Goal: Transaction & Acquisition: Purchase product/service

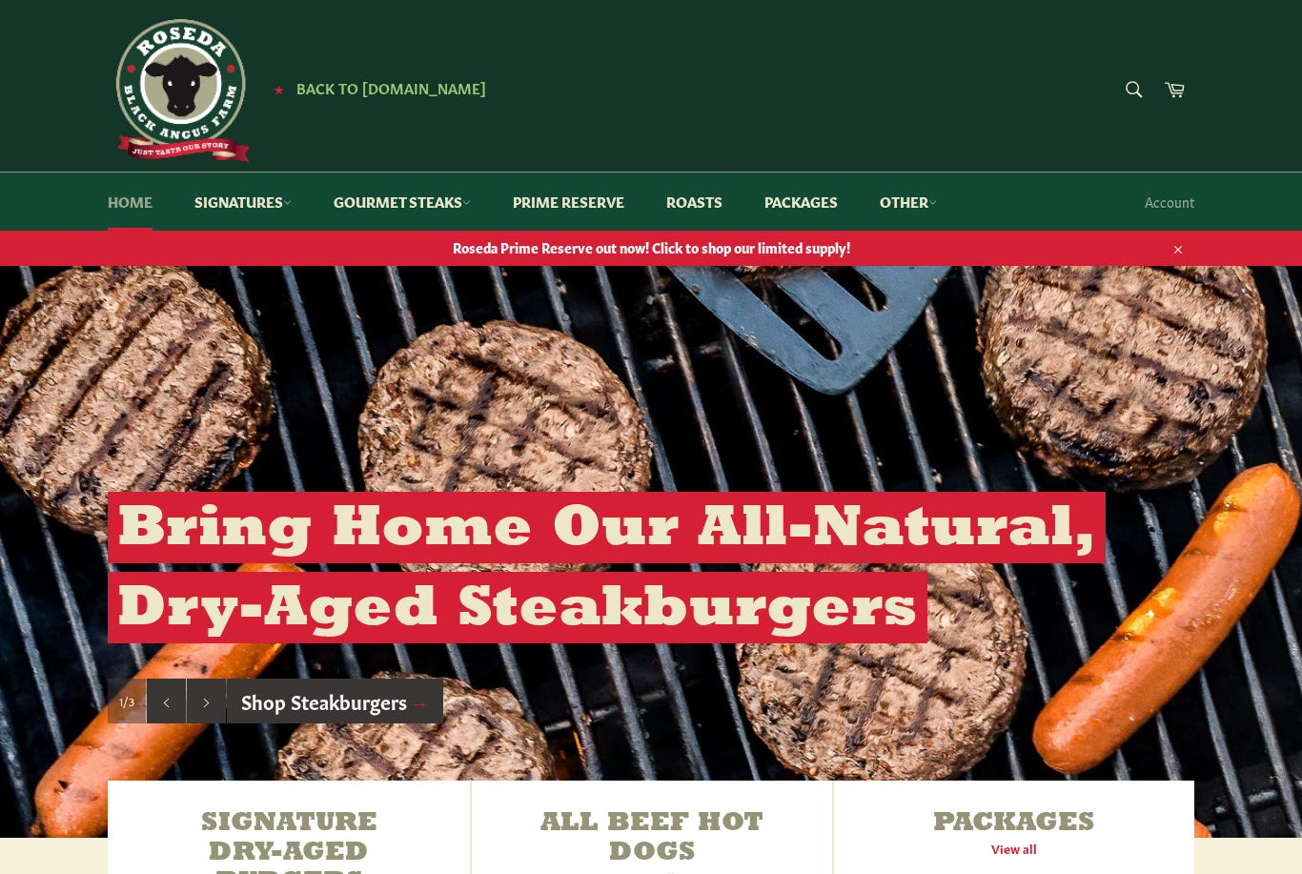
click at [116, 206] on link "Home" at bounding box center [130, 202] width 83 height 58
click at [937, 201] on icon at bounding box center [933, 202] width 9 height 9
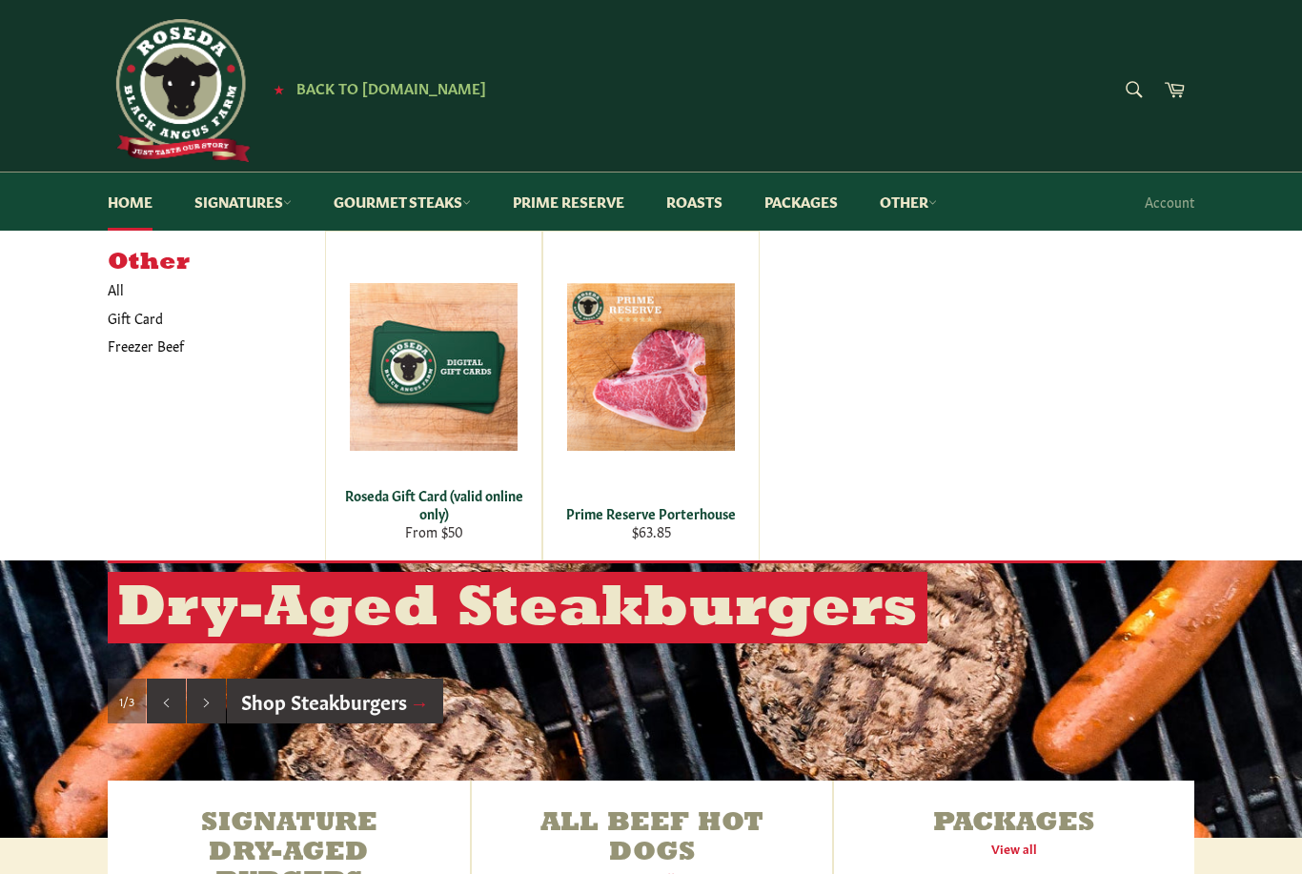
click at [1055, 210] on div "Search Search Cart Account" at bounding box center [1085, 202] width 217 height 58
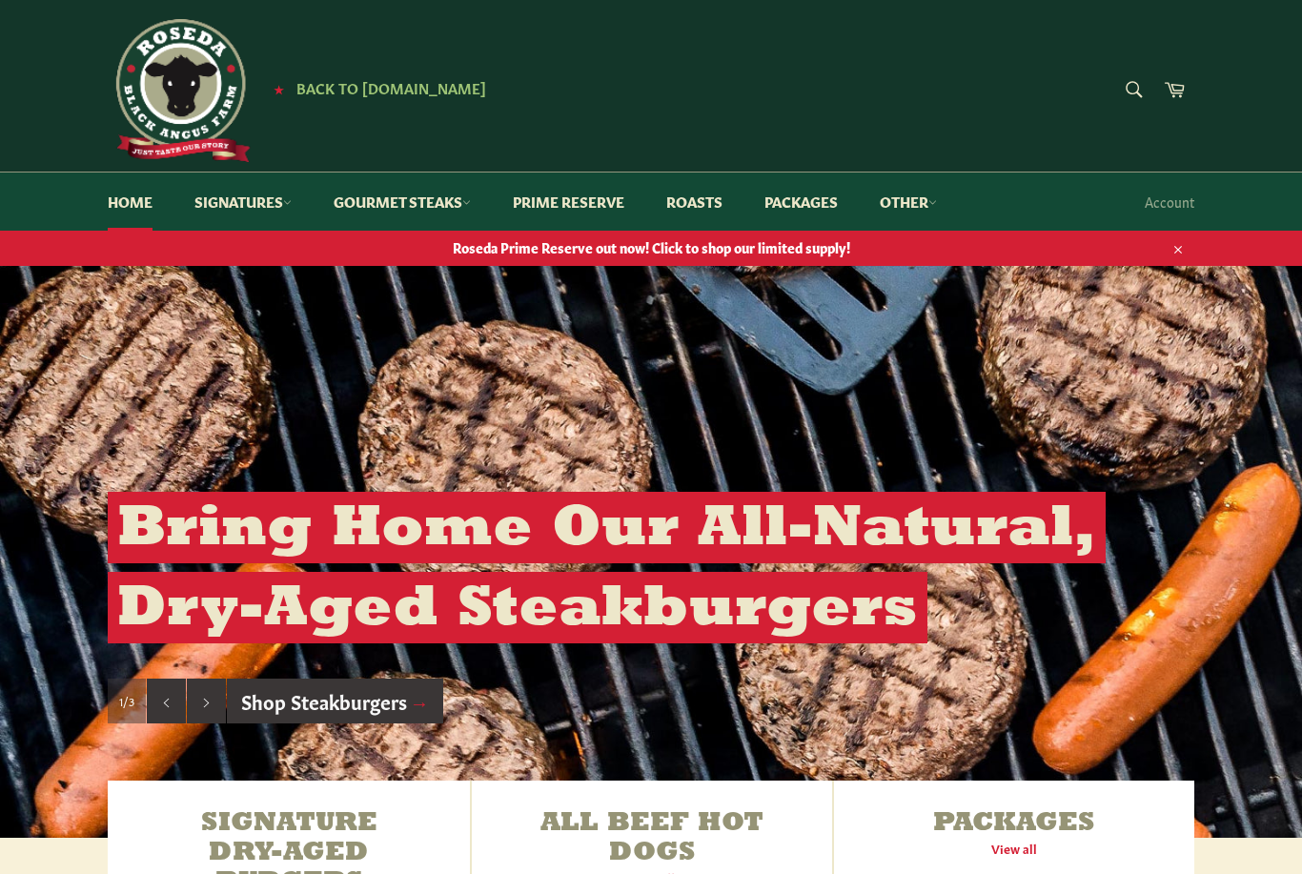
click at [223, 108] on img at bounding box center [179, 90] width 143 height 143
click at [435, 84] on span "Back to [DOMAIN_NAME]" at bounding box center [392, 87] width 190 height 20
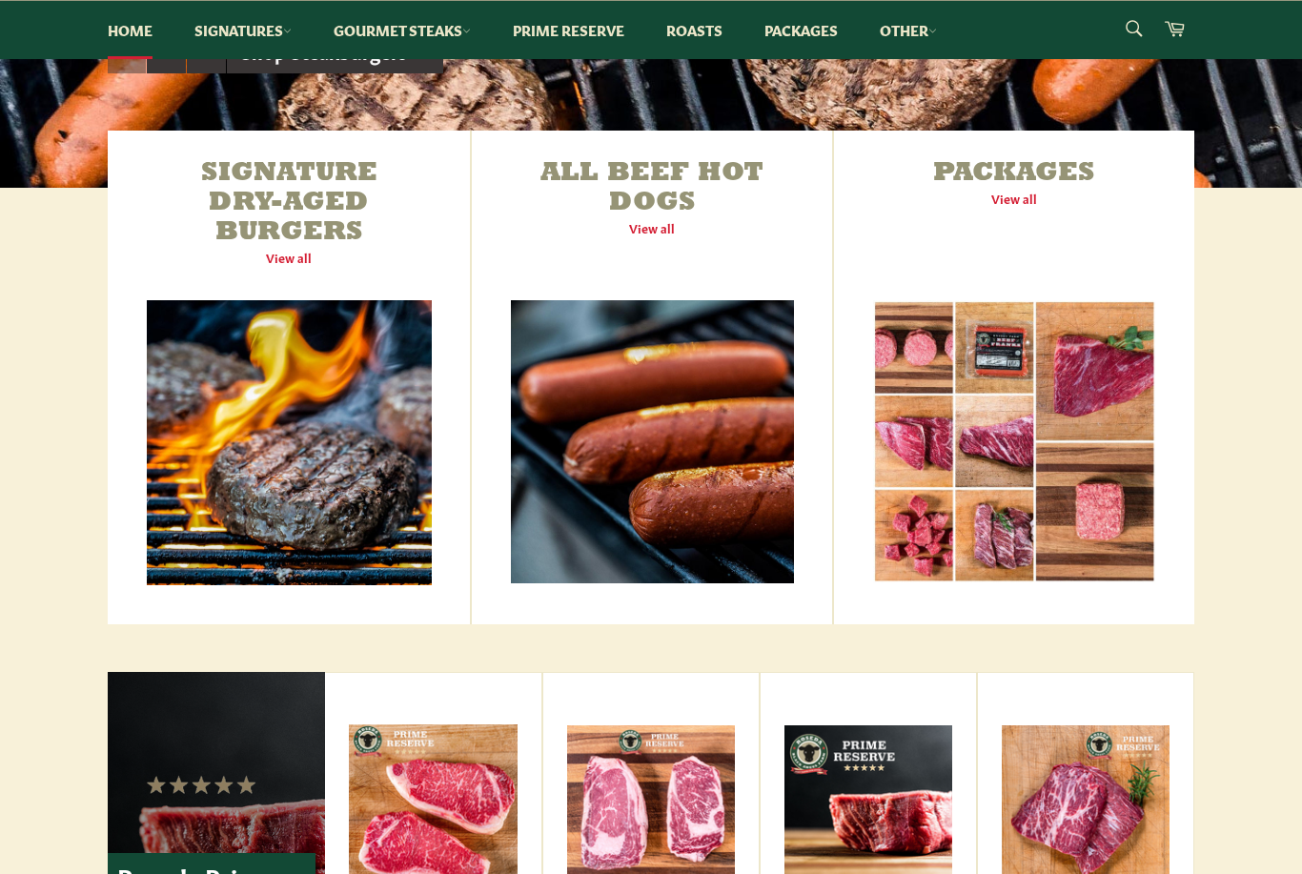
scroll to position [651, 0]
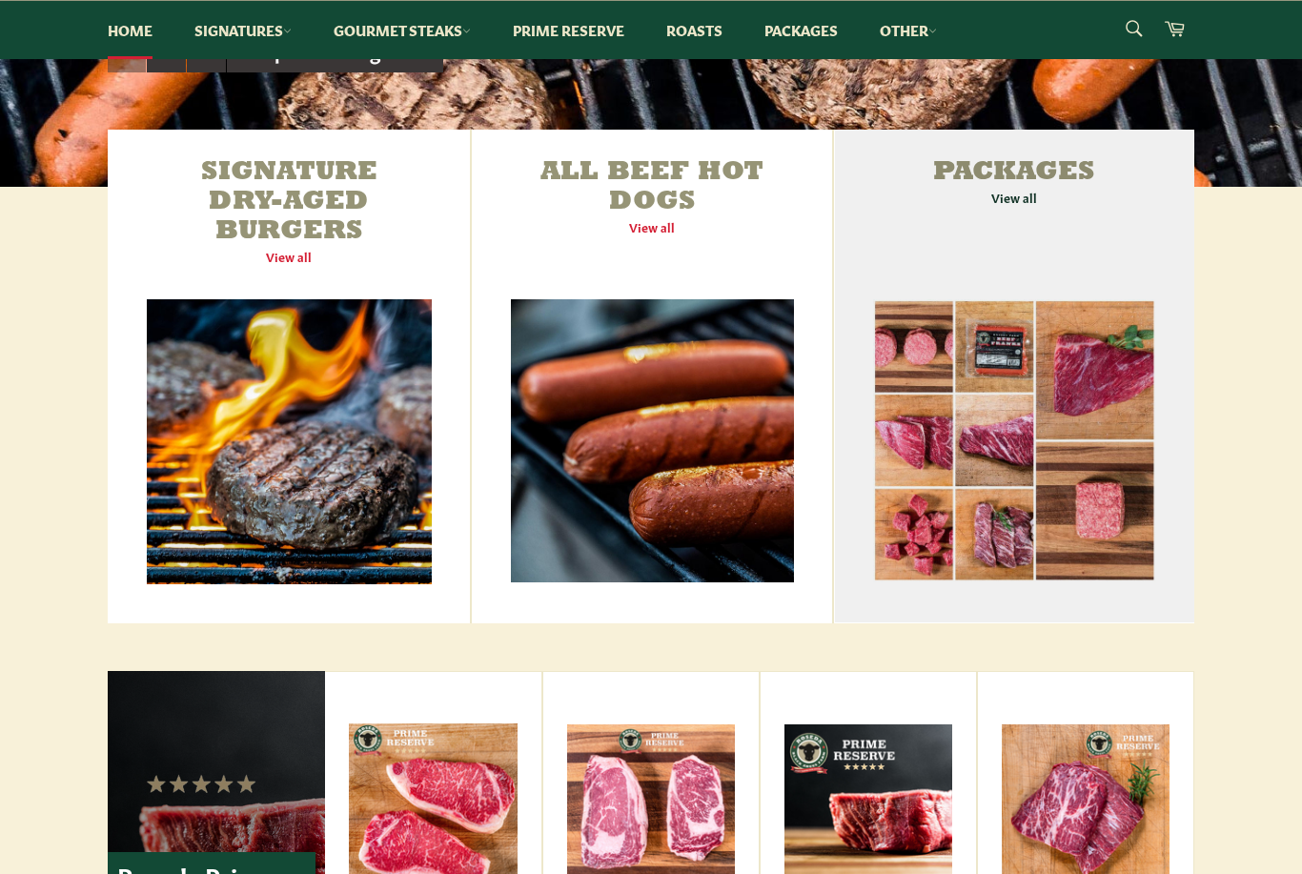
click at [1024, 198] on link "Packages View all" at bounding box center [1014, 377] width 360 height 494
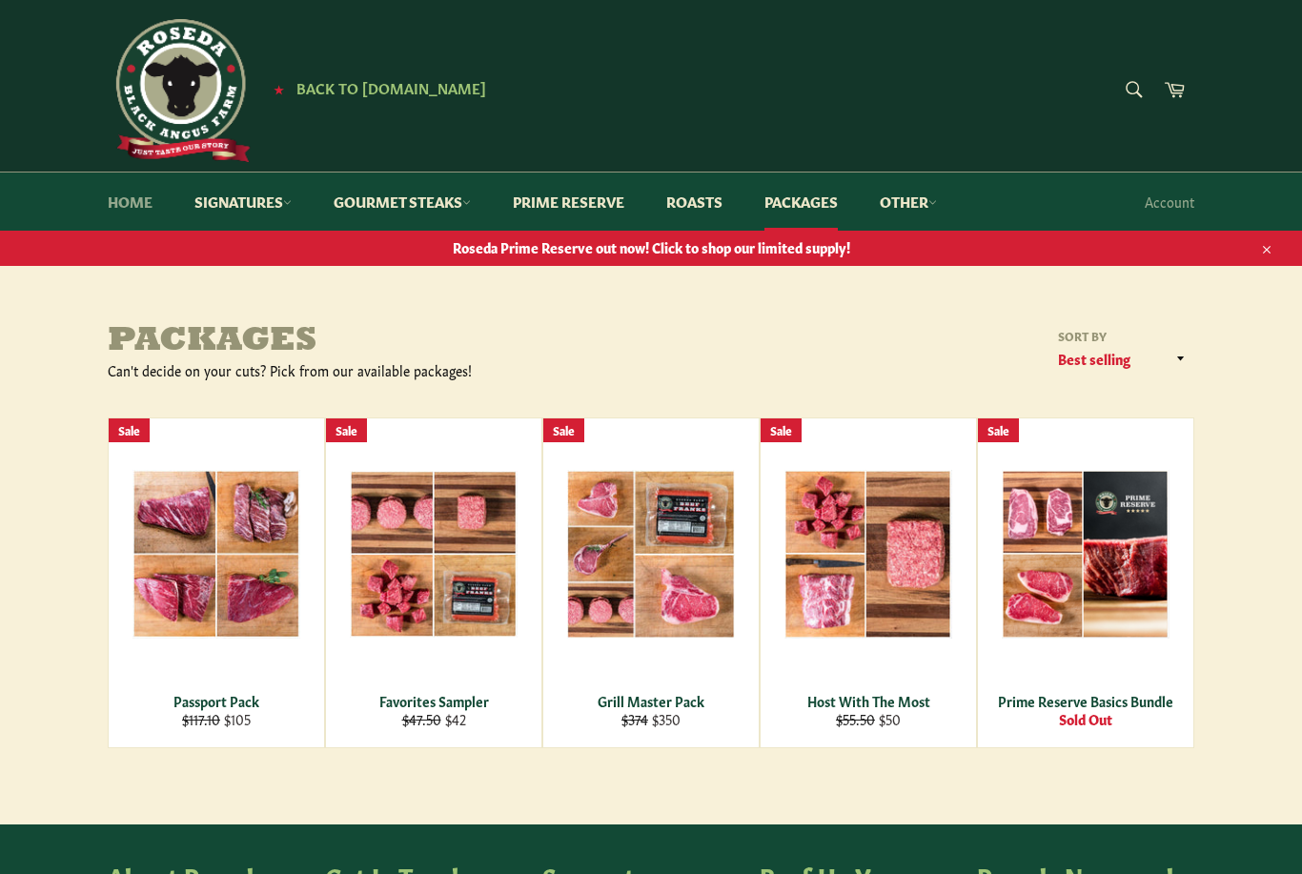
click at [136, 194] on link "Home" at bounding box center [130, 202] width 83 height 58
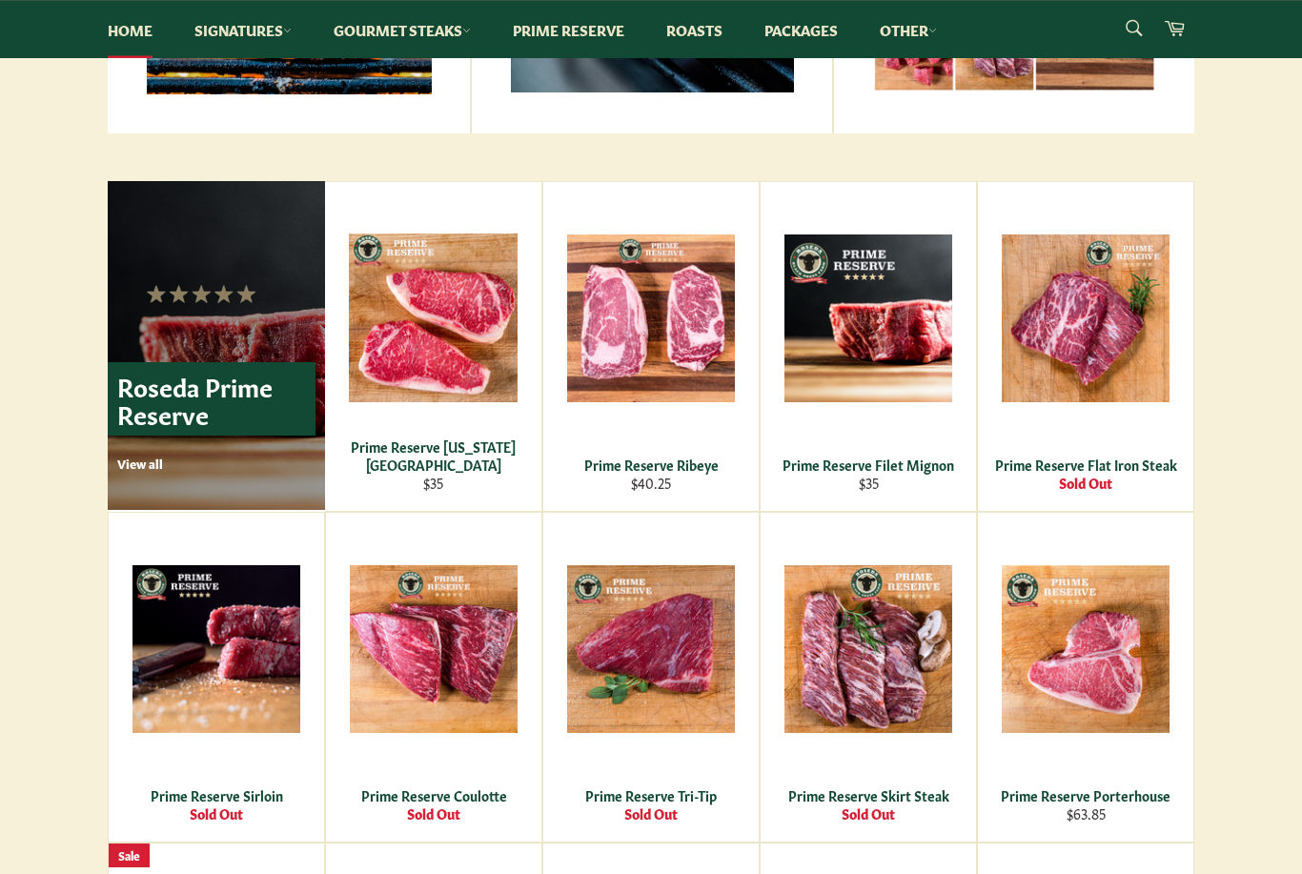
scroll to position [1191, 0]
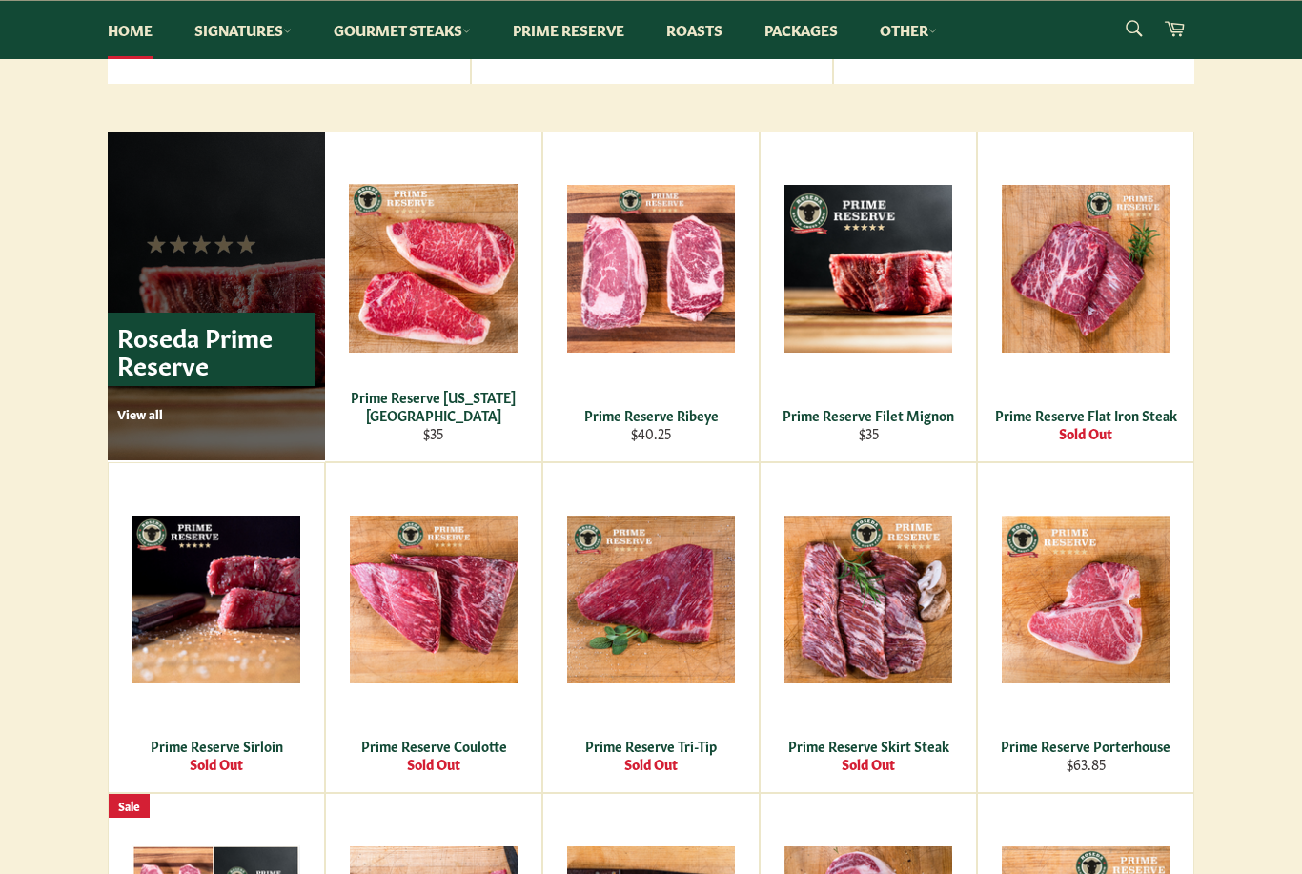
click at [149, 417] on p "View all" at bounding box center [216, 413] width 198 height 17
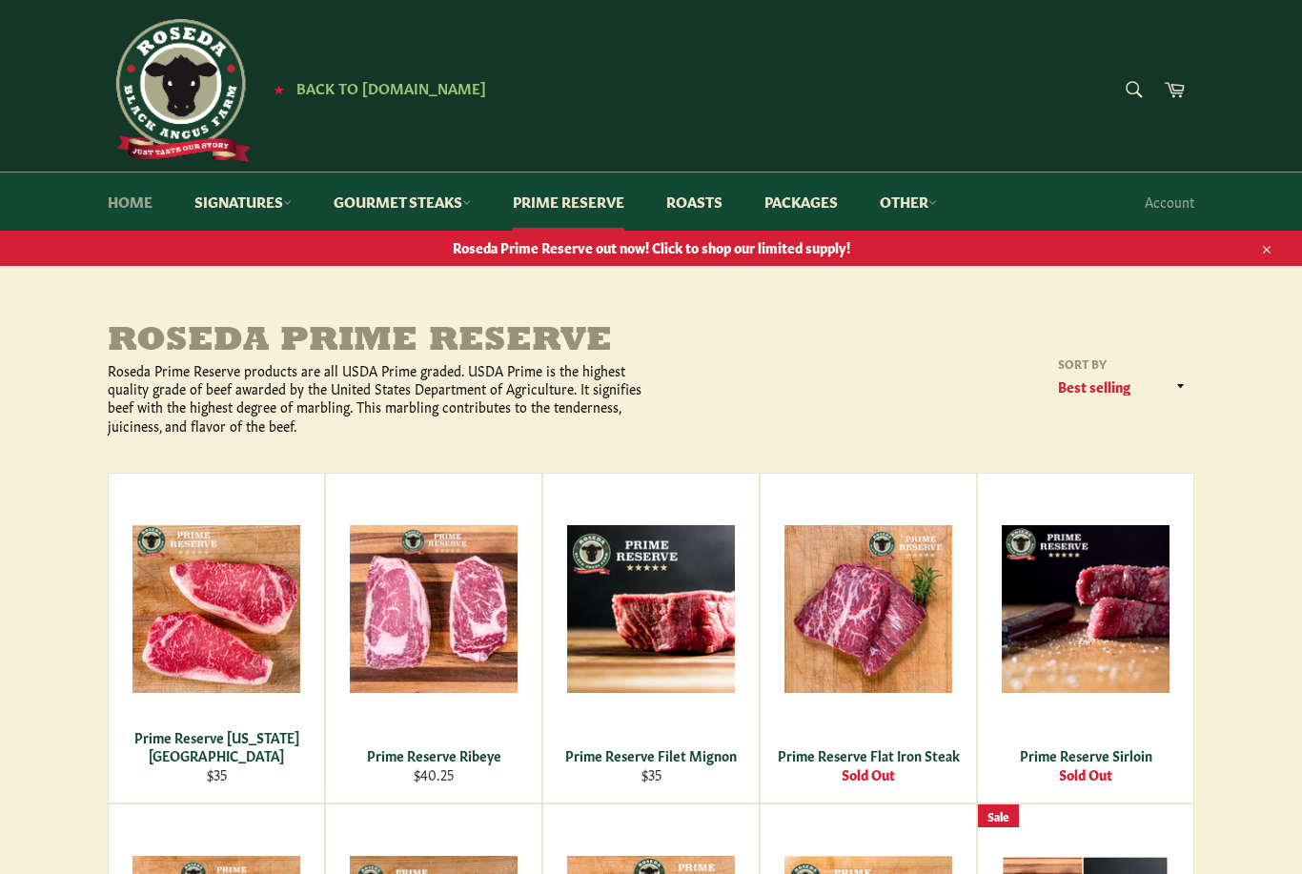
click at [122, 217] on link "Home" at bounding box center [130, 202] width 83 height 58
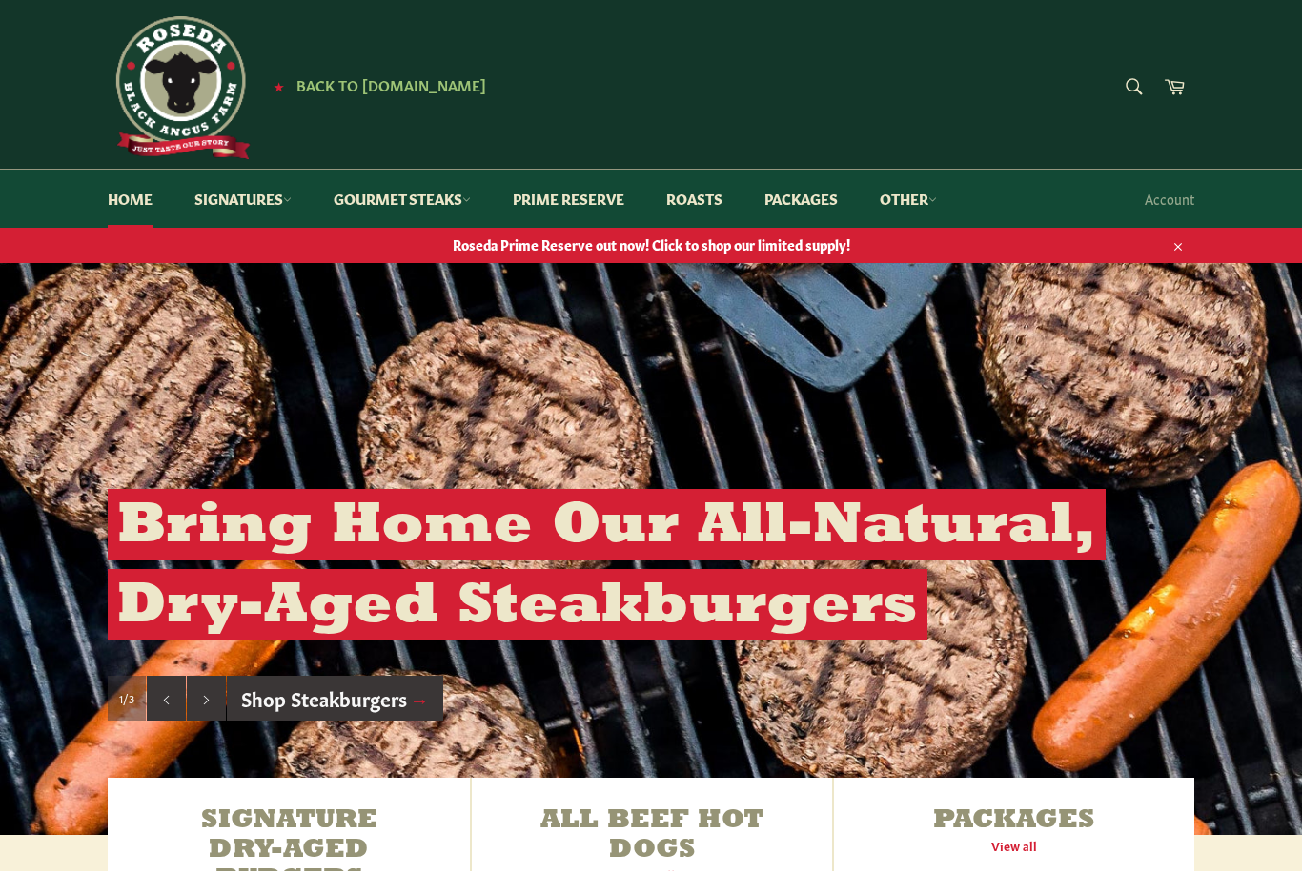
scroll to position [287, 0]
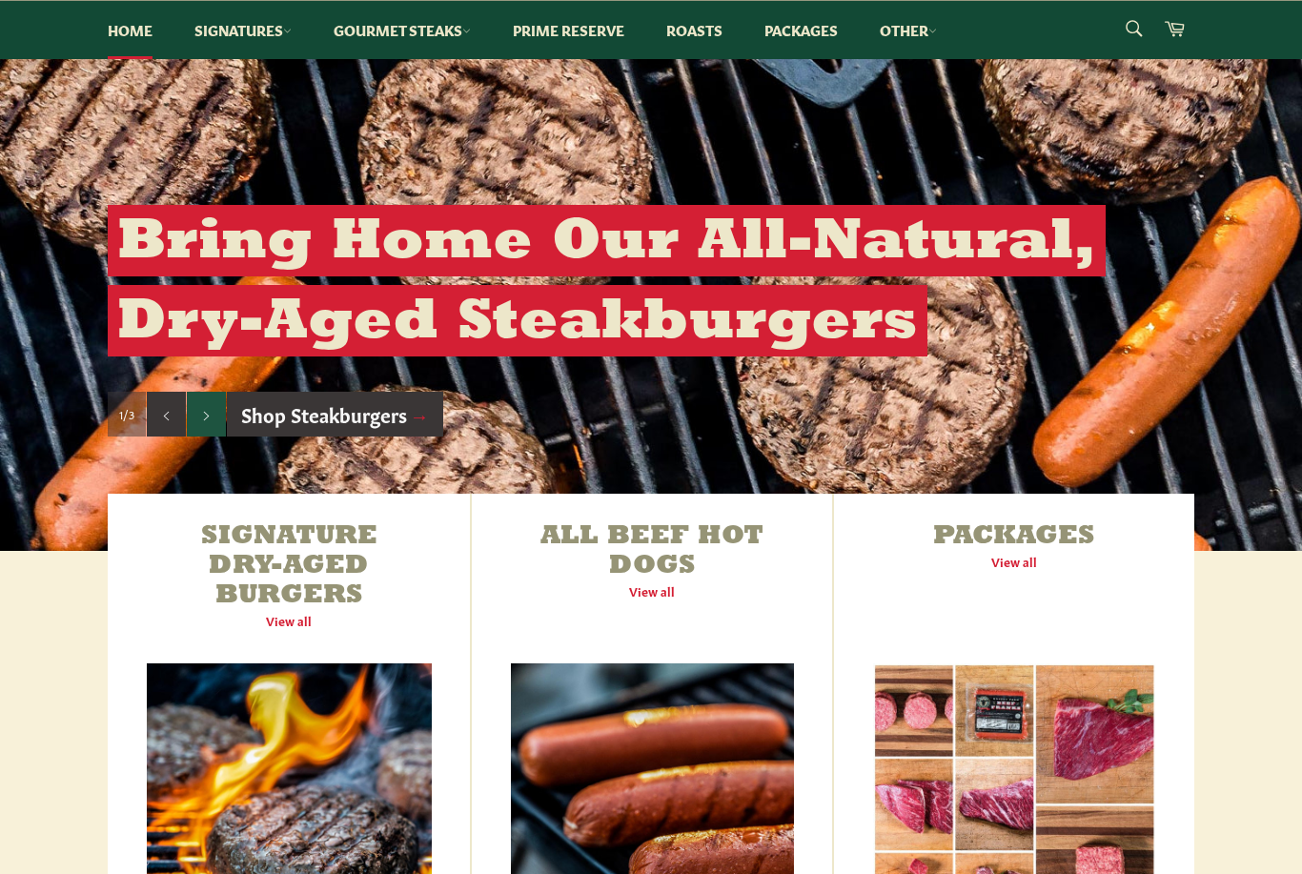
click at [200, 421] on button "Next slide" at bounding box center [206, 415] width 39 height 46
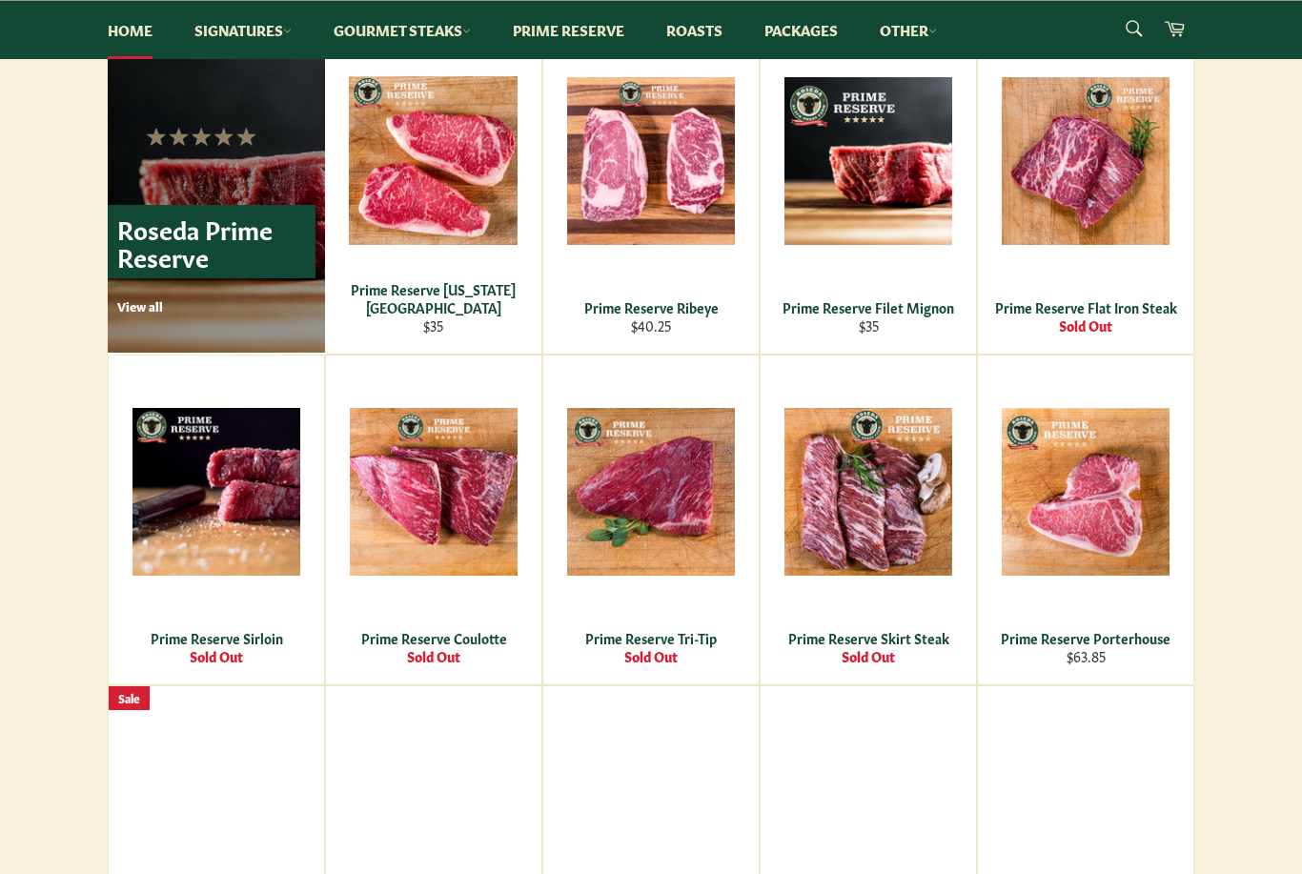
scroll to position [1187, 0]
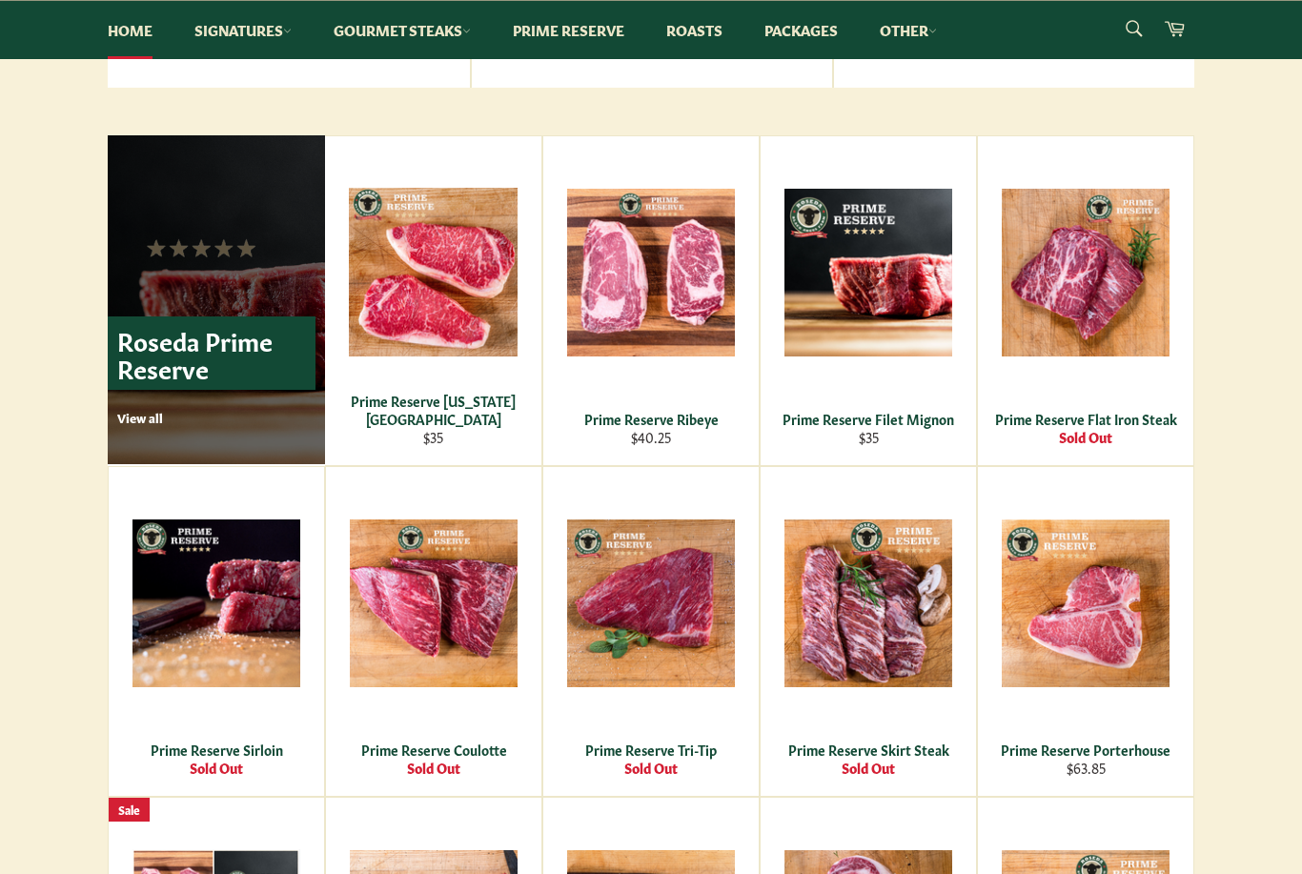
click at [156, 344] on p "Roseda Prime Reserve" at bounding box center [212, 353] width 208 height 73
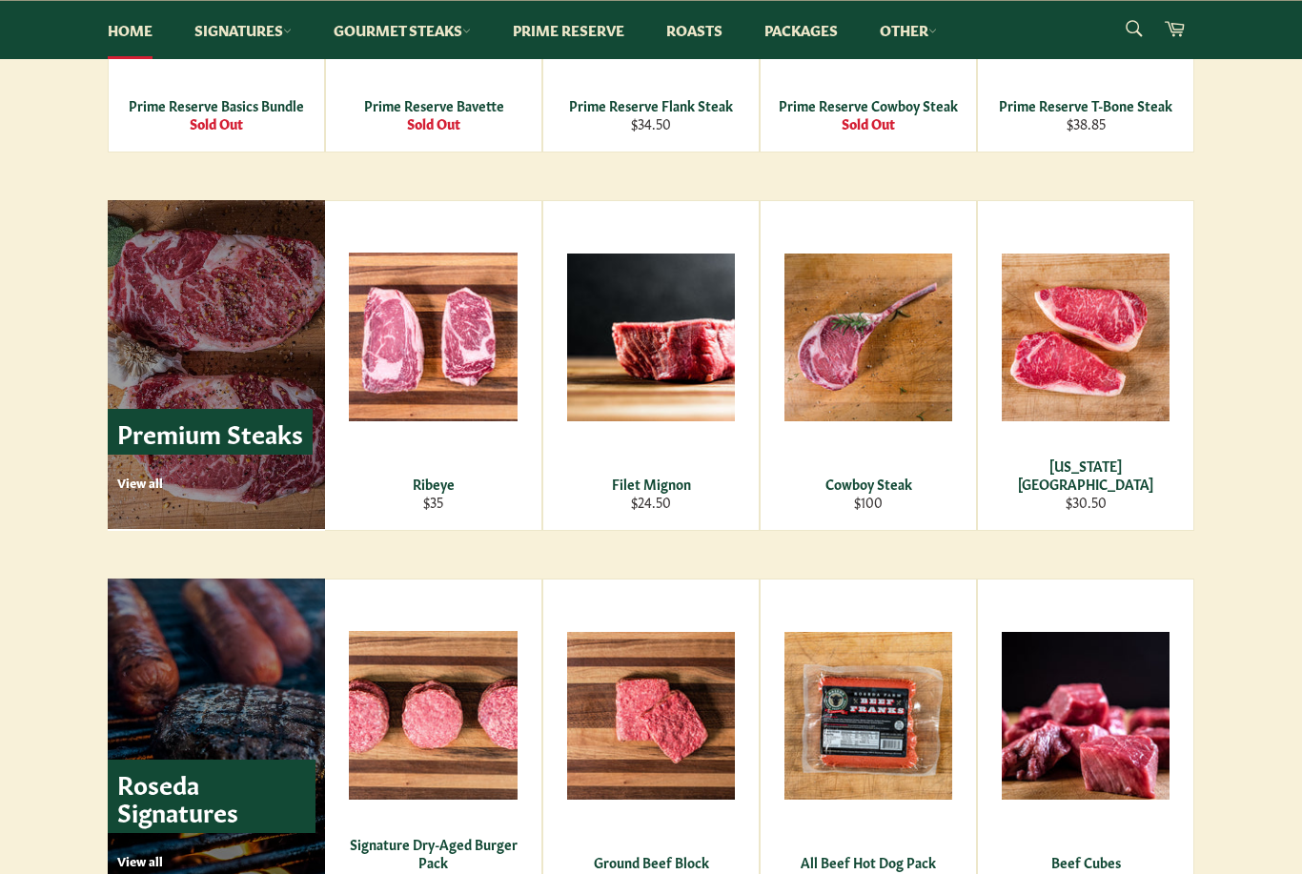
scroll to position [2236, 0]
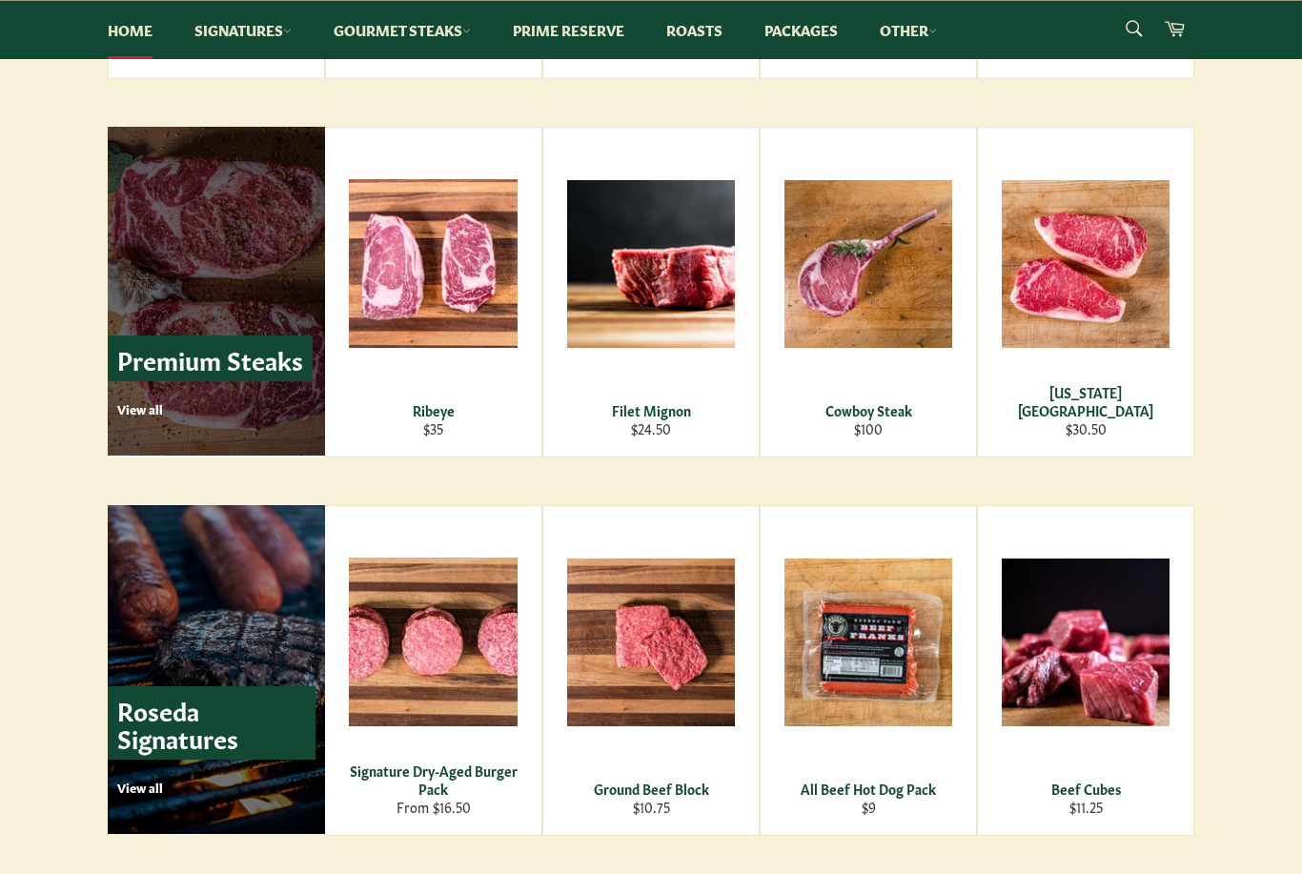
click at [118, 363] on p "Premium Steaks" at bounding box center [210, 359] width 205 height 47
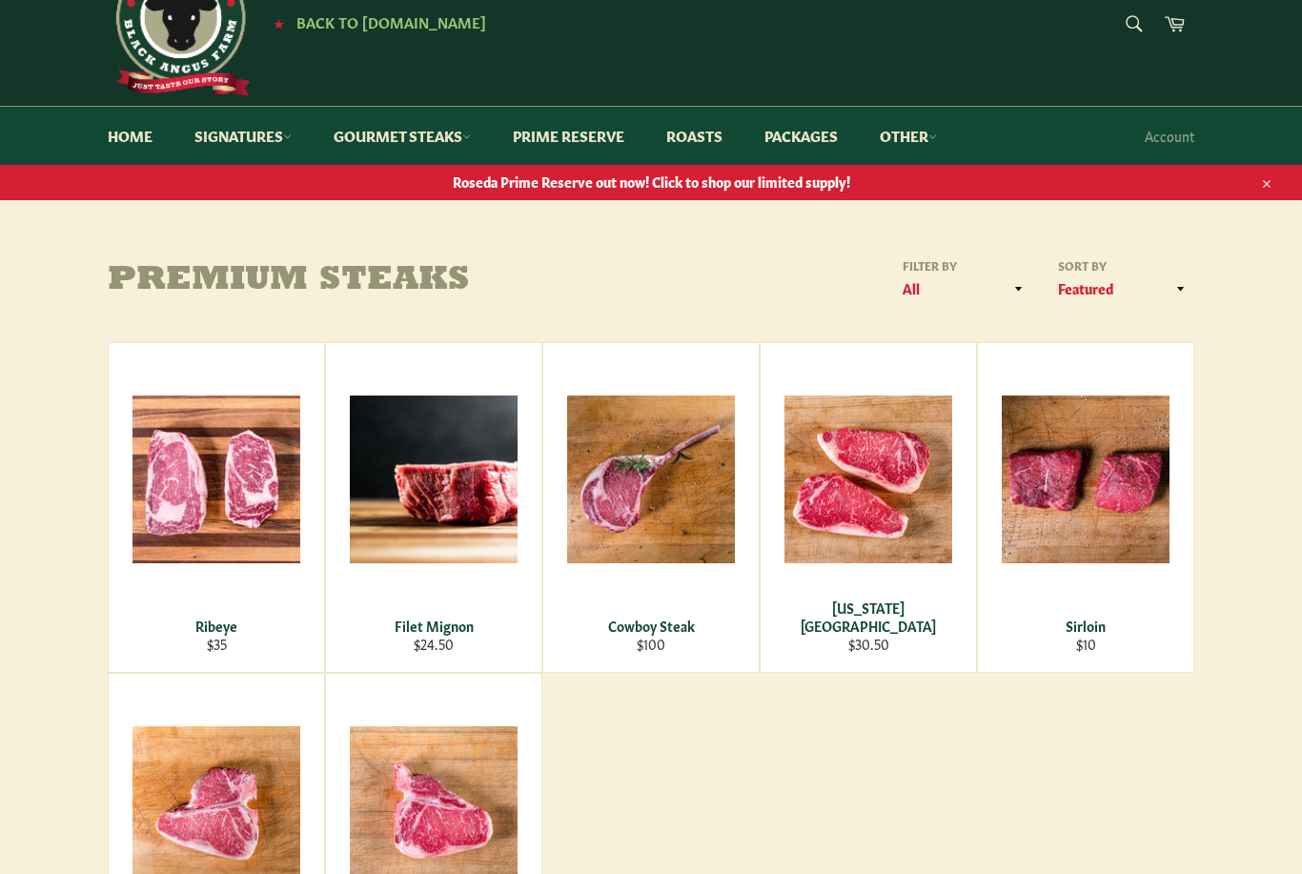
scroll to position [133, 0]
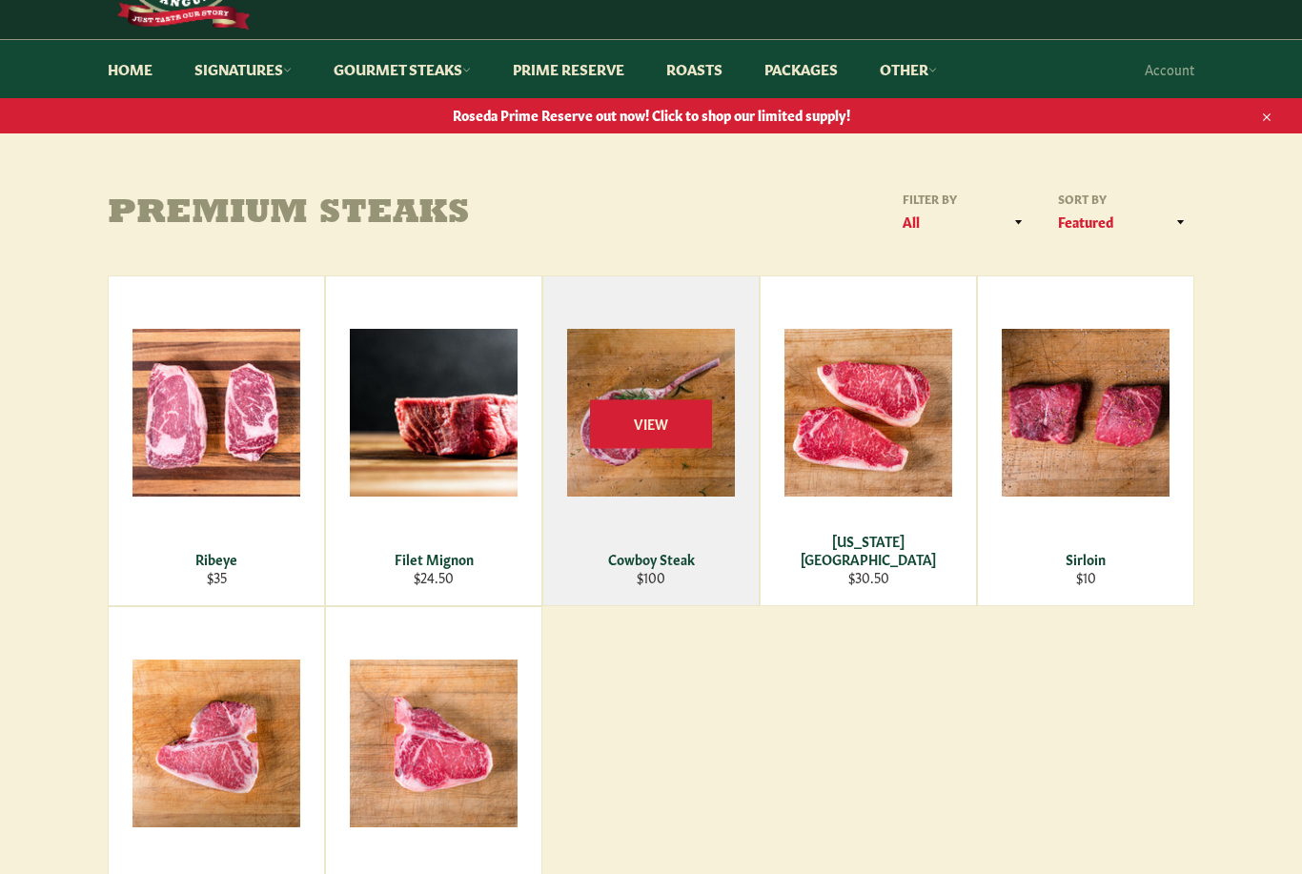
click at [617, 563] on div "Cowboy Steak" at bounding box center [652, 559] width 192 height 18
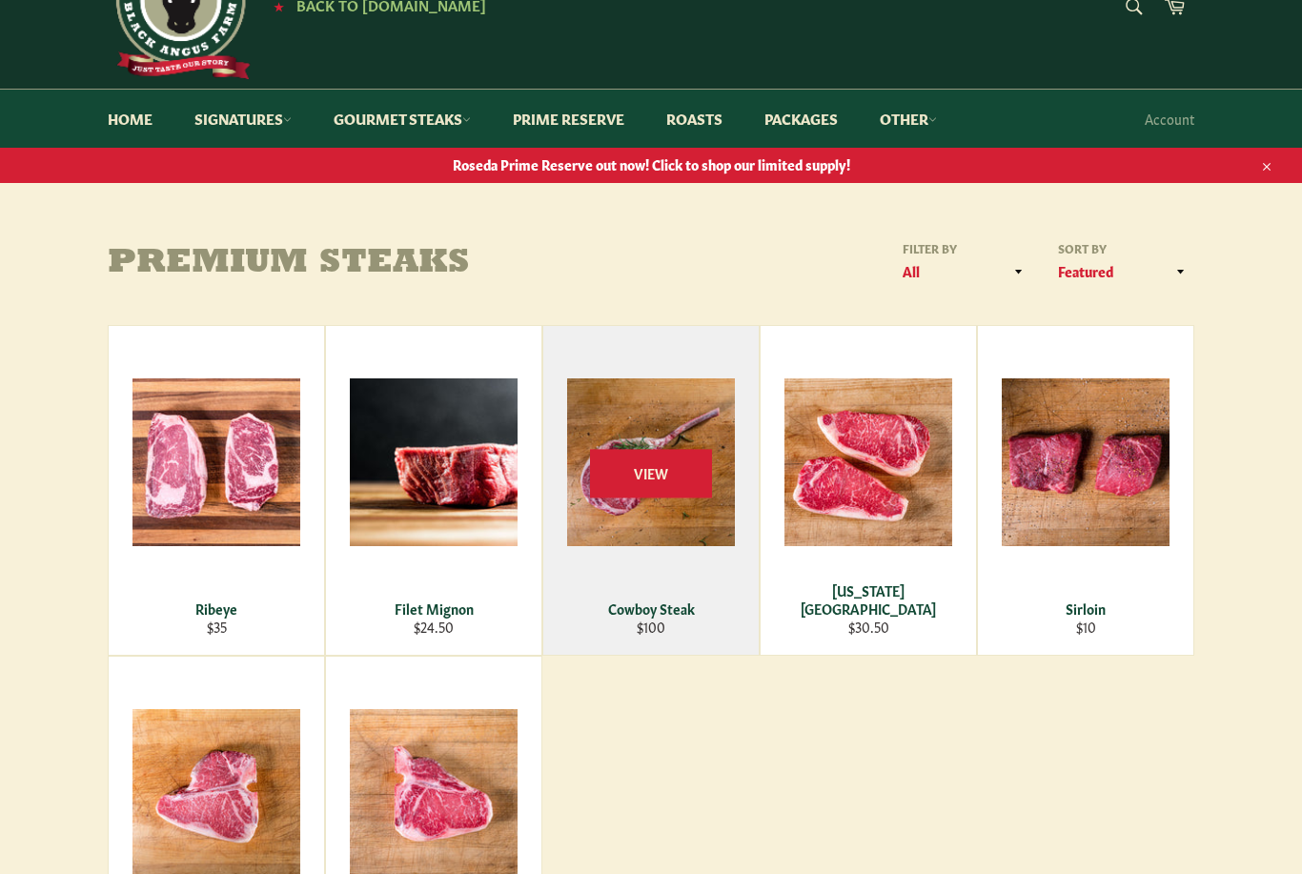
scroll to position [0, 0]
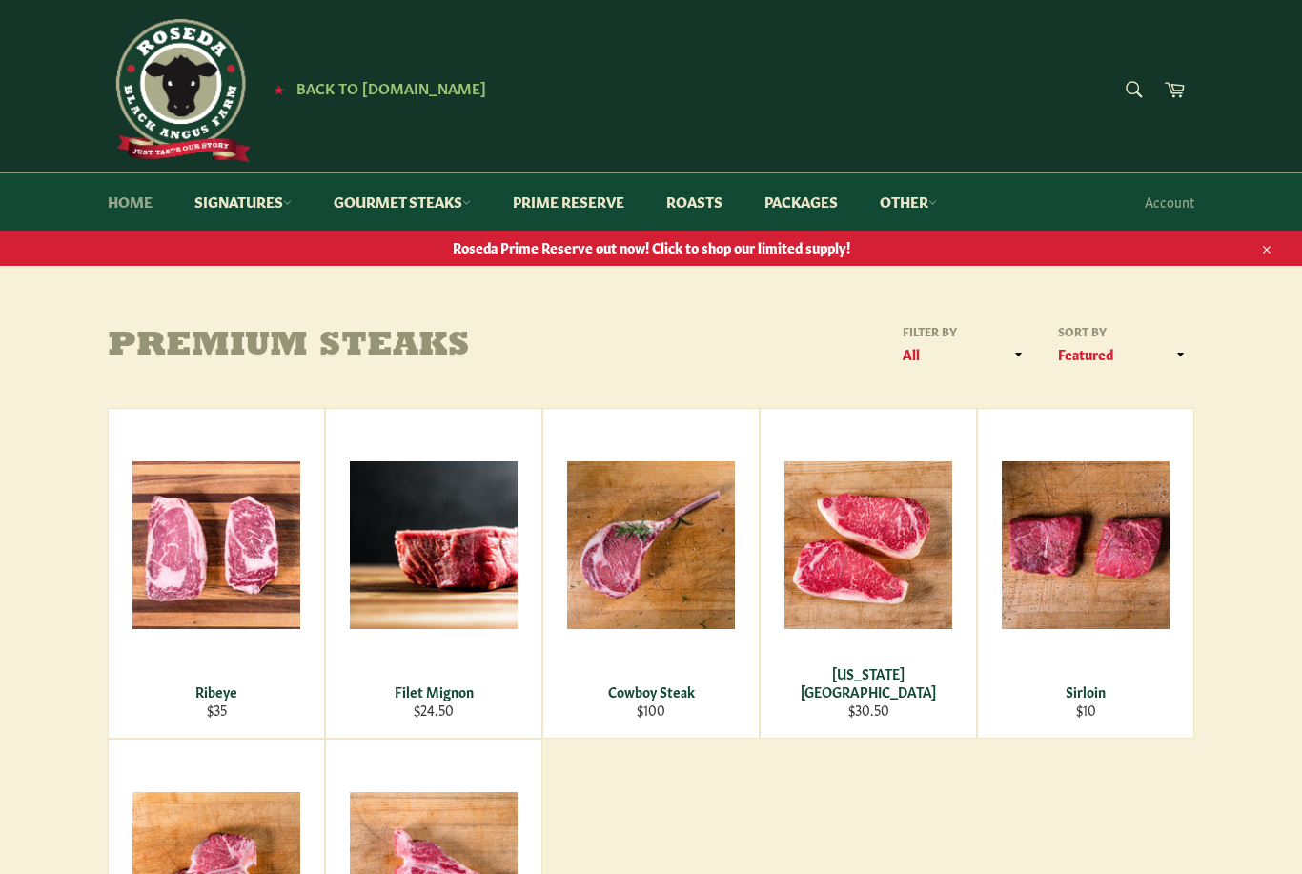
click at [120, 202] on link "Home" at bounding box center [130, 202] width 83 height 58
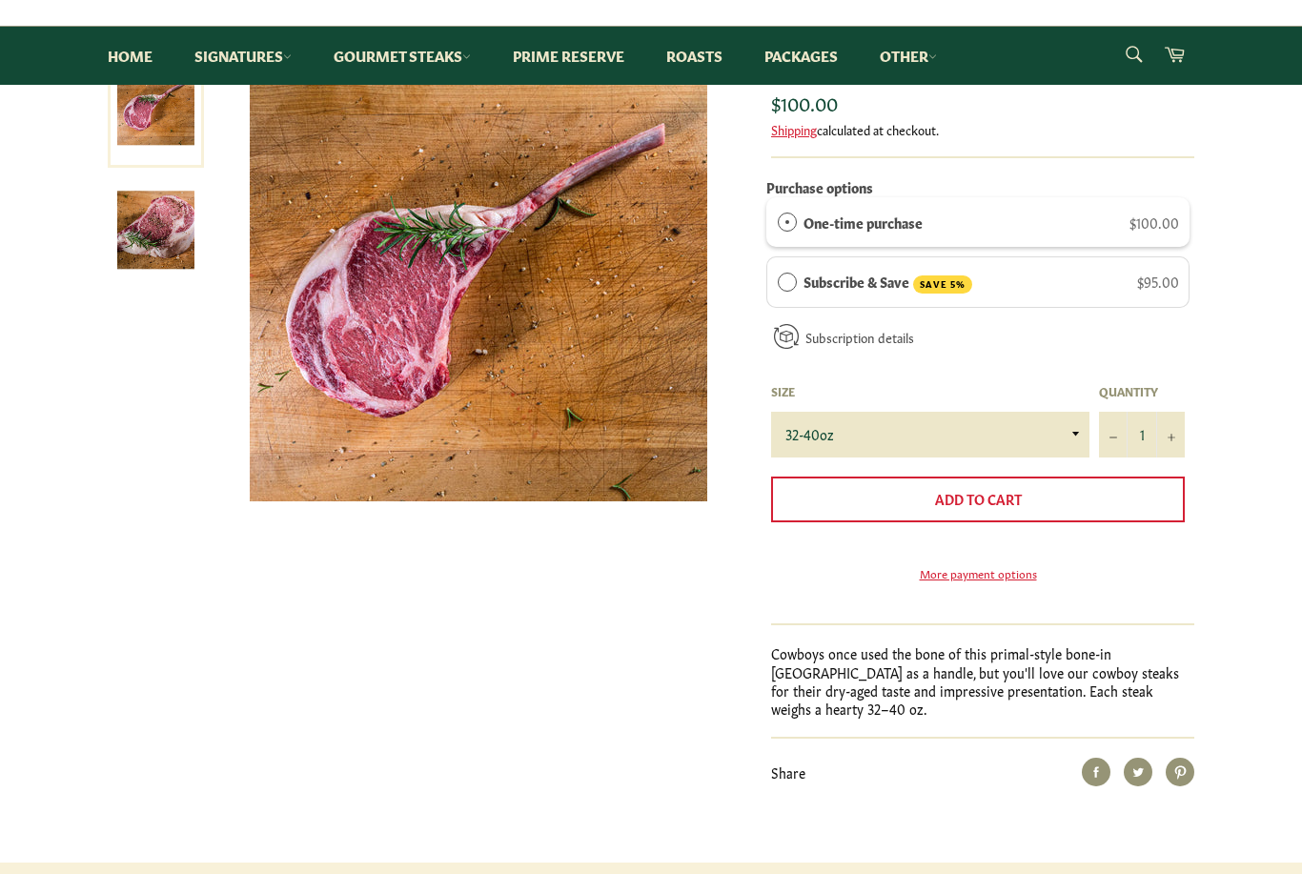
scroll to position [11, 0]
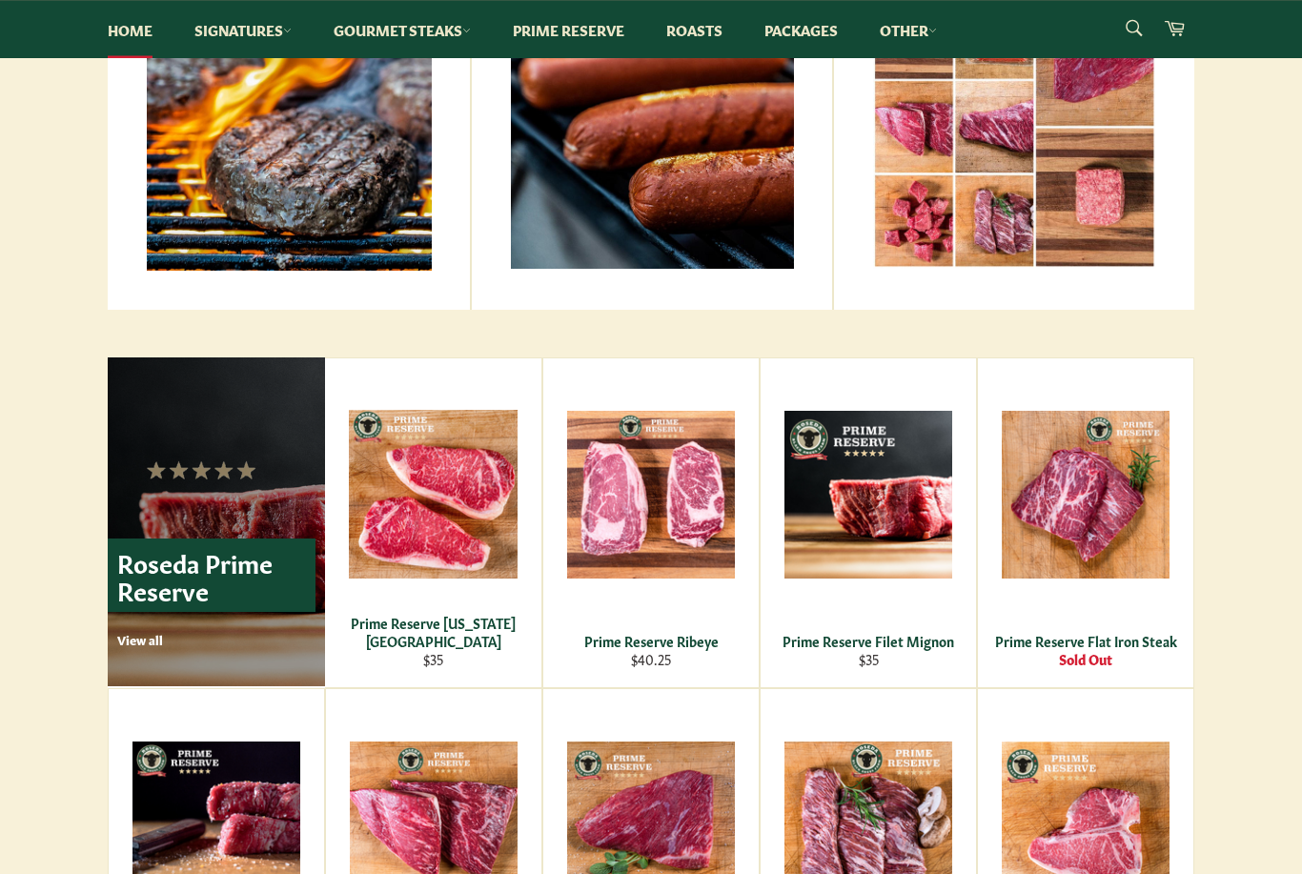
scroll to position [969, 0]
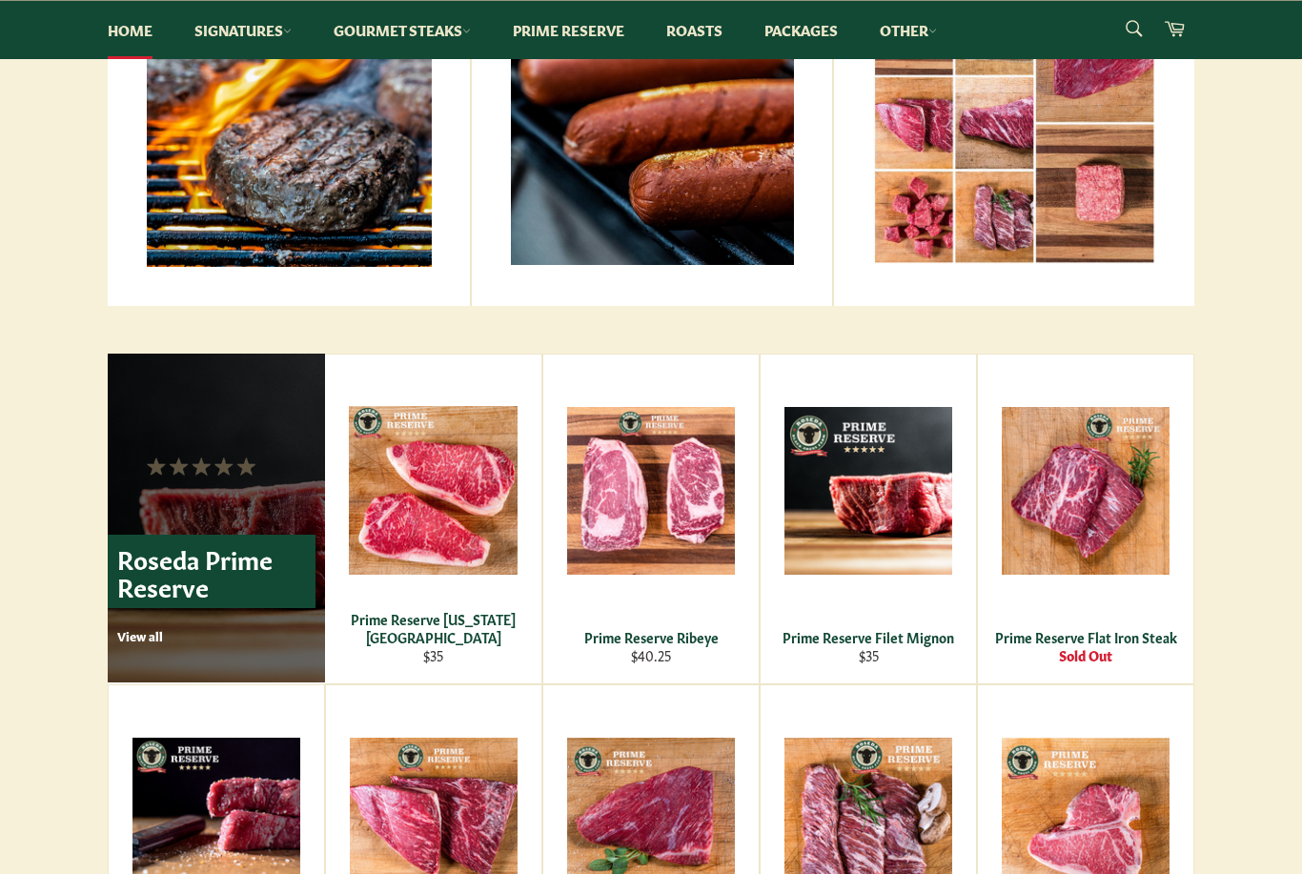
click at [152, 590] on p "Roseda Prime Reserve" at bounding box center [212, 571] width 208 height 73
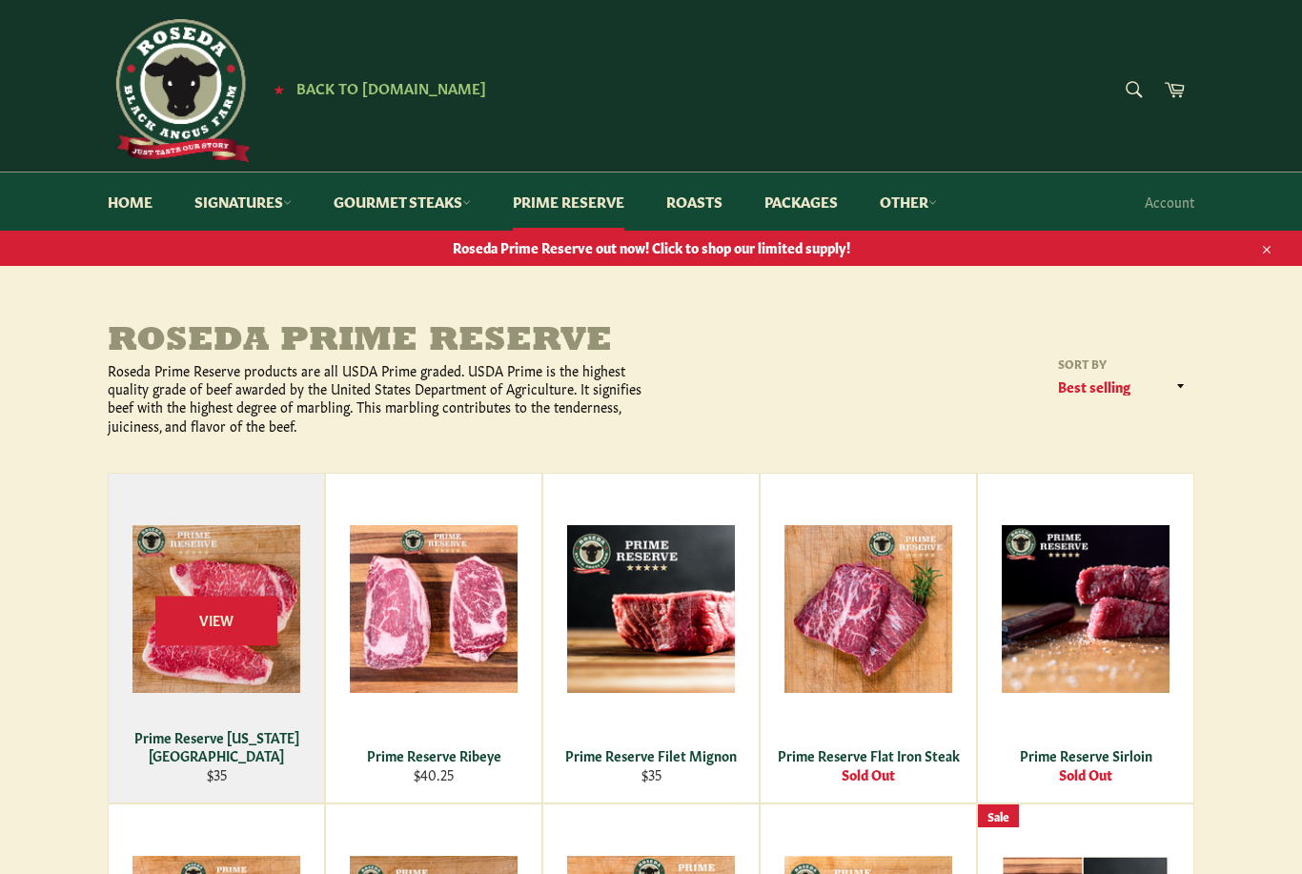
click at [240, 667] on div "View" at bounding box center [216, 638] width 215 height 329
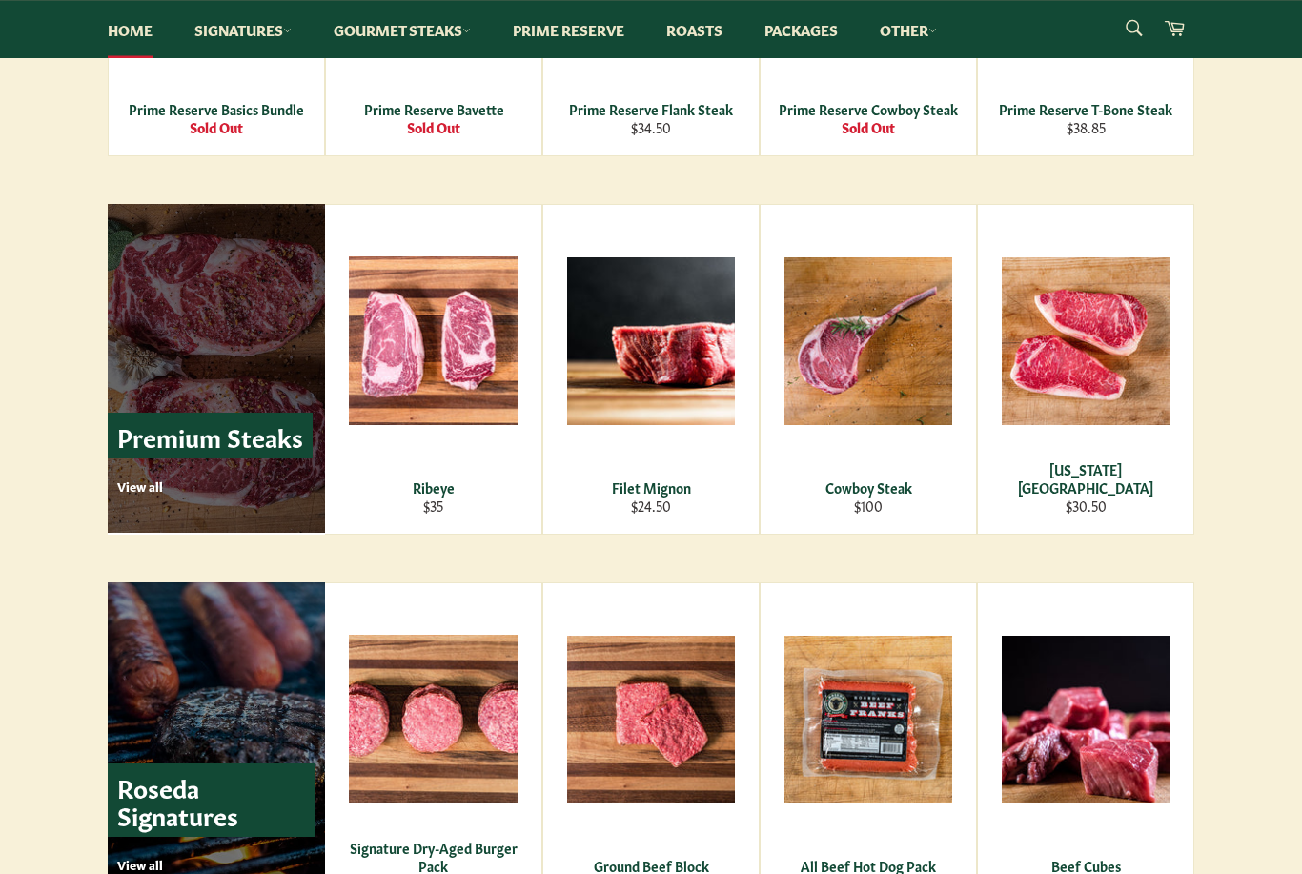
scroll to position [2159, 0]
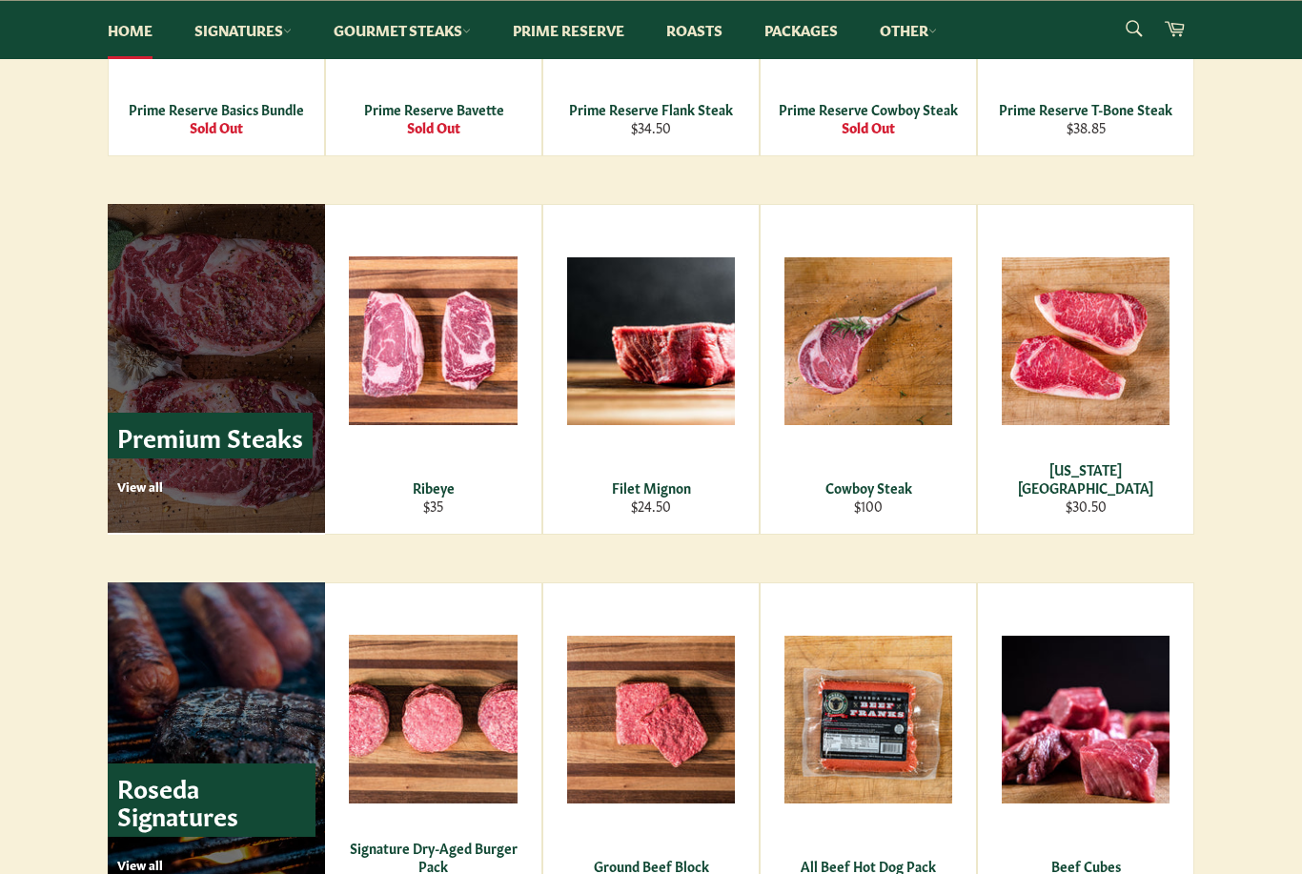
click at [158, 502] on link "Premium Steaks View all" at bounding box center [216, 368] width 217 height 329
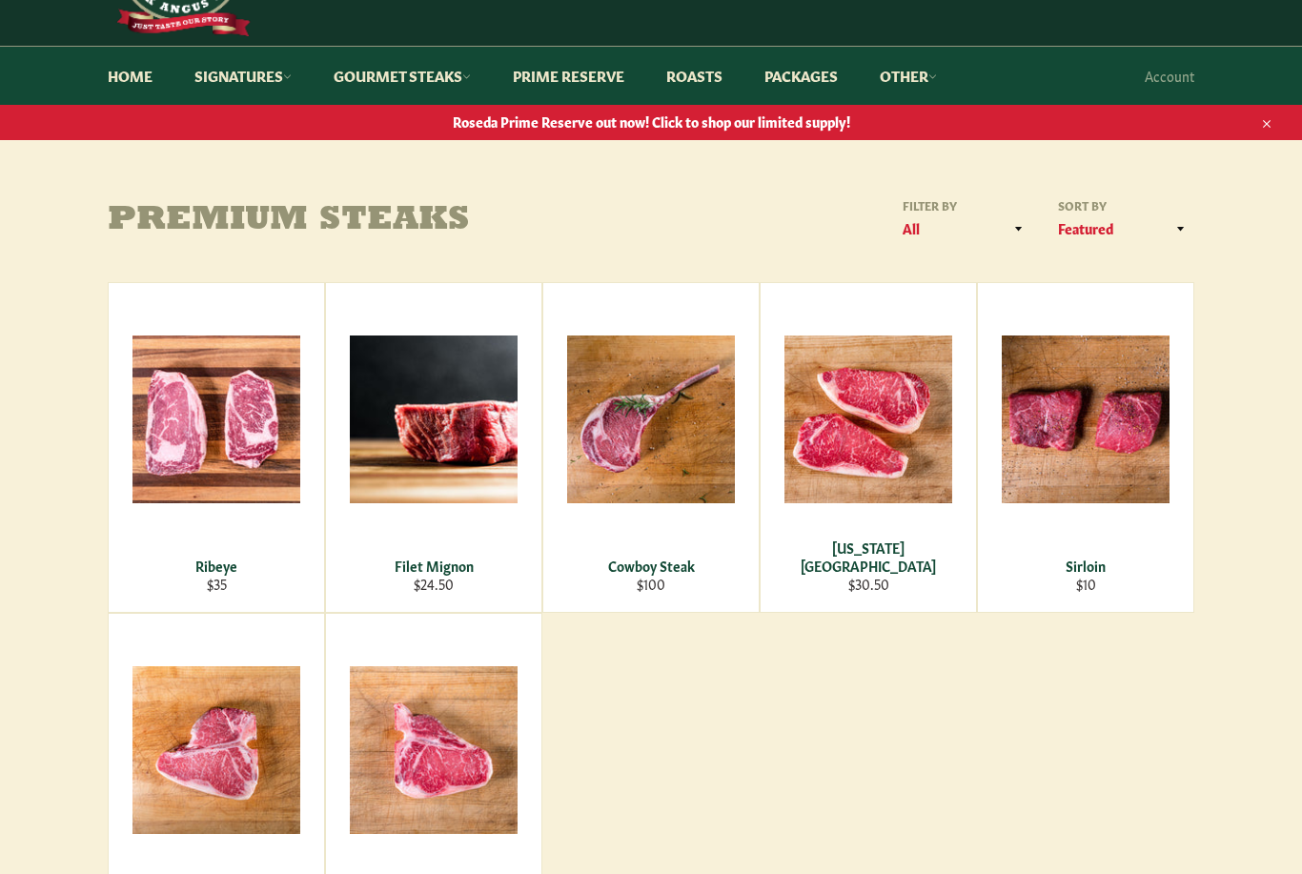
scroll to position [136, 0]
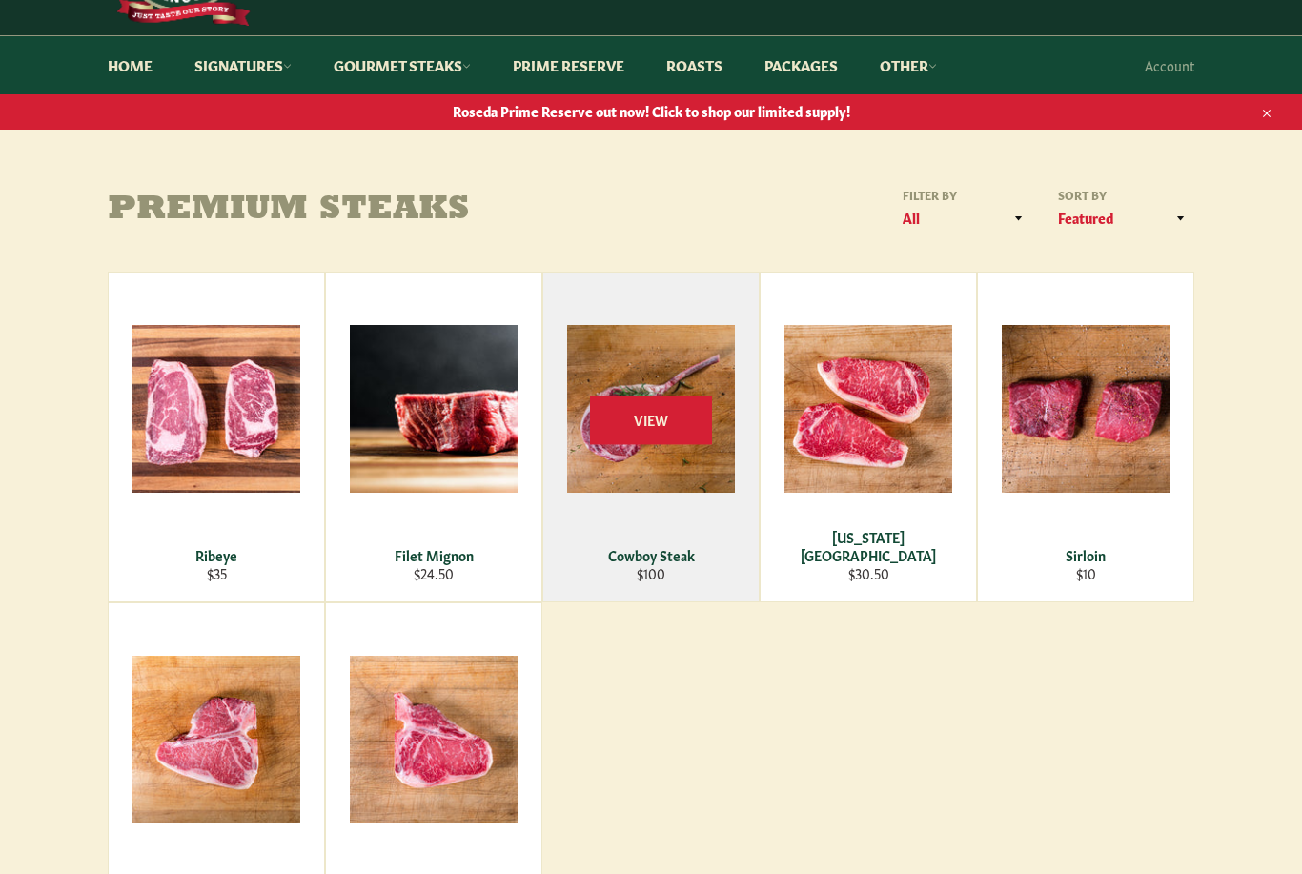
click at [683, 469] on div "View" at bounding box center [650, 437] width 215 height 329
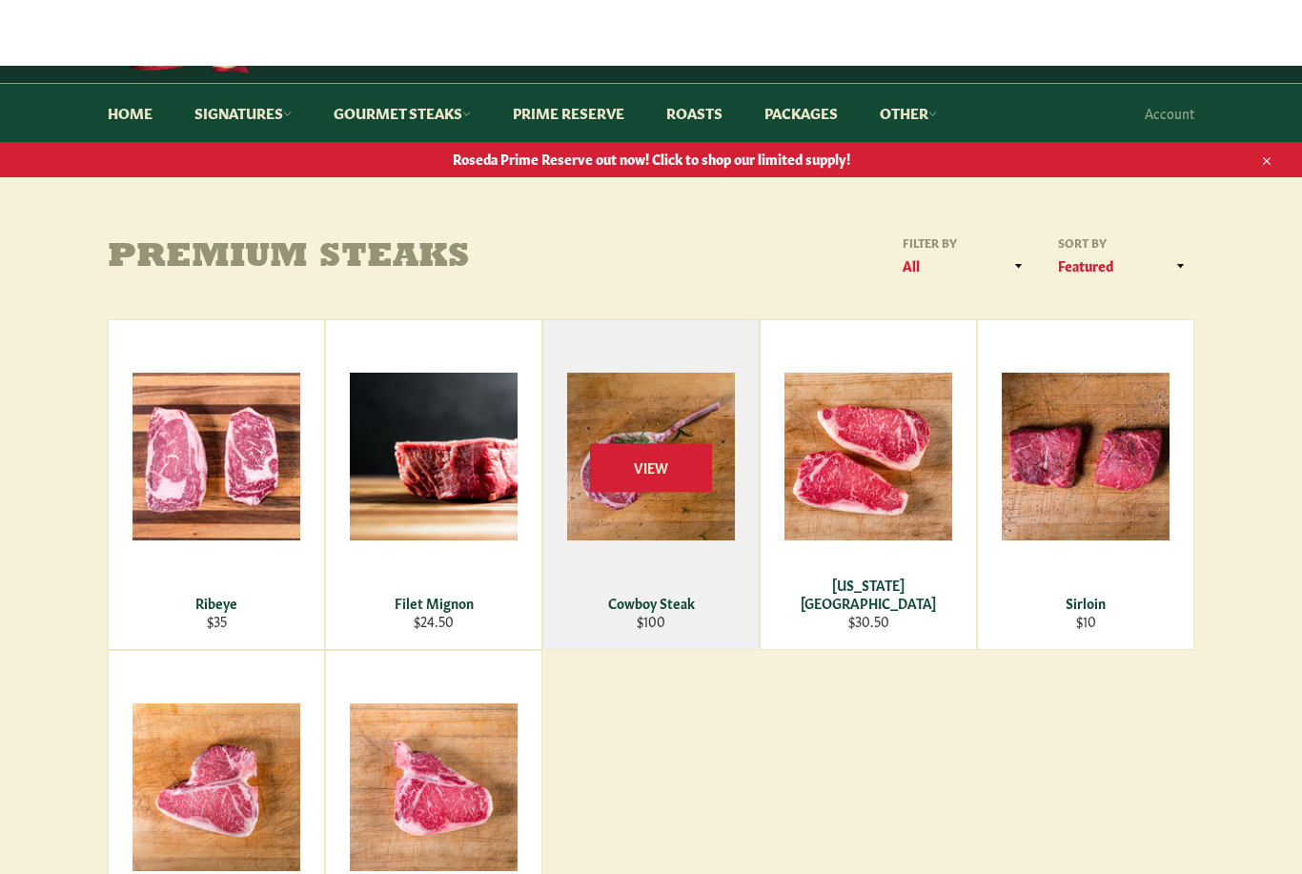
scroll to position [0, 0]
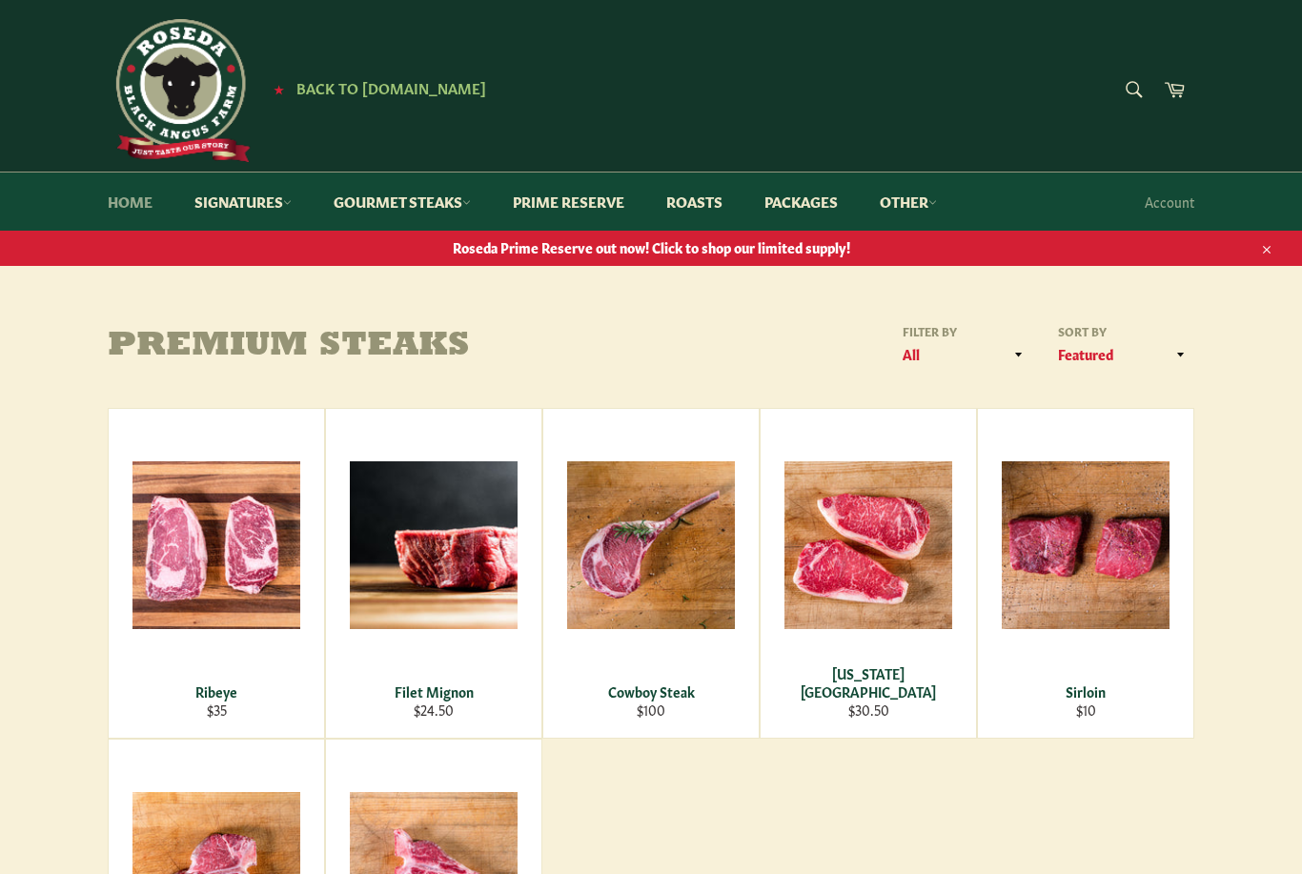
click at [134, 209] on link "Home" at bounding box center [130, 202] width 83 height 58
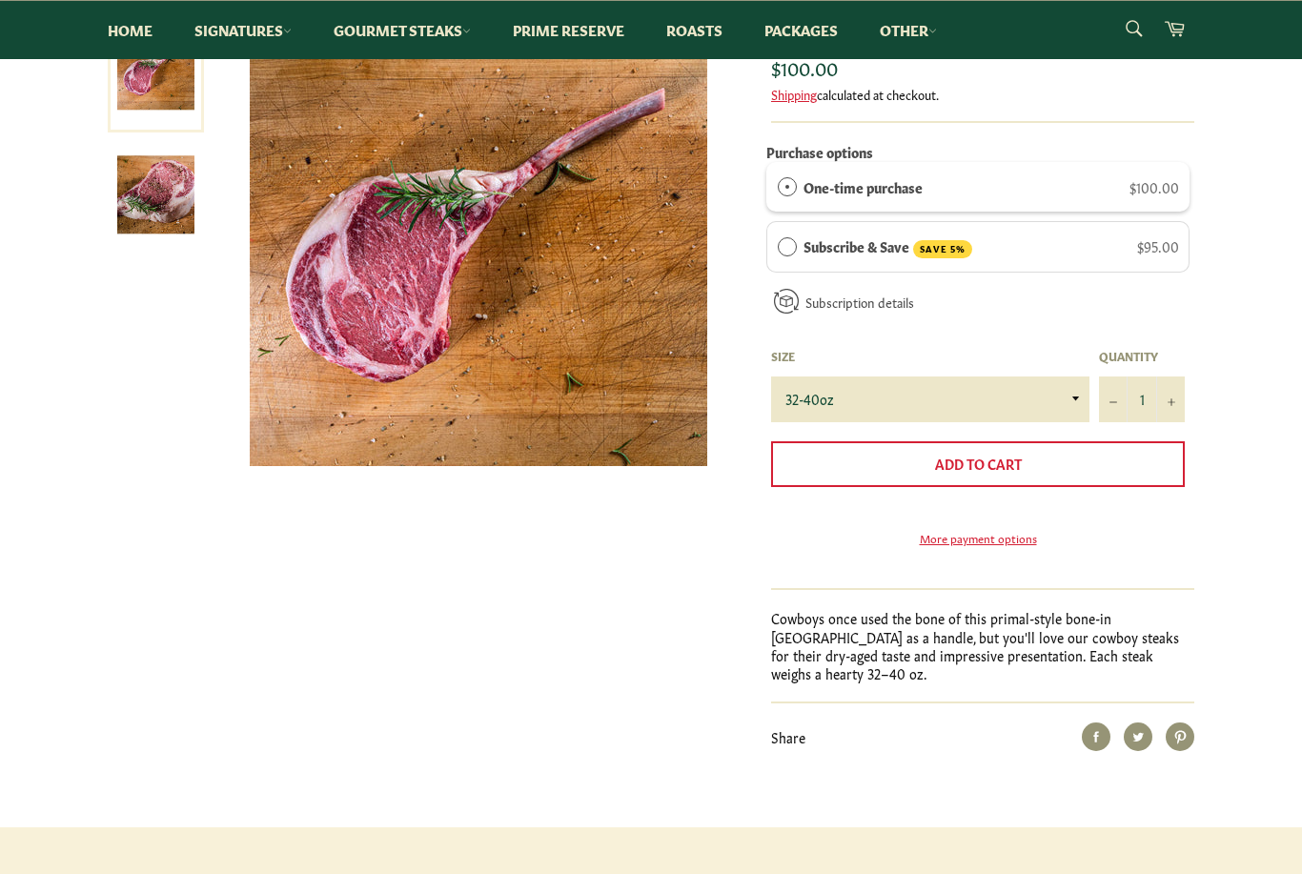
scroll to position [176, 0]
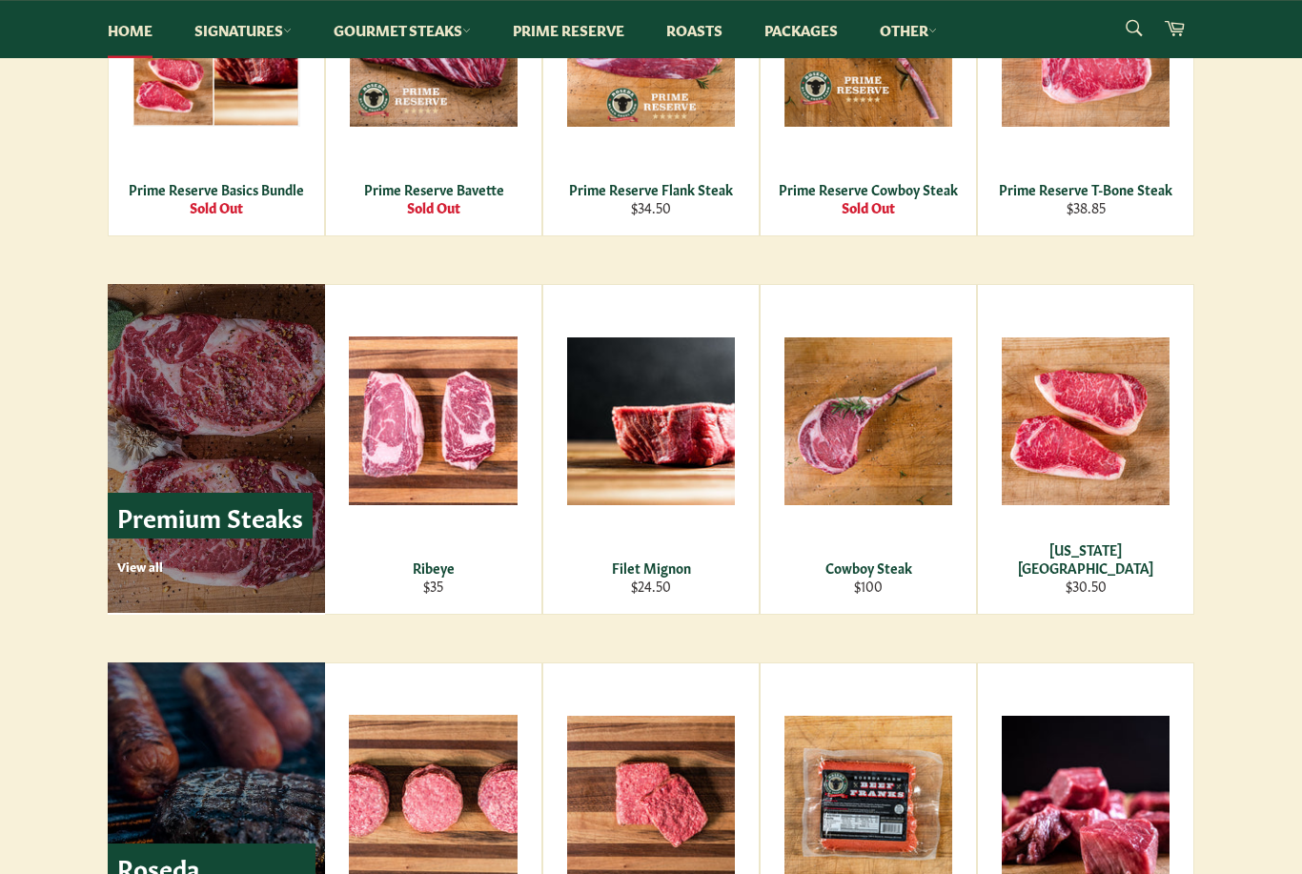
scroll to position [2079, 0]
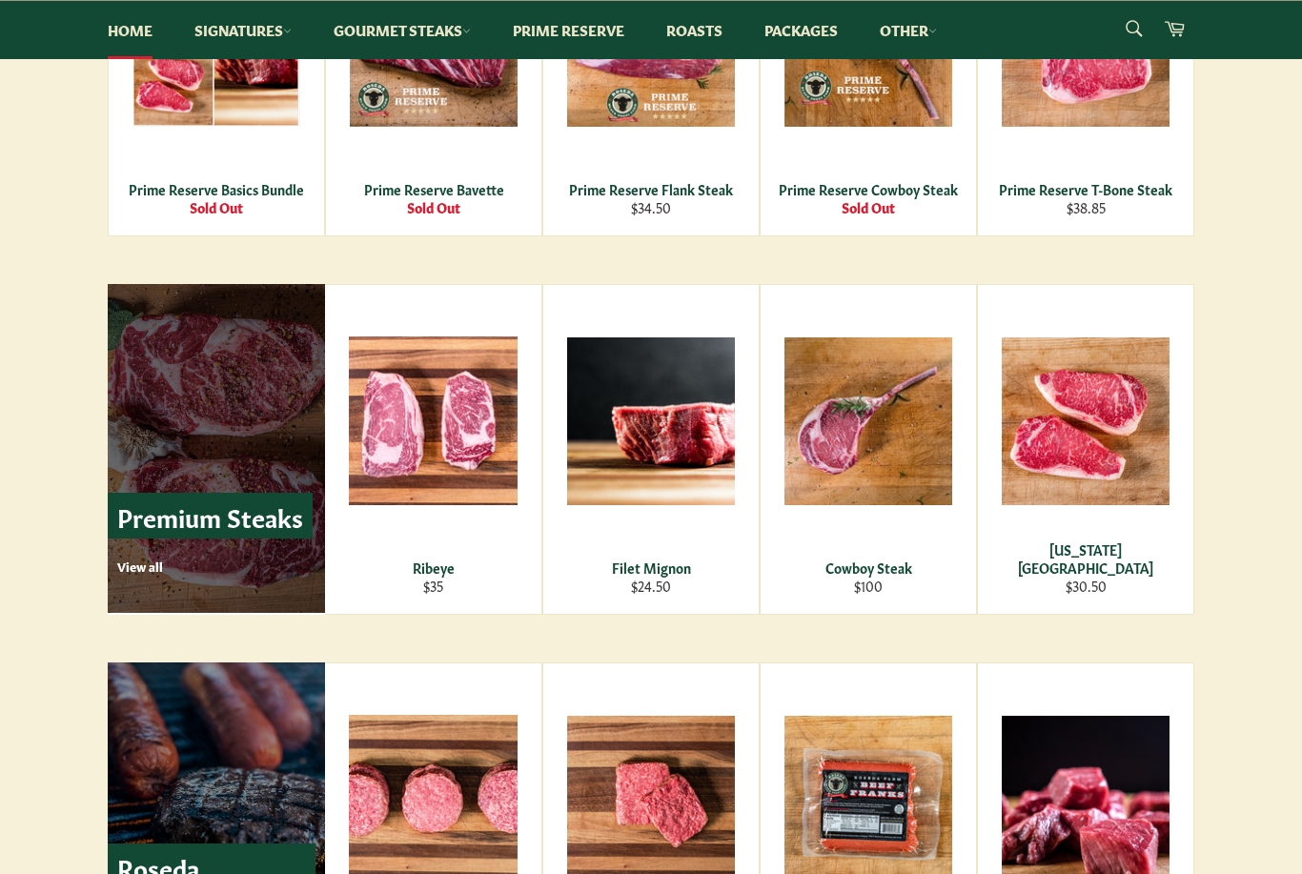
click at [132, 575] on p "View all" at bounding box center [214, 566] width 195 height 17
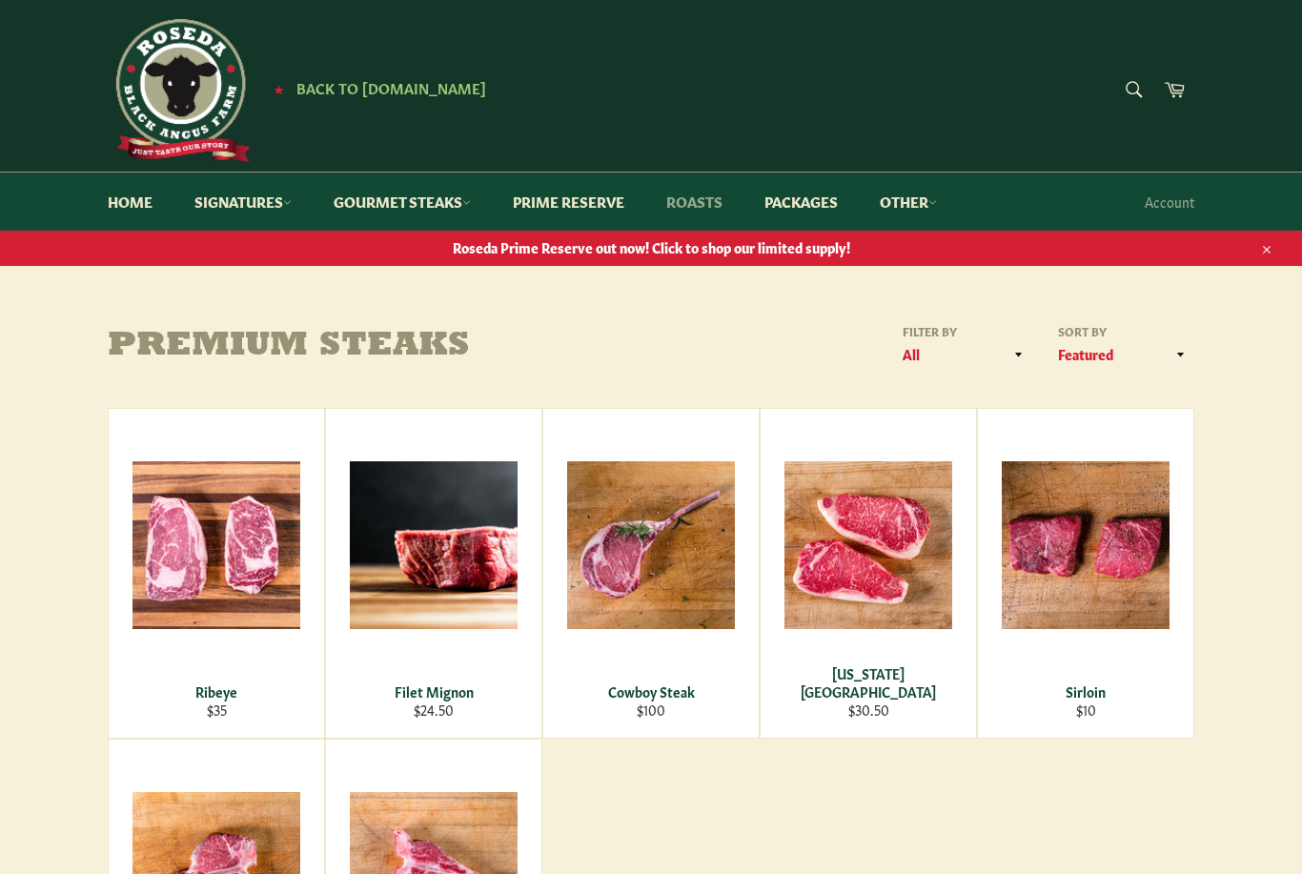
click at [708, 195] on link "Roasts" at bounding box center [694, 202] width 94 height 58
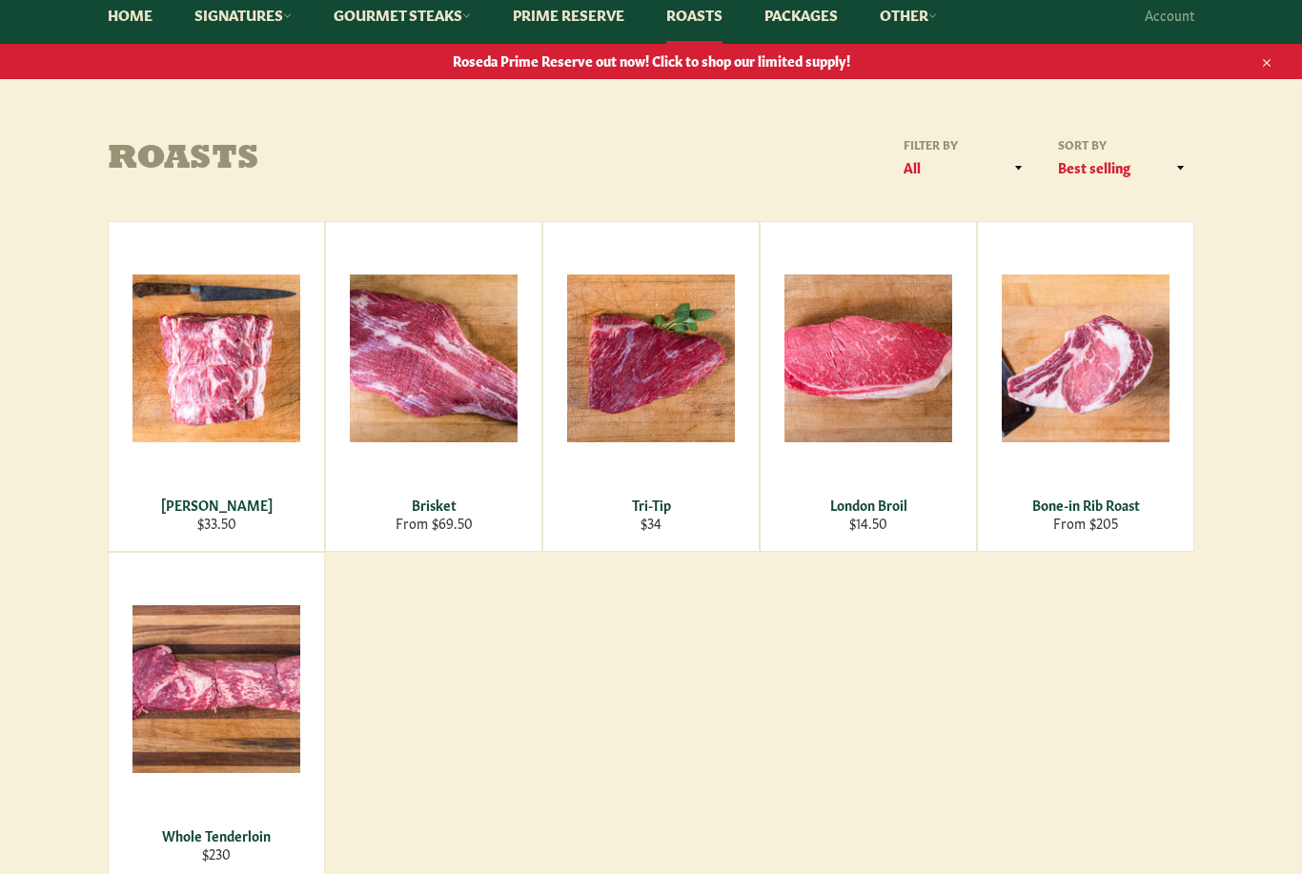
scroll to position [187, 0]
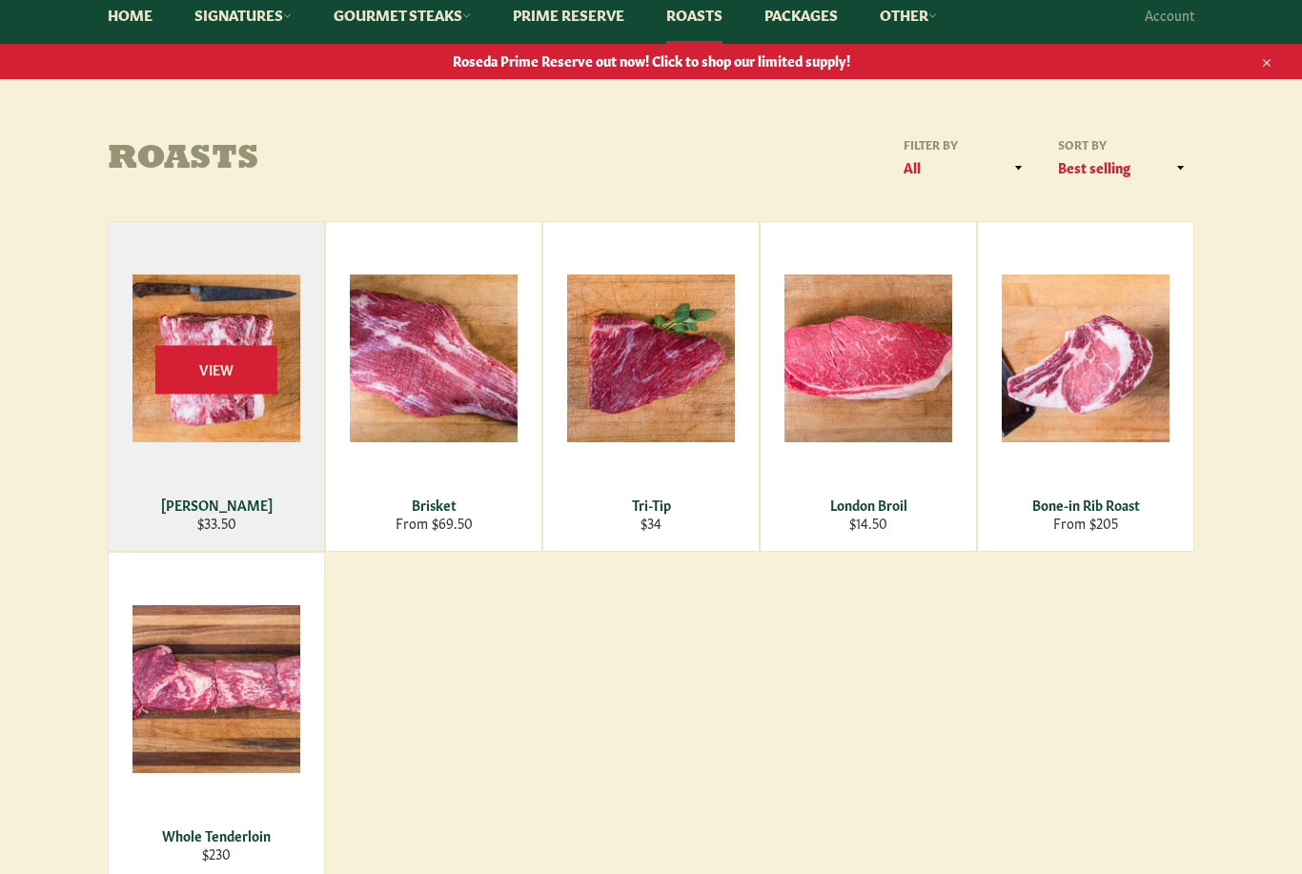
click at [178, 389] on span "View" at bounding box center [216, 369] width 122 height 49
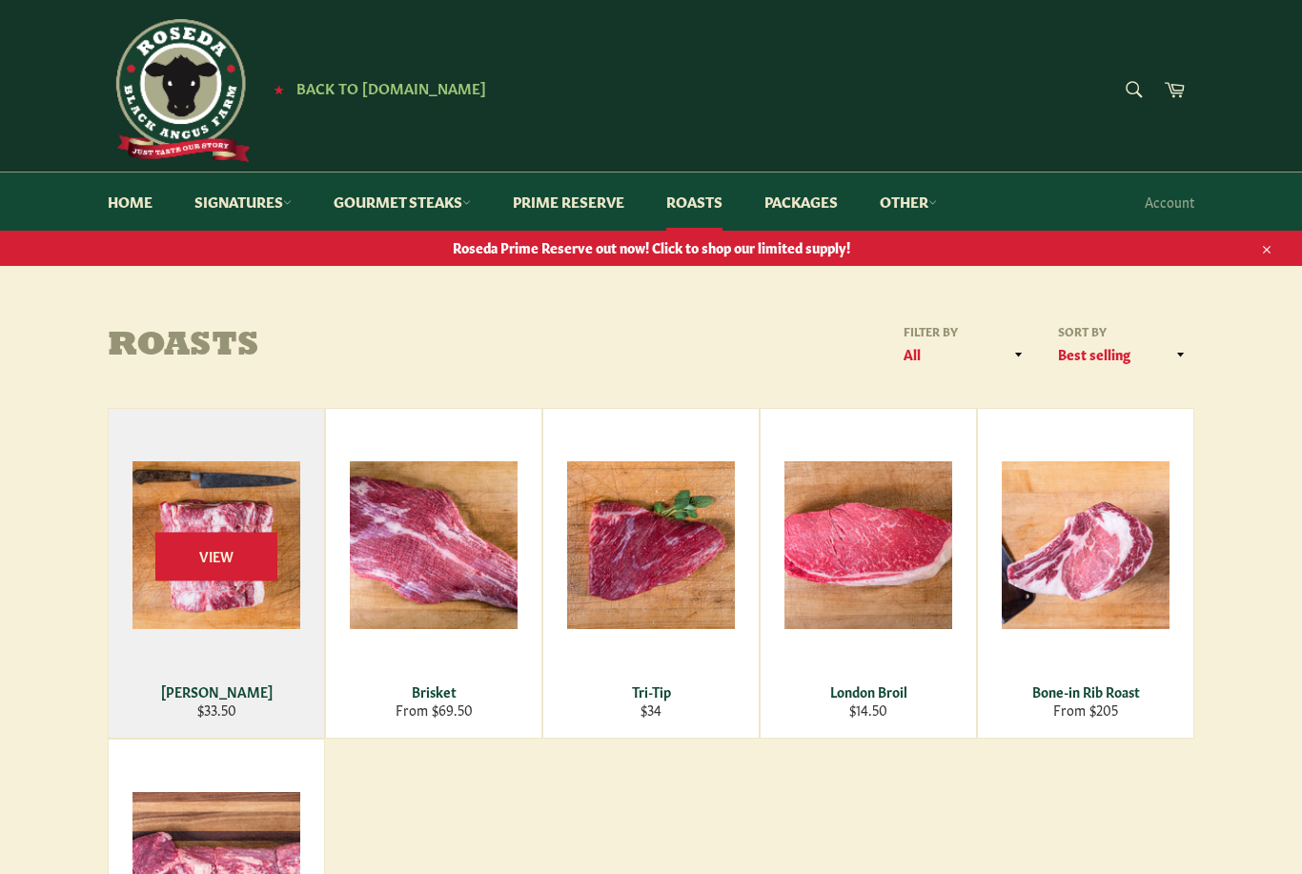
scroll to position [248, 0]
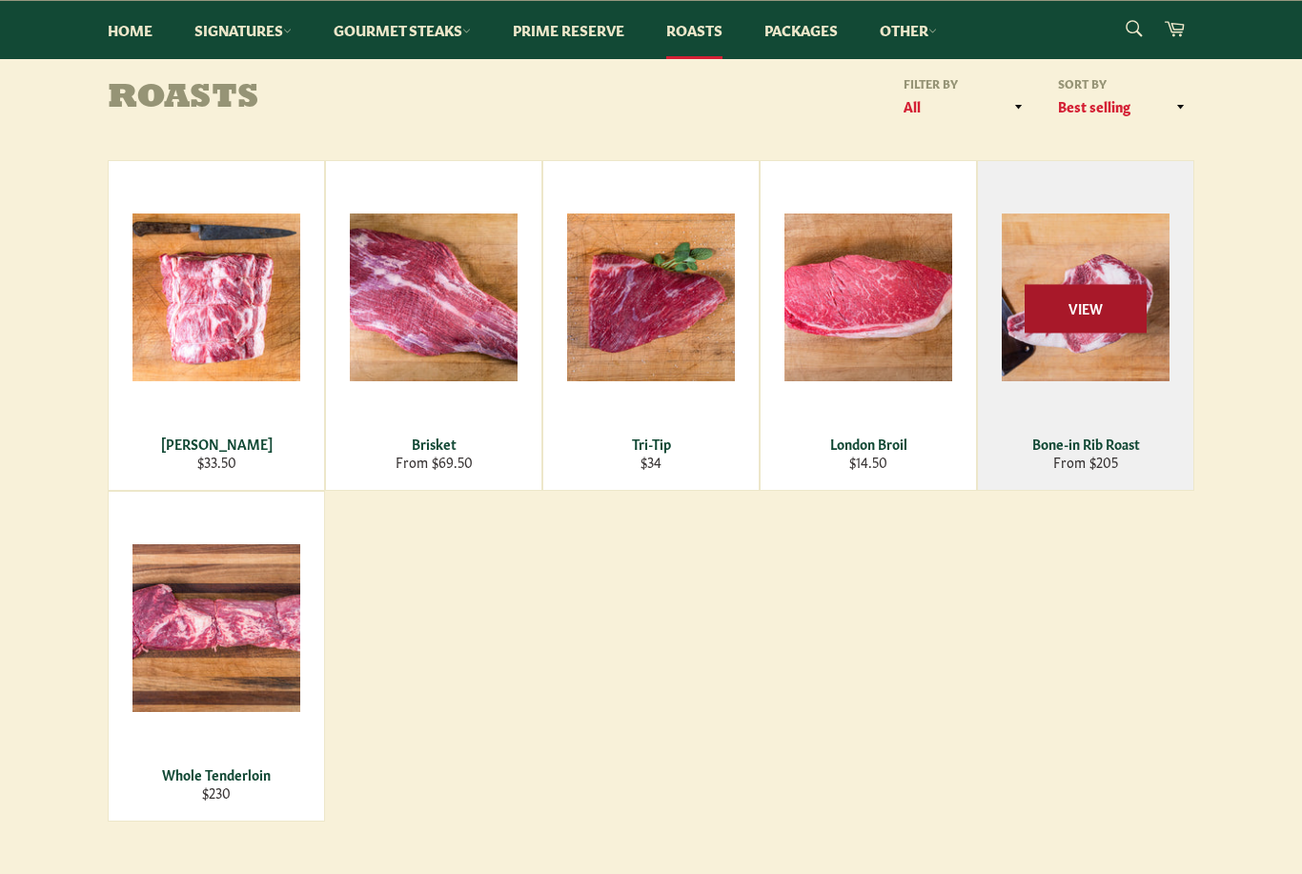
click at [1126, 318] on span "View" at bounding box center [1086, 308] width 122 height 49
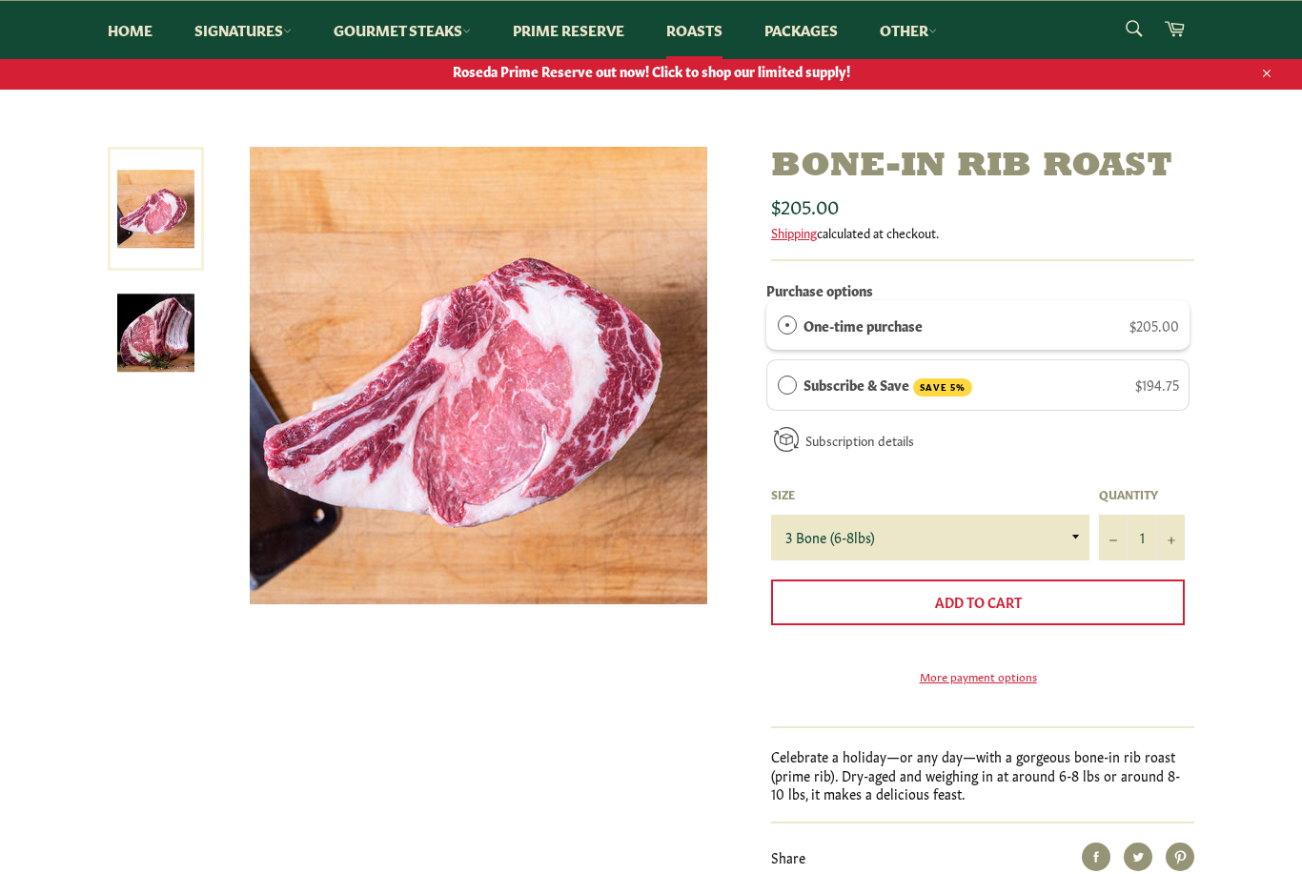
scroll to position [174, 0]
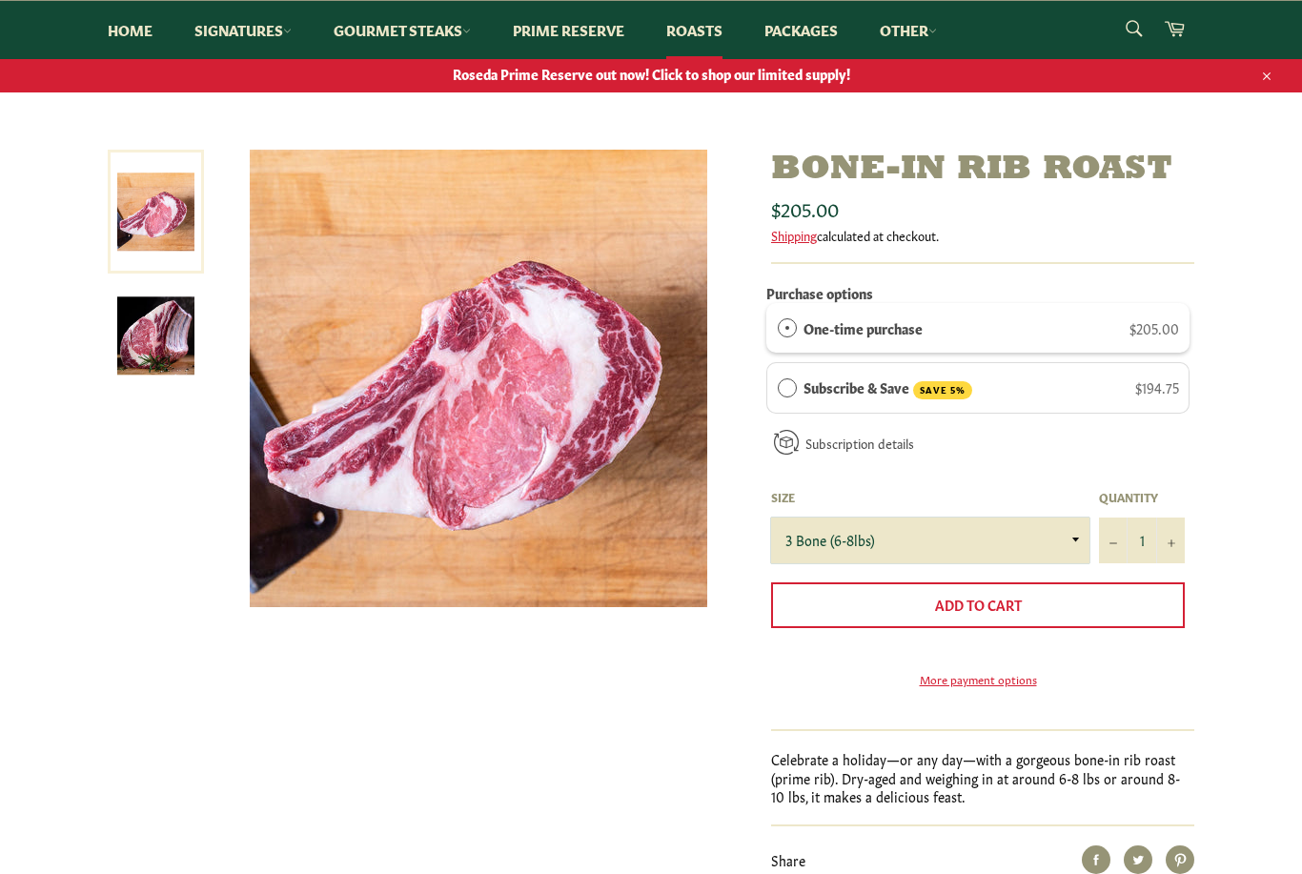
click at [1063, 539] on select "3 Bone (6-8lbs) 4 Bone (8-10lbs)" at bounding box center [930, 541] width 318 height 46
click at [1069, 545] on select "3 Bone (6-8lbs) 4 Bone (8-10lbs)" at bounding box center [930, 541] width 318 height 46
click at [160, 345] on img at bounding box center [155, 335] width 77 height 77
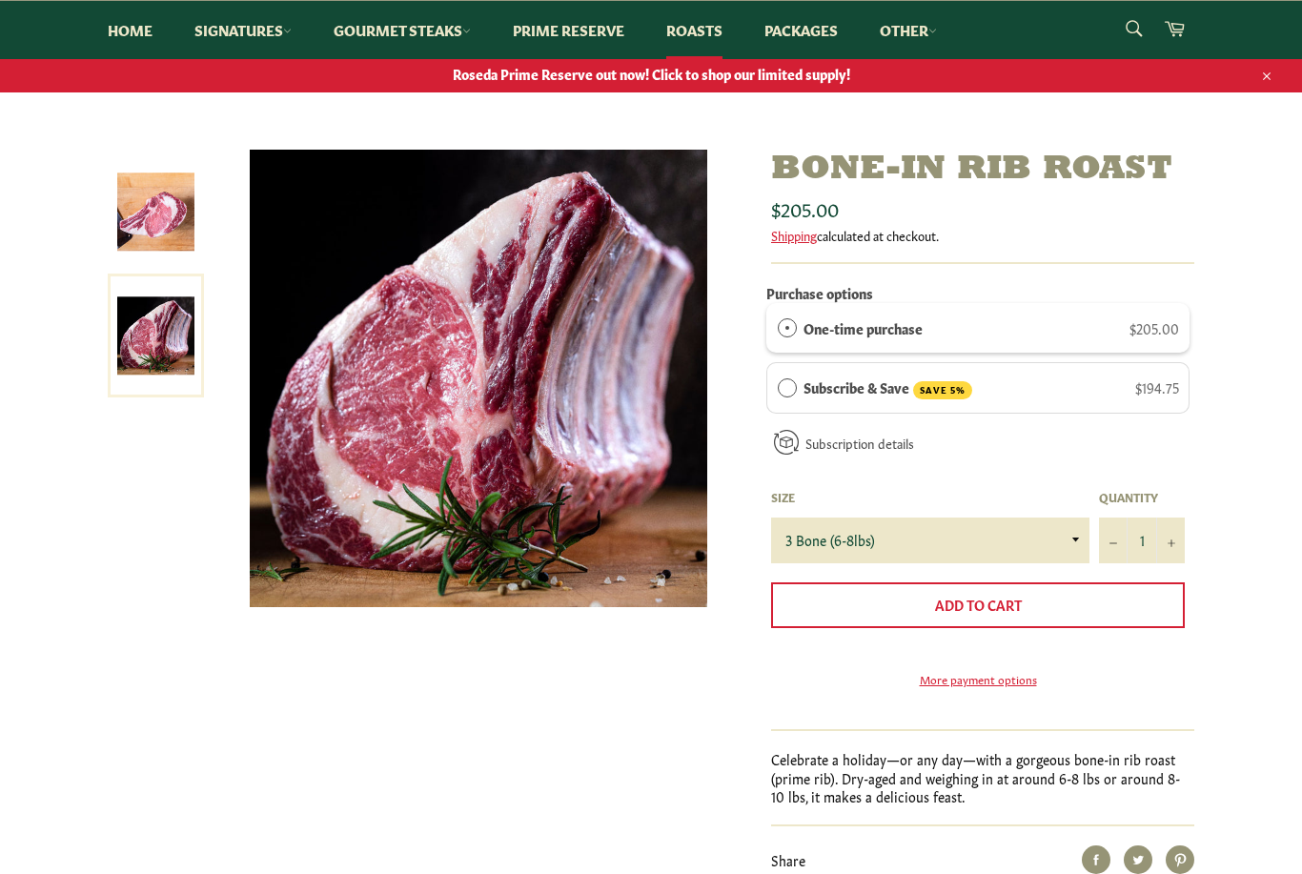
click at [150, 222] on img at bounding box center [155, 212] width 77 height 77
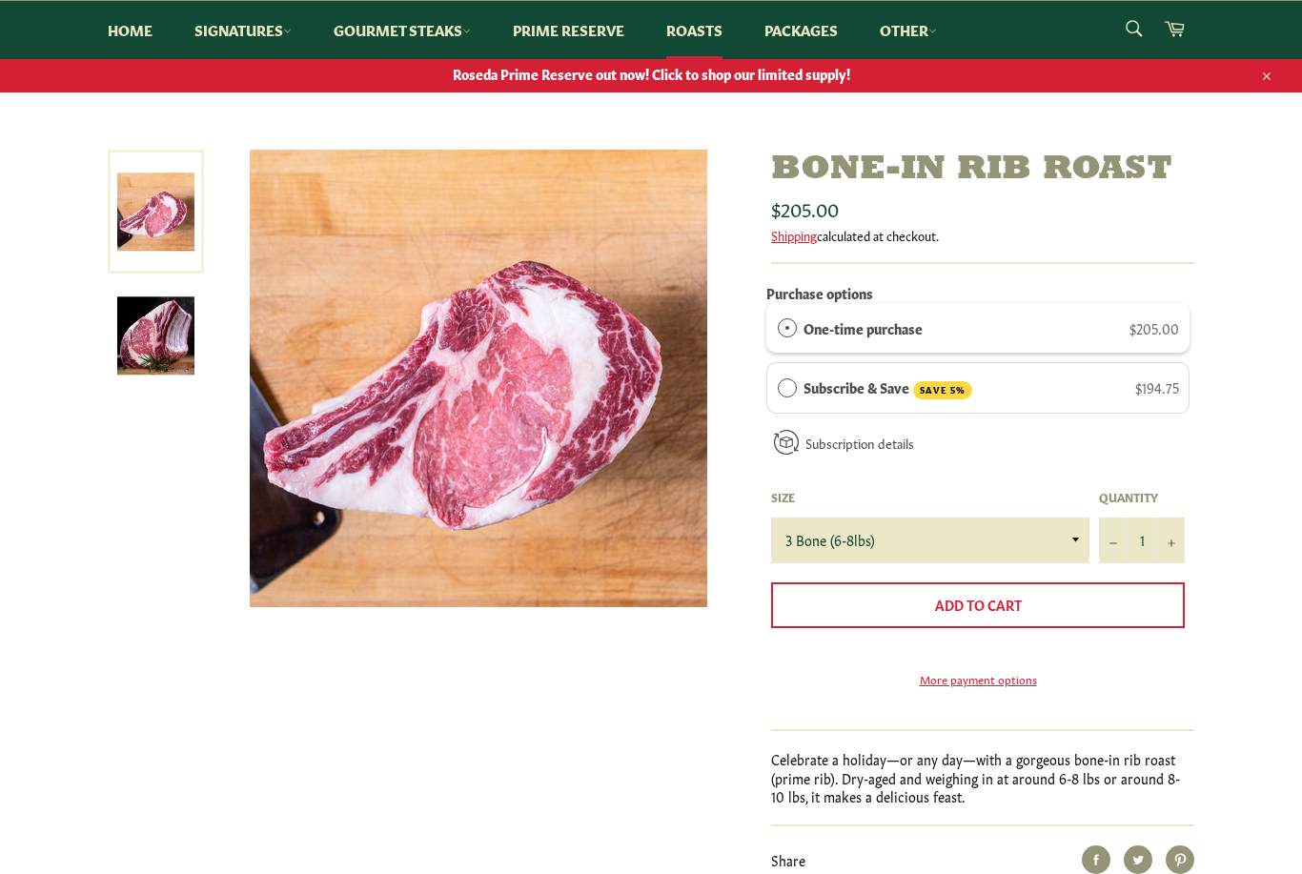
click at [190, 321] on img at bounding box center [155, 335] width 77 height 77
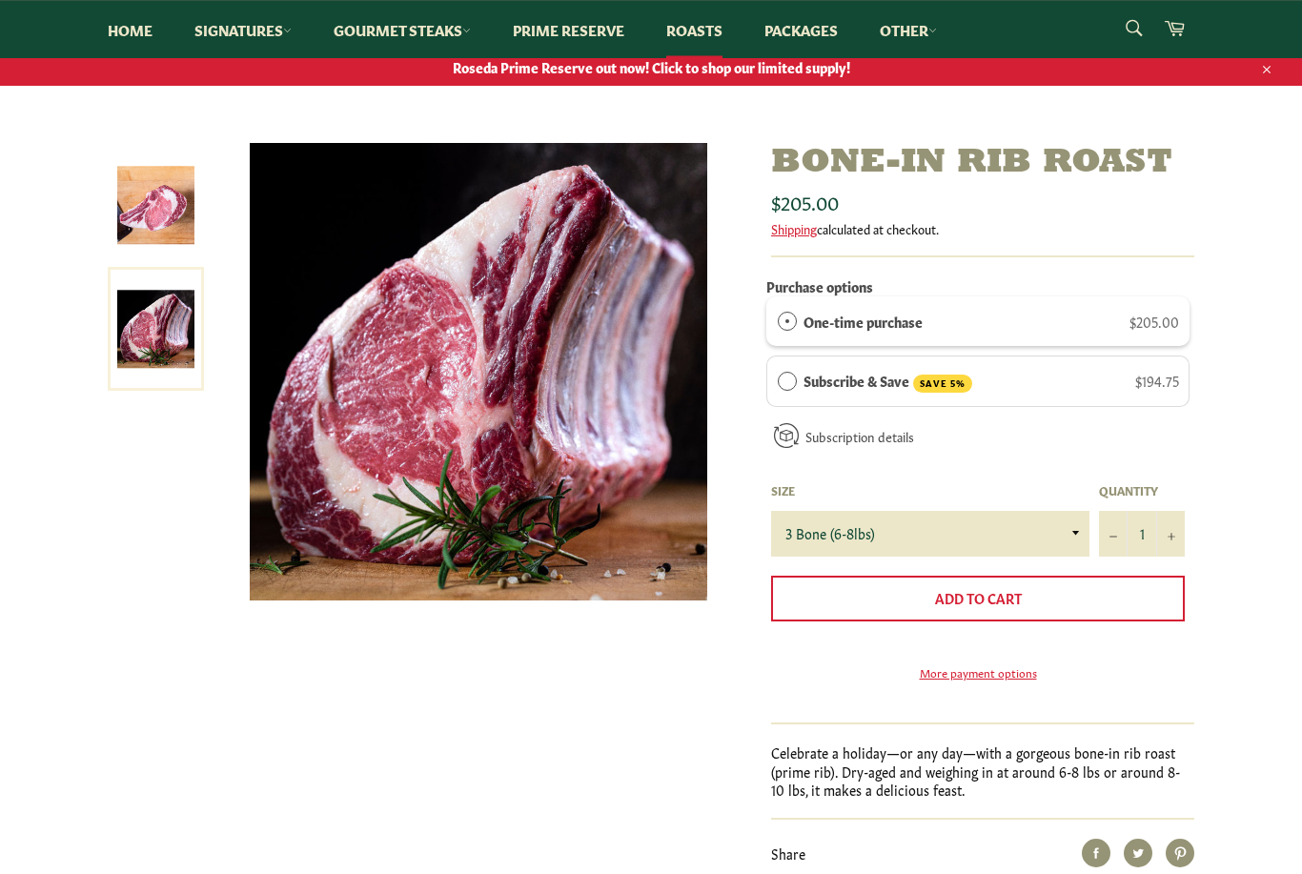
scroll to position [177, 0]
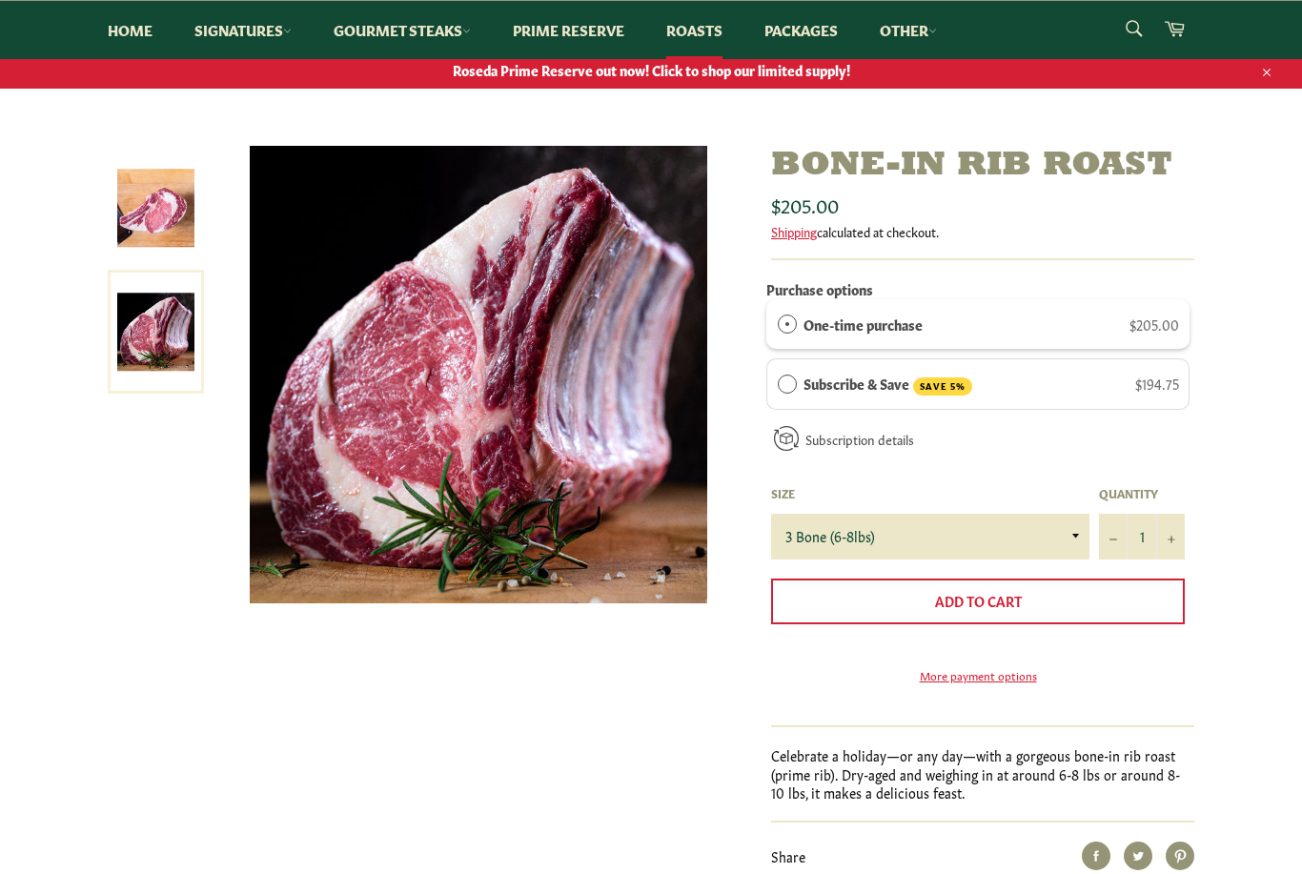
click at [1070, 530] on select "3 Bone (6-8lbs) 4 Bone (8-10lbs)" at bounding box center [930, 537] width 318 height 46
click at [1033, 536] on select "3 Bone (6-8lbs) 4 Bone (8-10lbs)" at bounding box center [930, 537] width 318 height 46
select select "3 Bone (6-8lbs)"
click at [131, 195] on img at bounding box center [155, 208] width 77 height 77
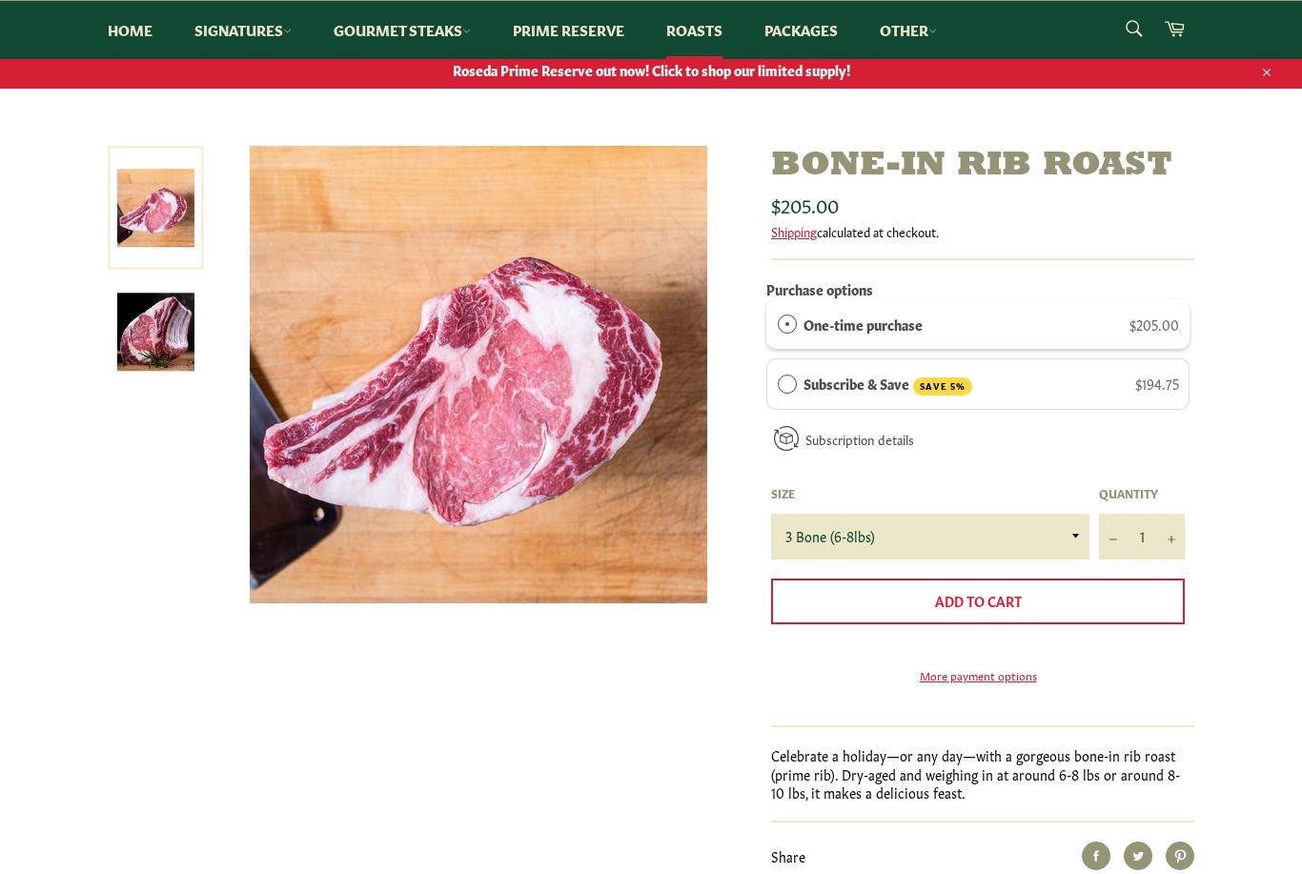
click at [128, 214] on link at bounding box center [156, 208] width 96 height 124
click at [142, 302] on img at bounding box center [155, 332] width 77 height 77
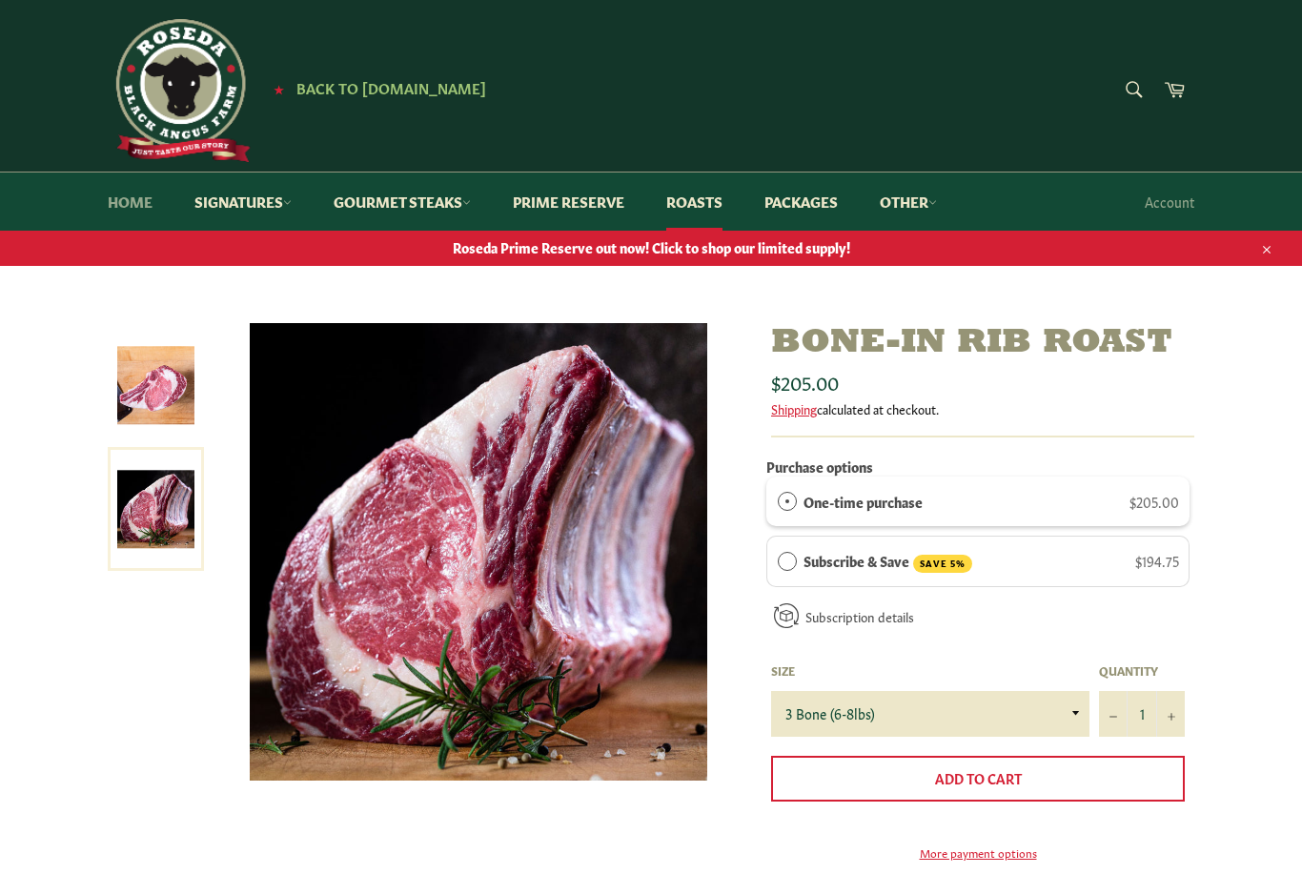
click at [127, 203] on link "Home" at bounding box center [130, 202] width 83 height 58
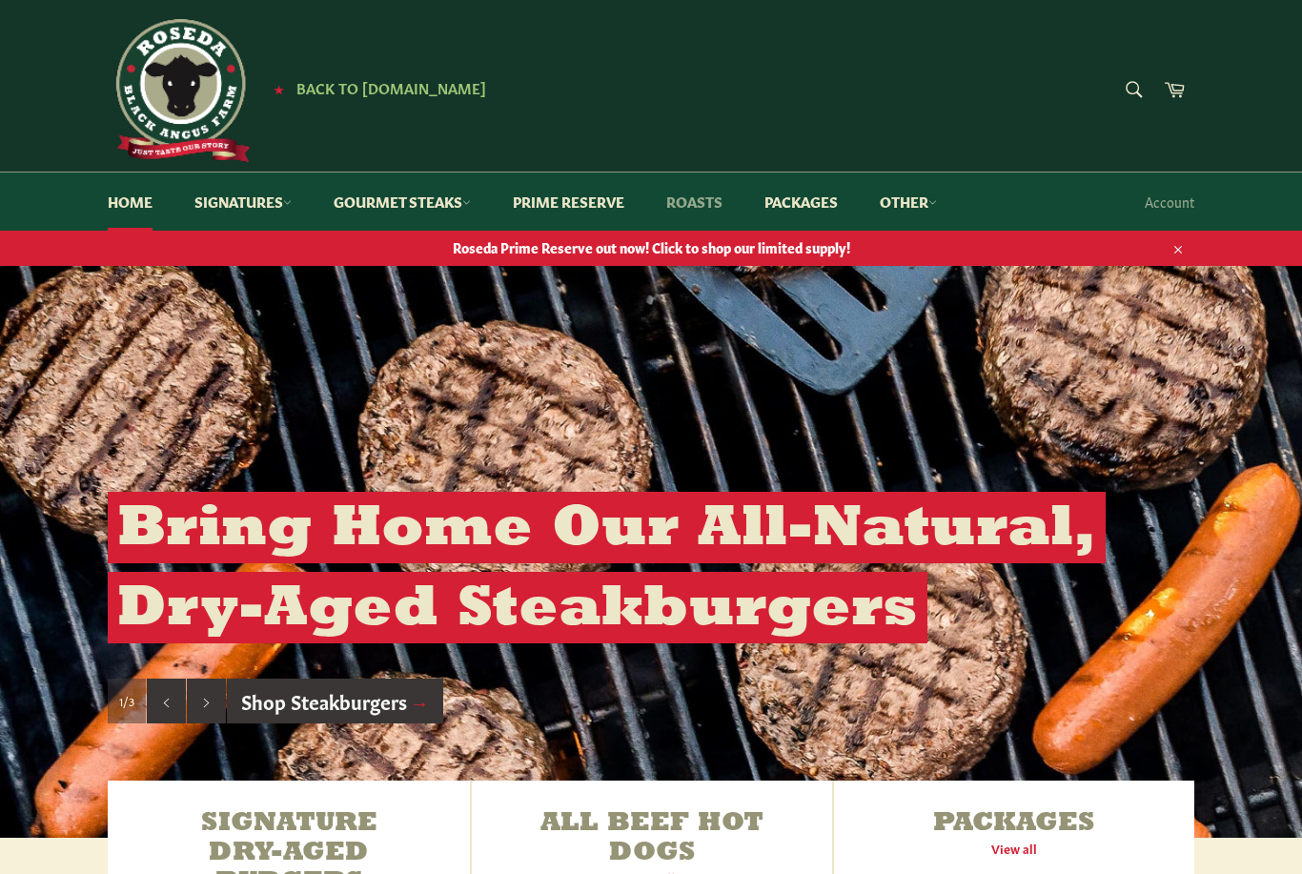
click at [706, 202] on link "Roasts" at bounding box center [694, 202] width 94 height 58
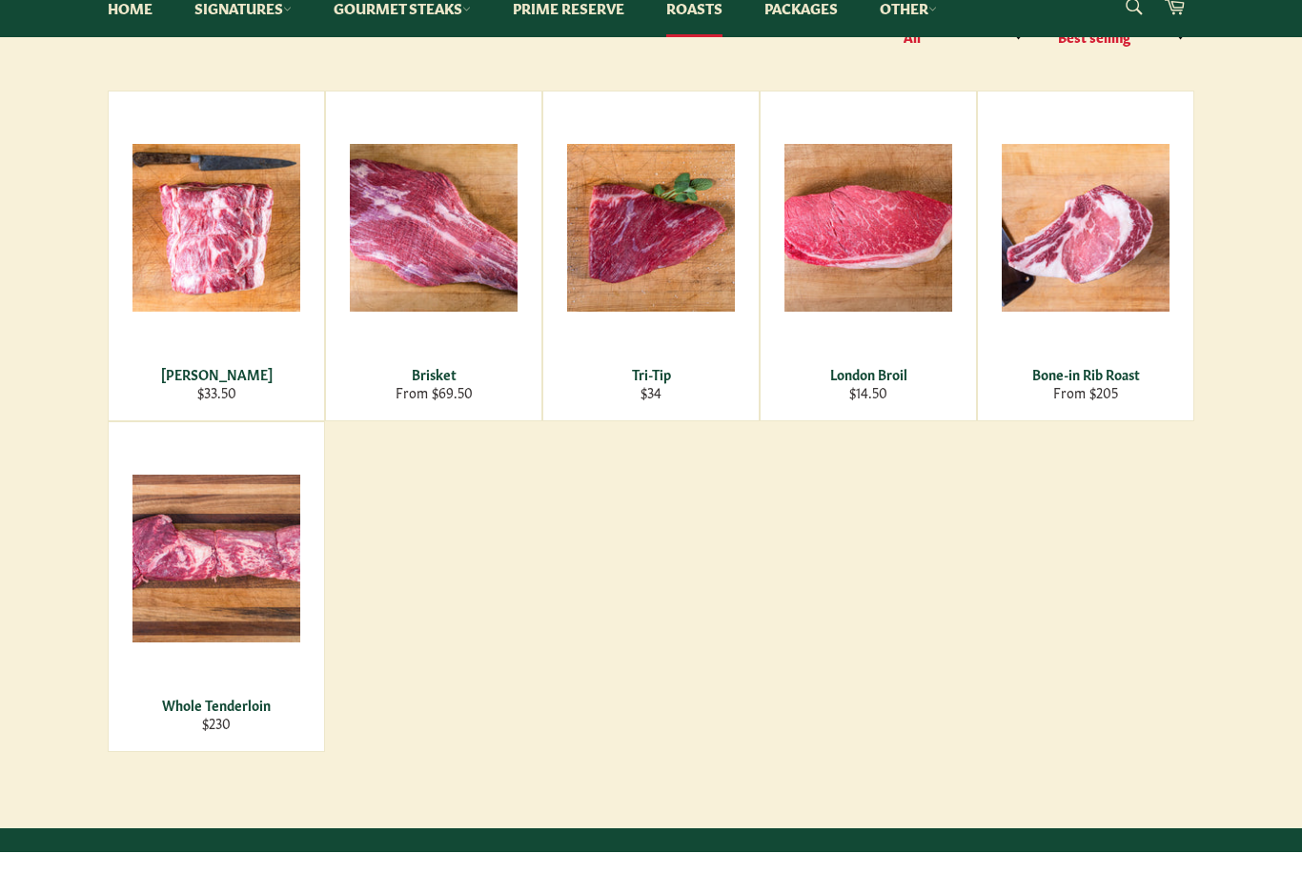
scroll to position [353, 0]
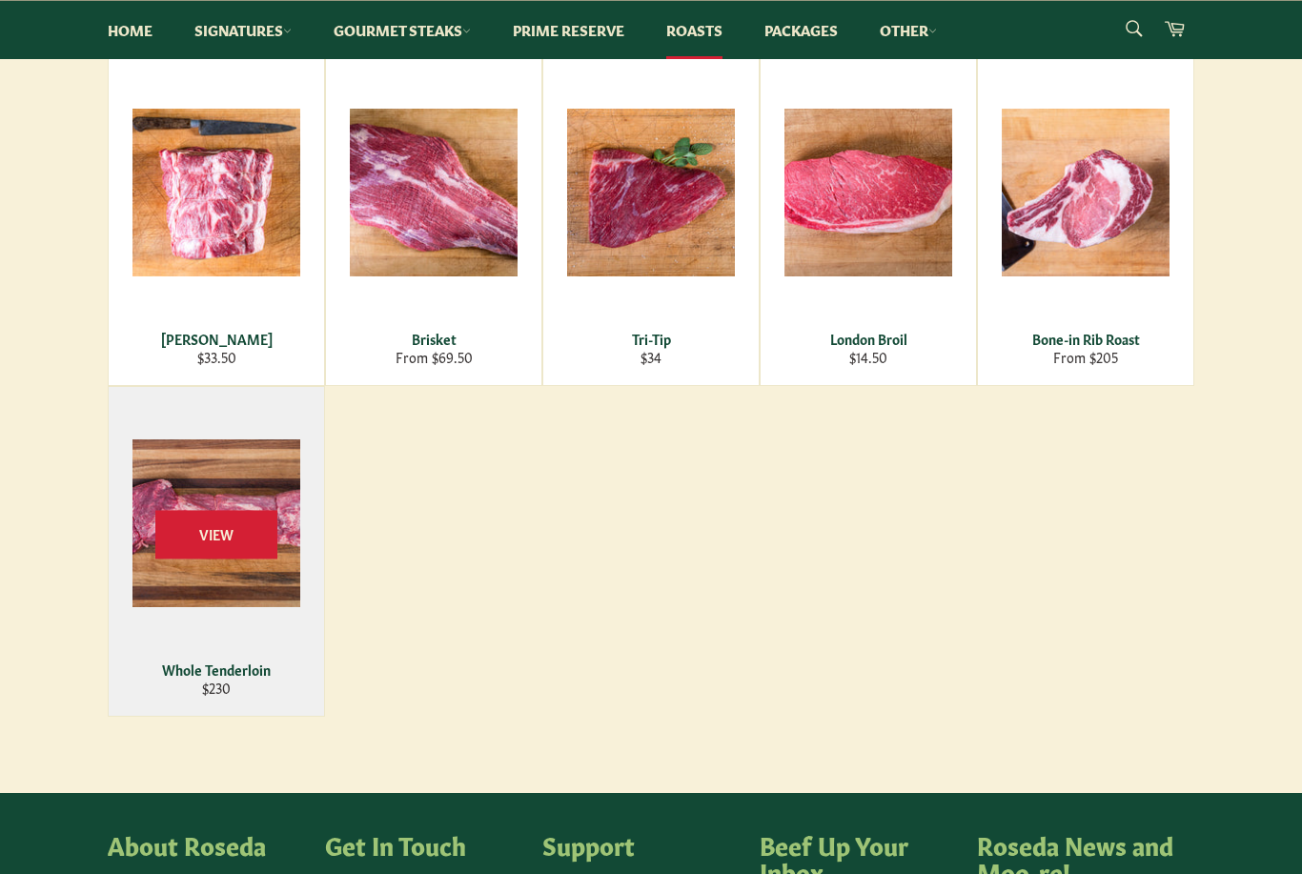
click at [238, 602] on div "View" at bounding box center [216, 551] width 215 height 329
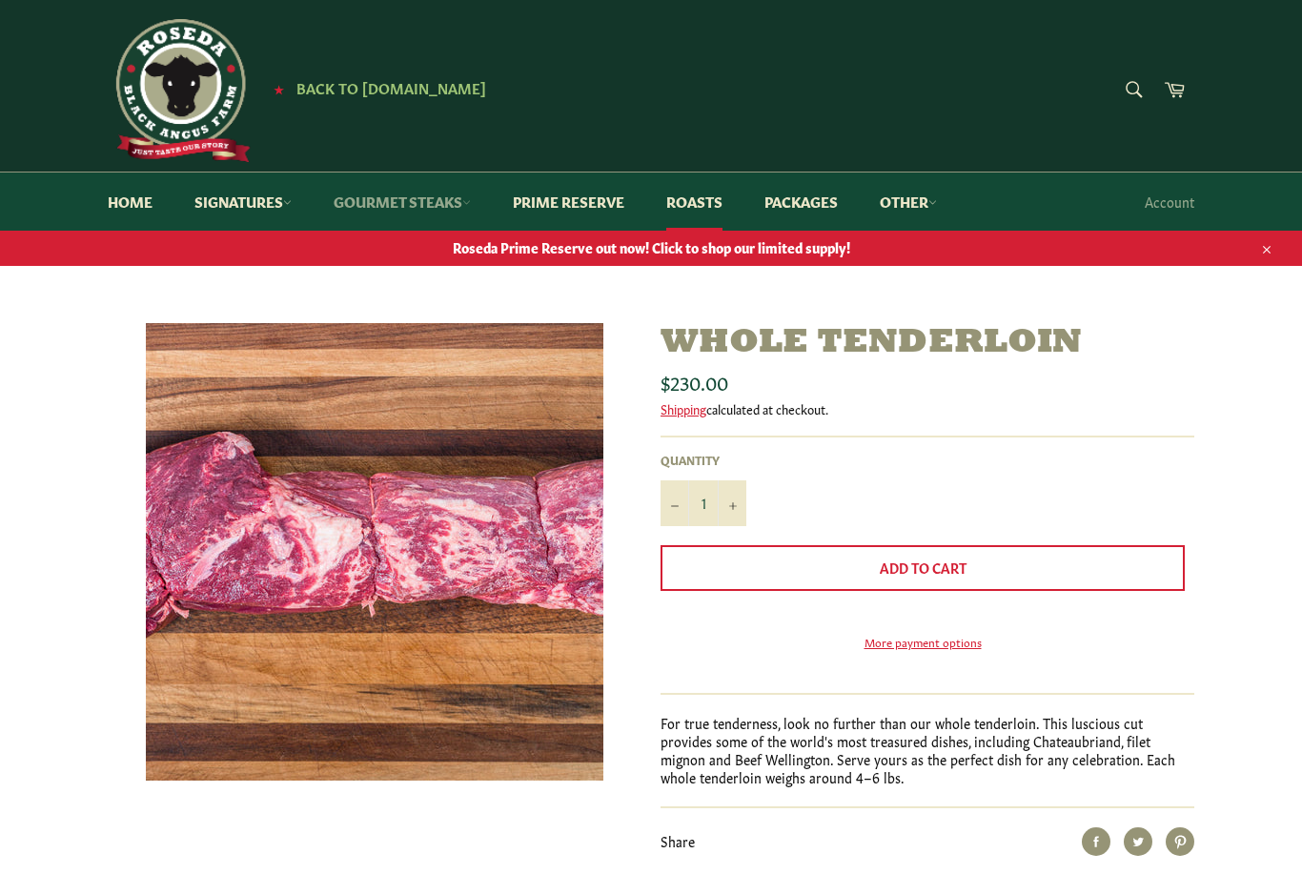
click at [415, 221] on link "Gourmet Steaks" at bounding box center [402, 202] width 175 height 58
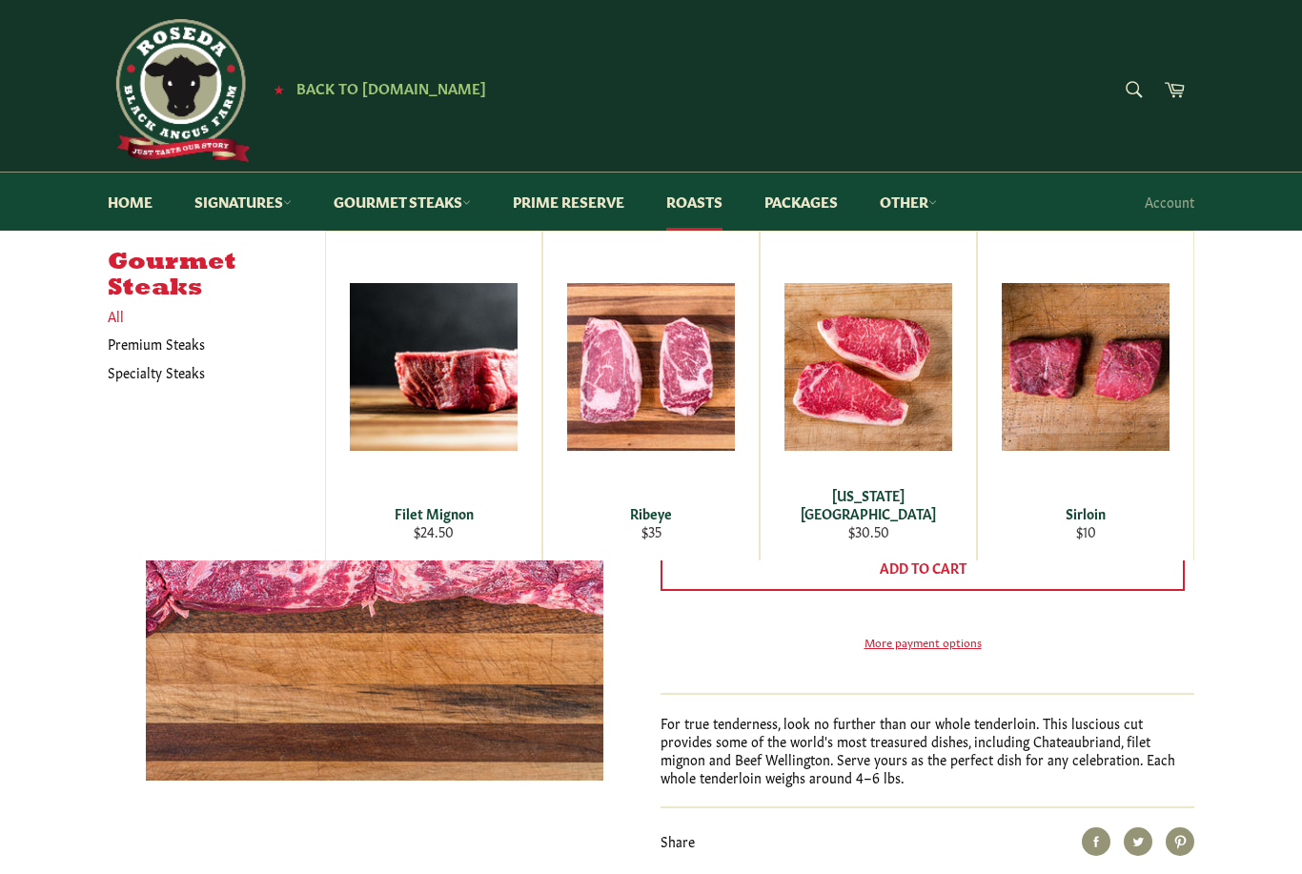
click at [129, 314] on link "All" at bounding box center [211, 316] width 227 height 28
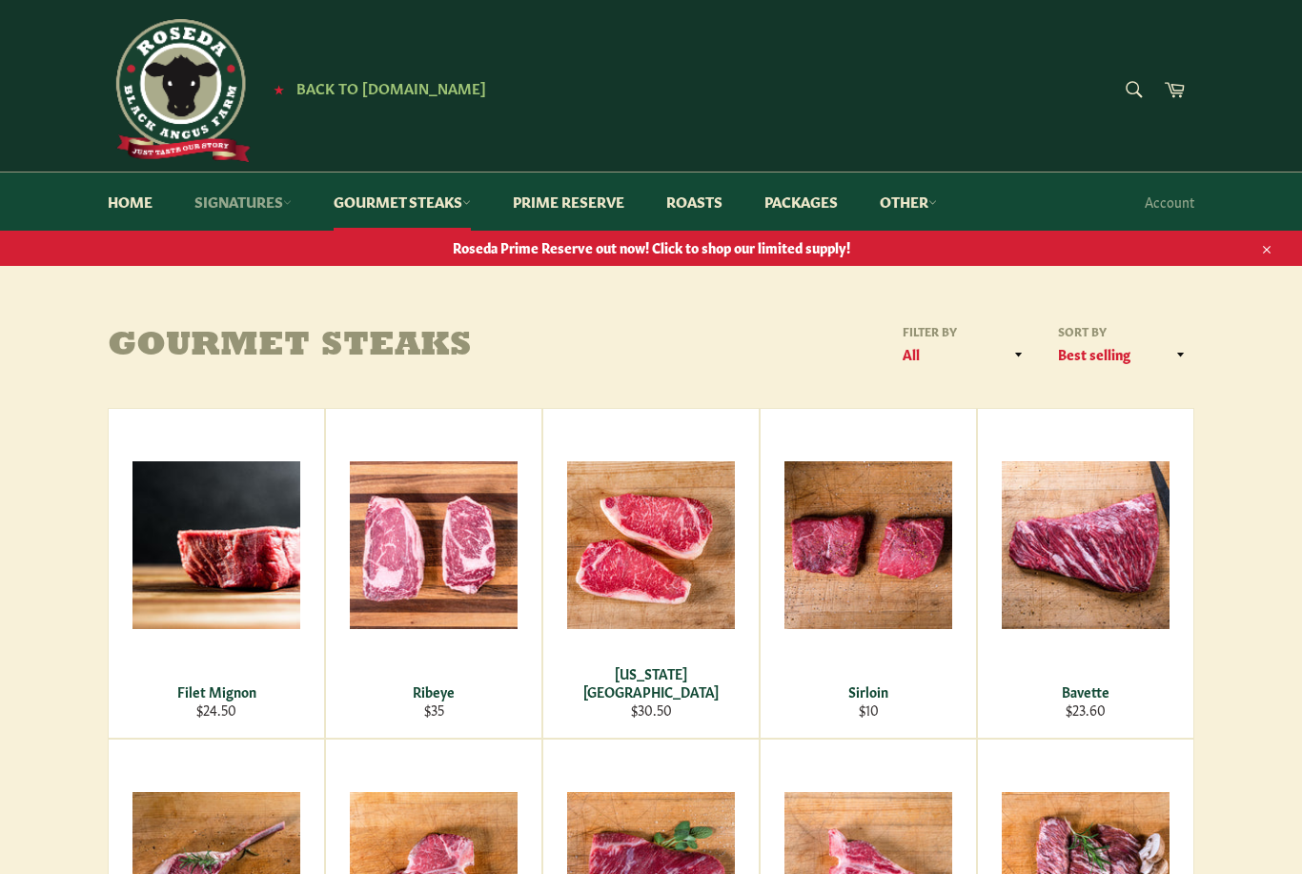
click at [262, 209] on link "Signatures" at bounding box center [242, 202] width 135 height 58
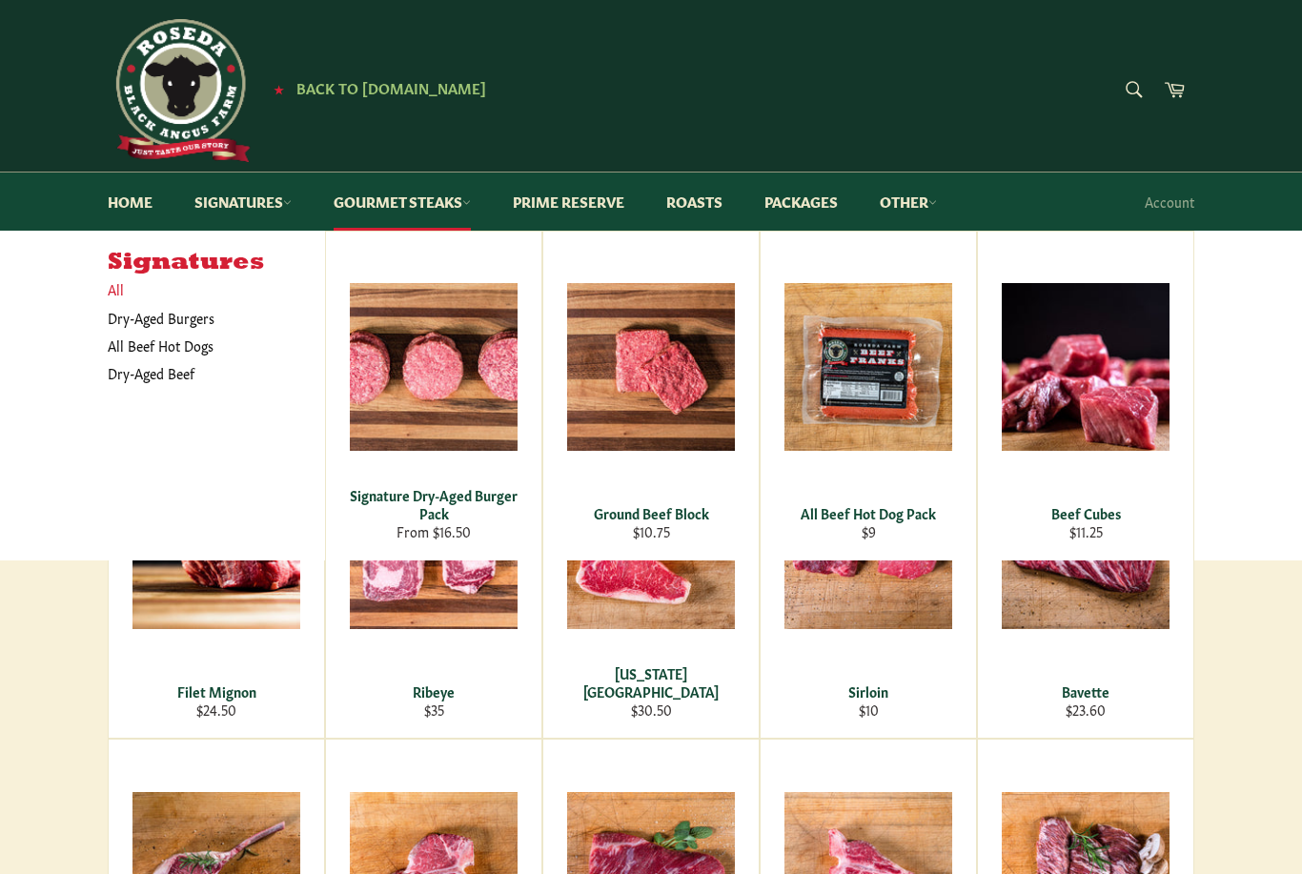
click at [140, 290] on link "All" at bounding box center [211, 290] width 227 height 28
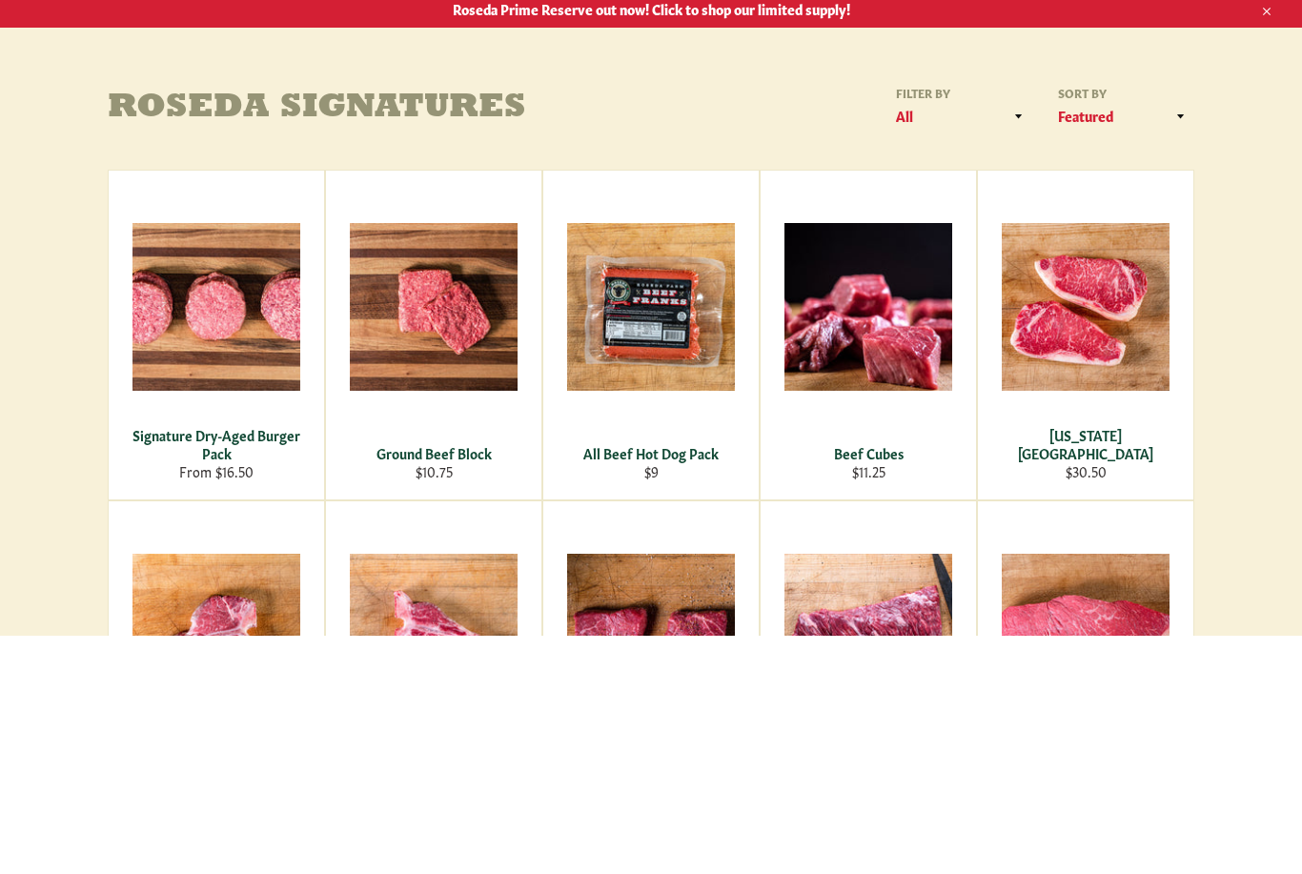
scroll to position [250, 0]
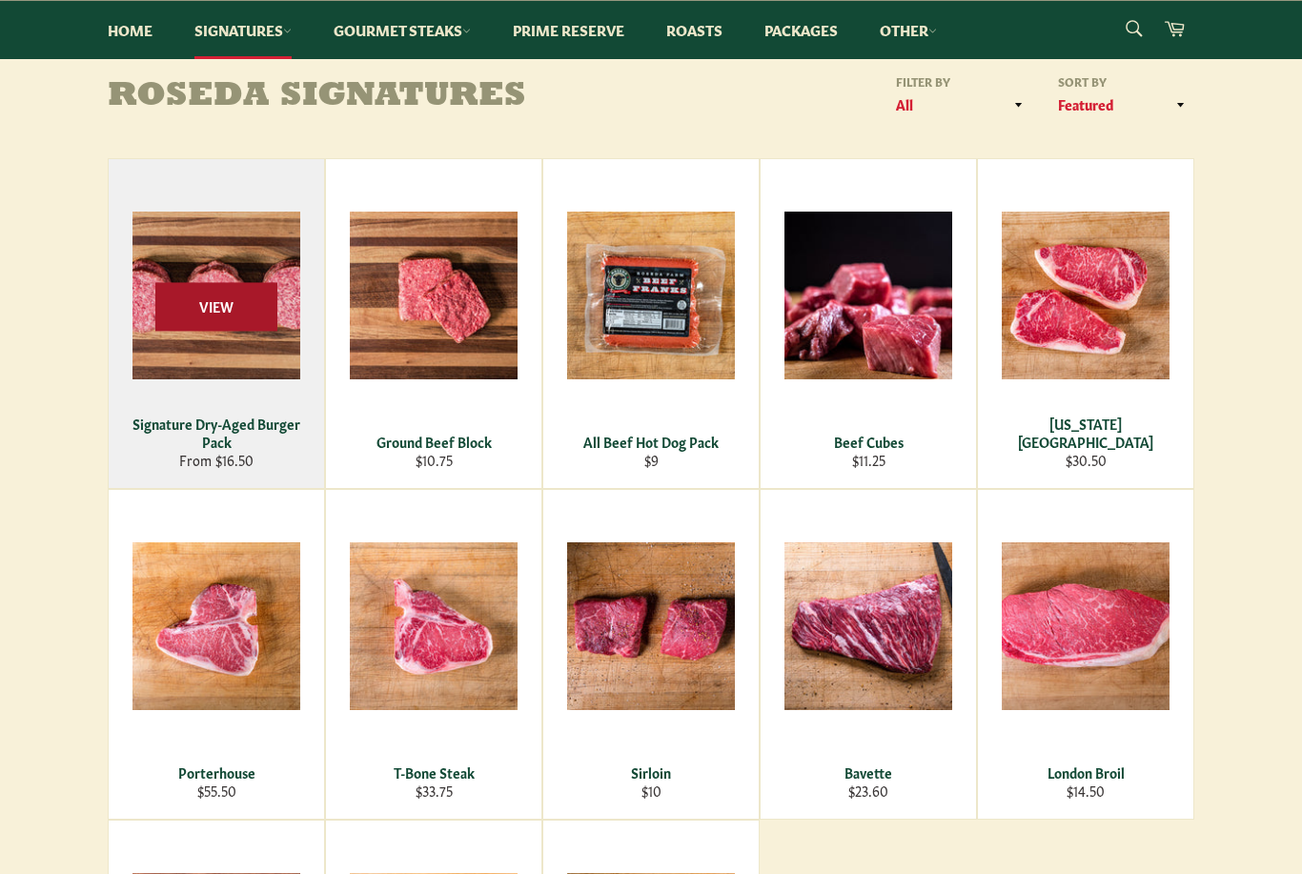
click at [268, 309] on span "View" at bounding box center [216, 306] width 122 height 49
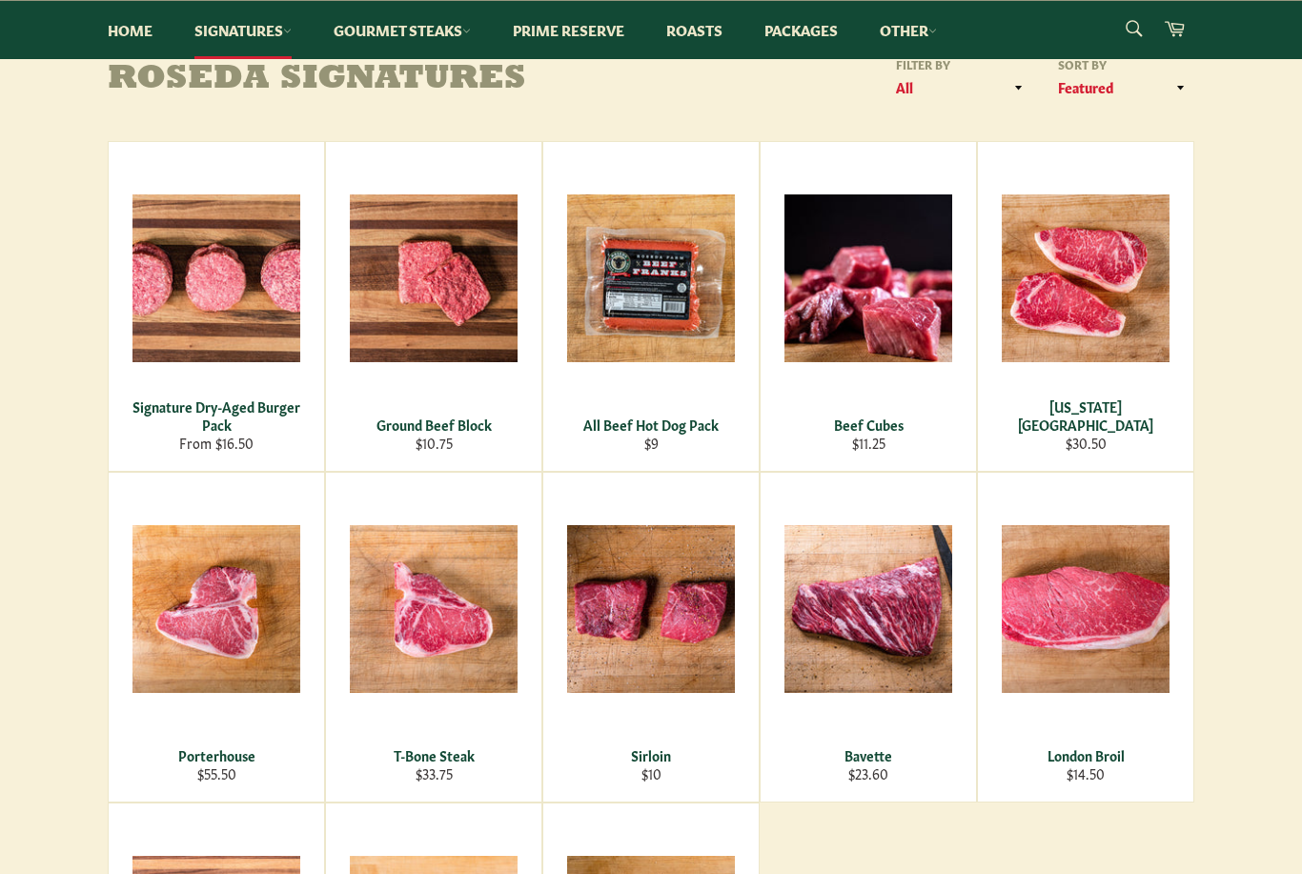
click at [1240, 634] on main "Roseda Signatures Filter by All Premium Steaks Roasts Specialty Steaks Steakbur…" at bounding box center [651, 633] width 1302 height 1154
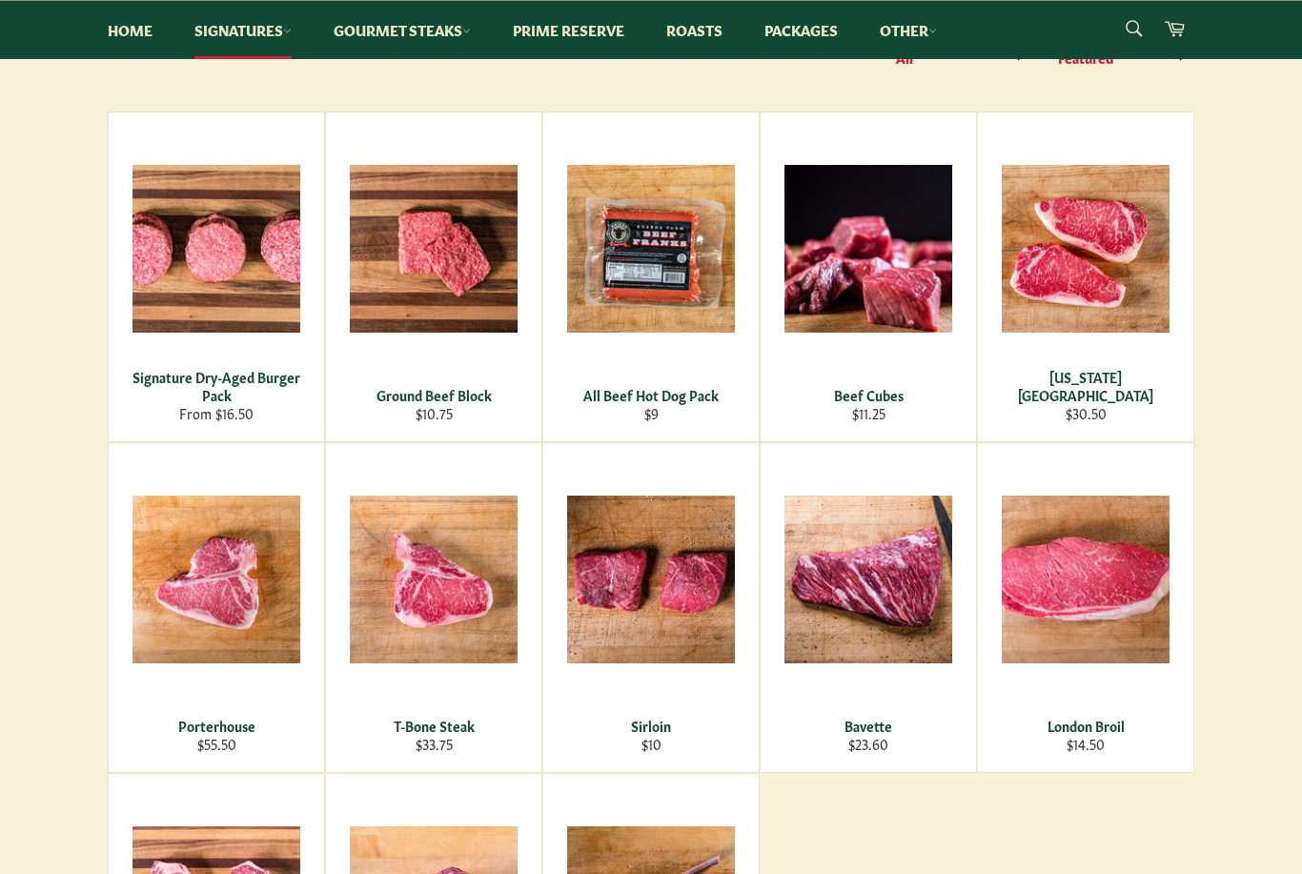
scroll to position [296, 0]
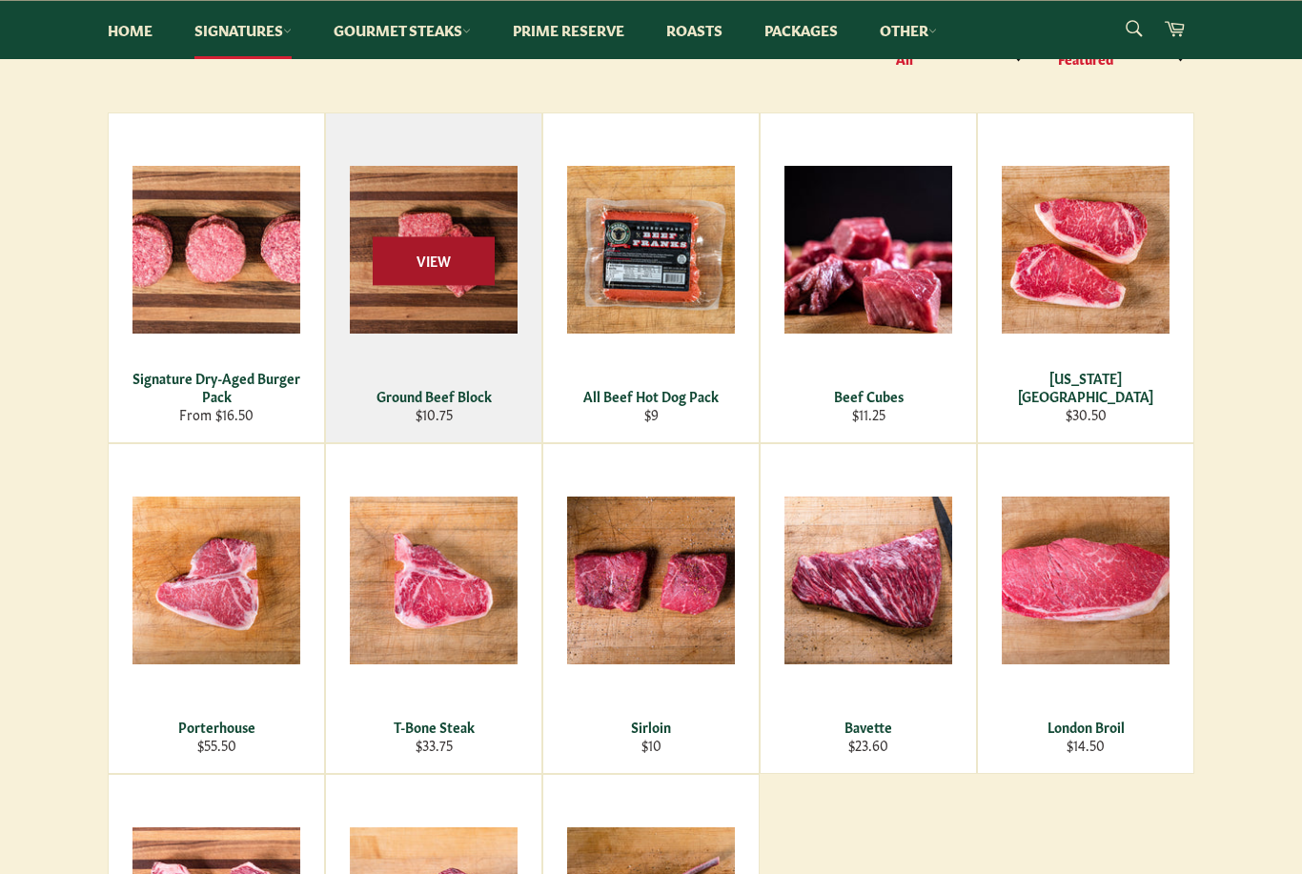
click at [432, 281] on span "View" at bounding box center [434, 260] width 122 height 49
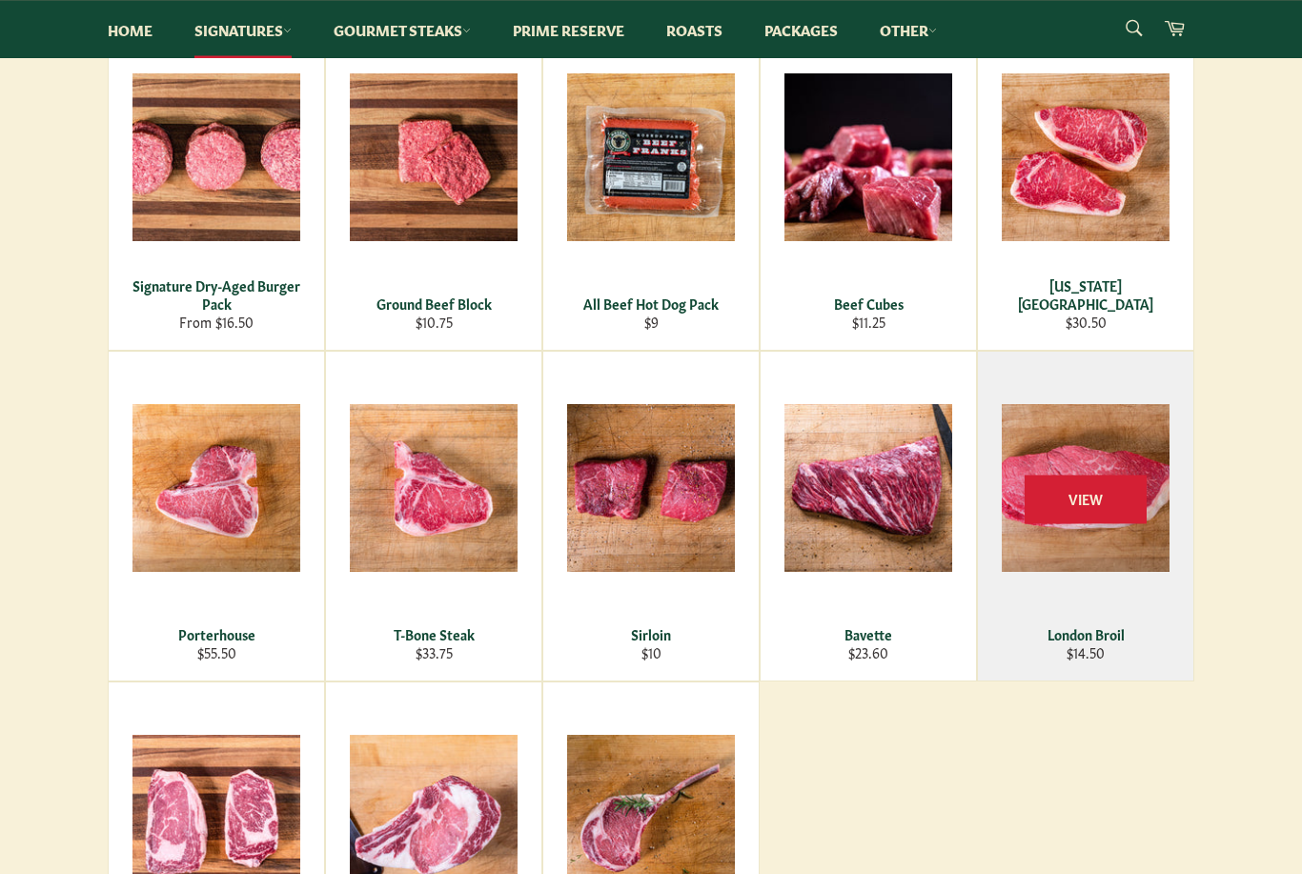
scroll to position [388, 0]
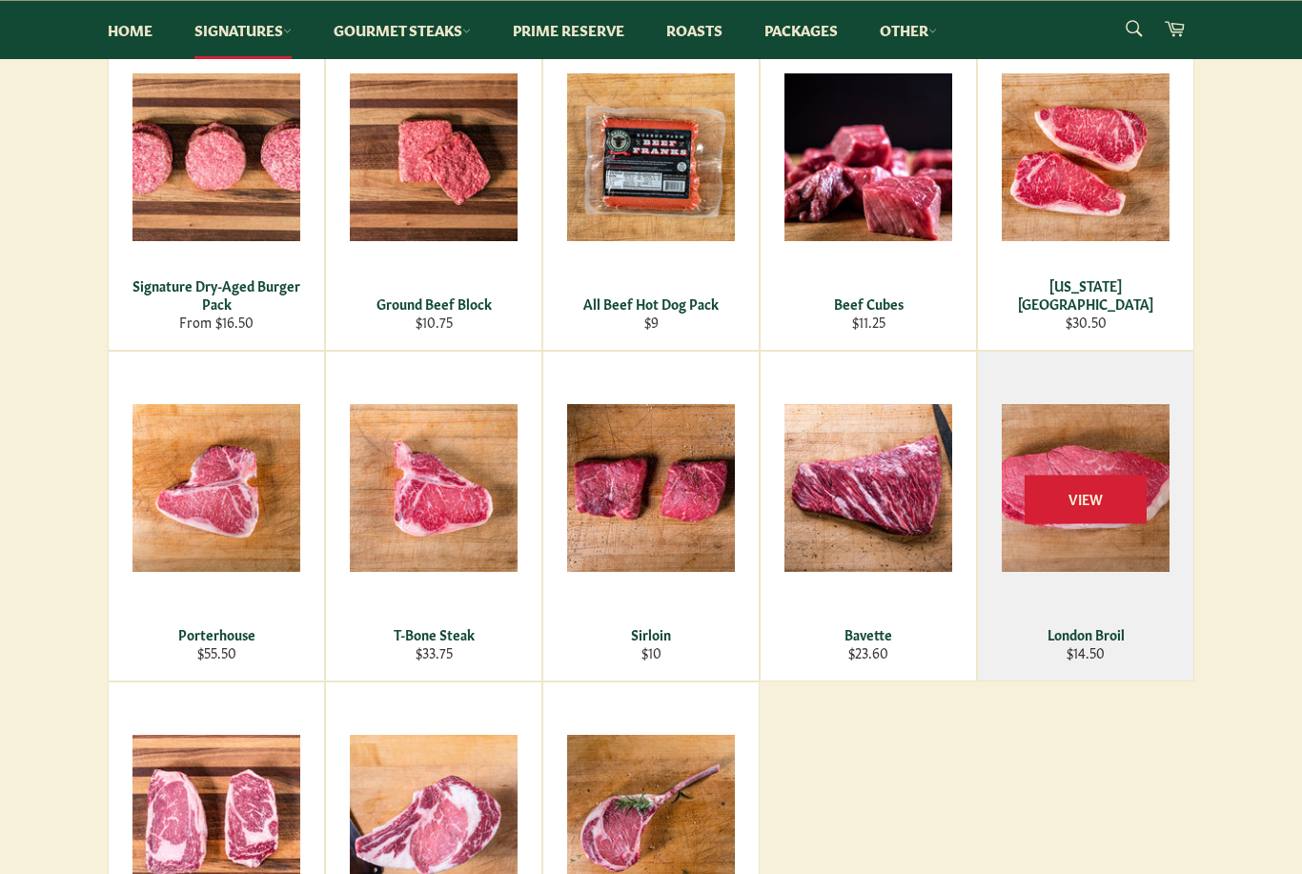
click at [1121, 543] on div "View" at bounding box center [1085, 516] width 215 height 329
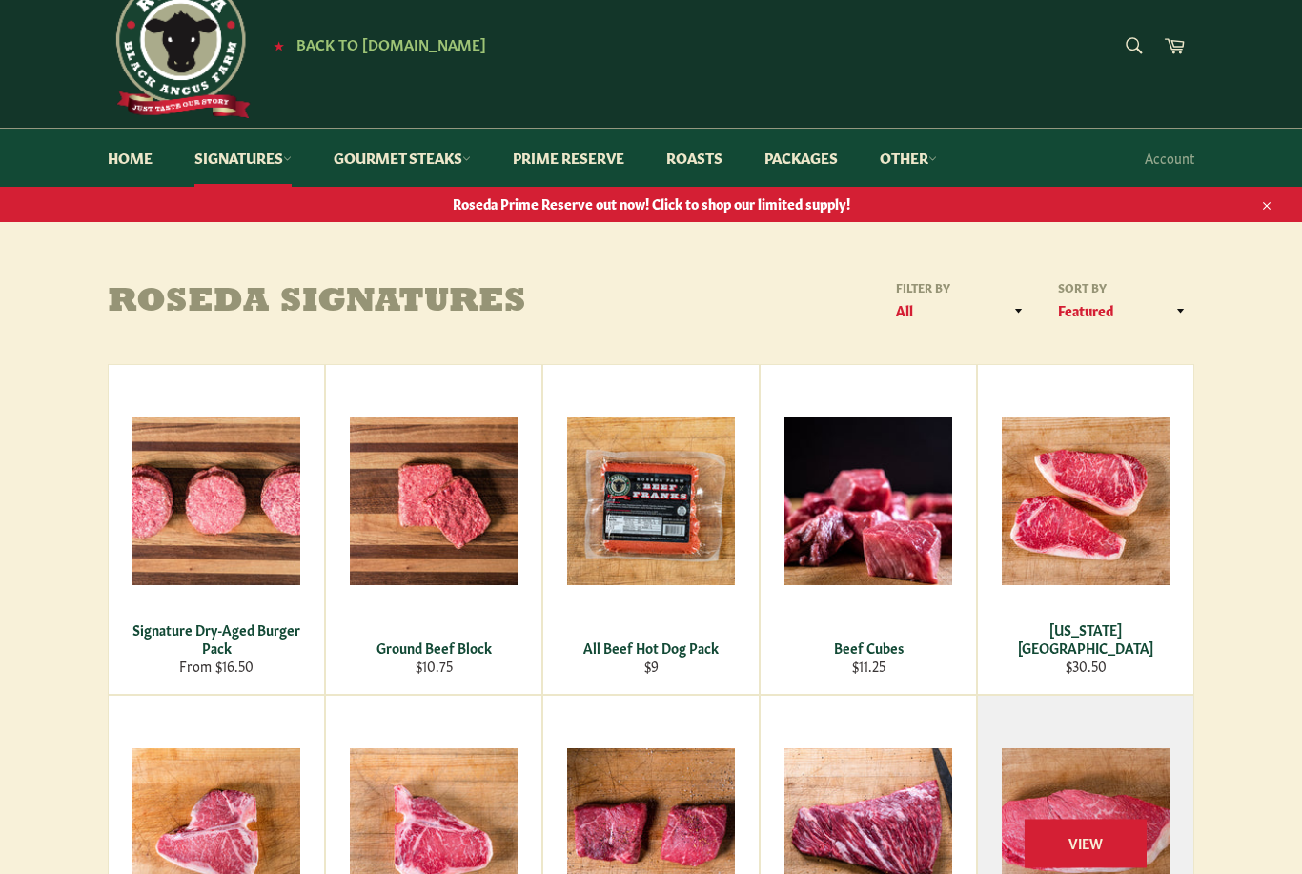
scroll to position [0, 0]
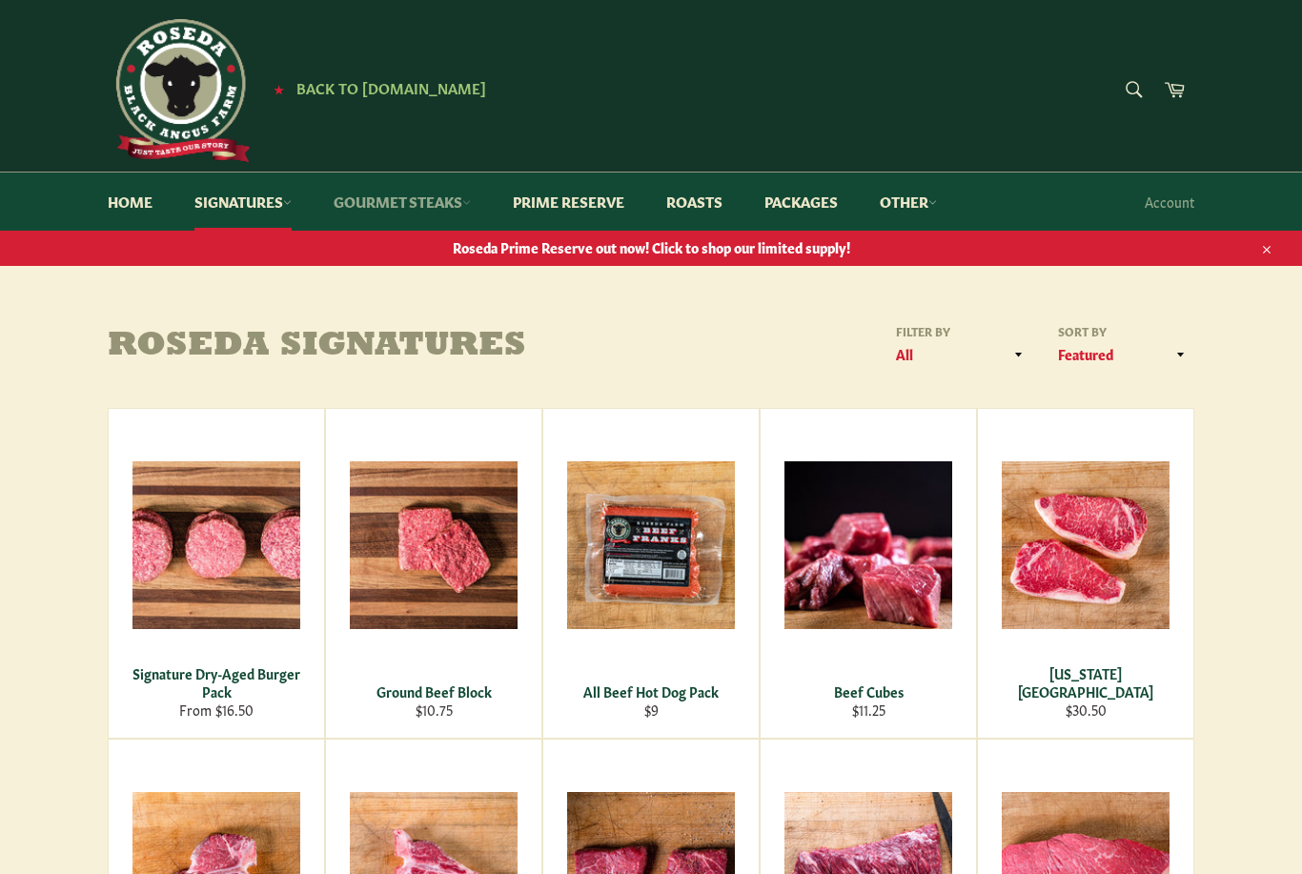
click at [404, 194] on link "Gourmet Steaks" at bounding box center [402, 202] width 175 height 58
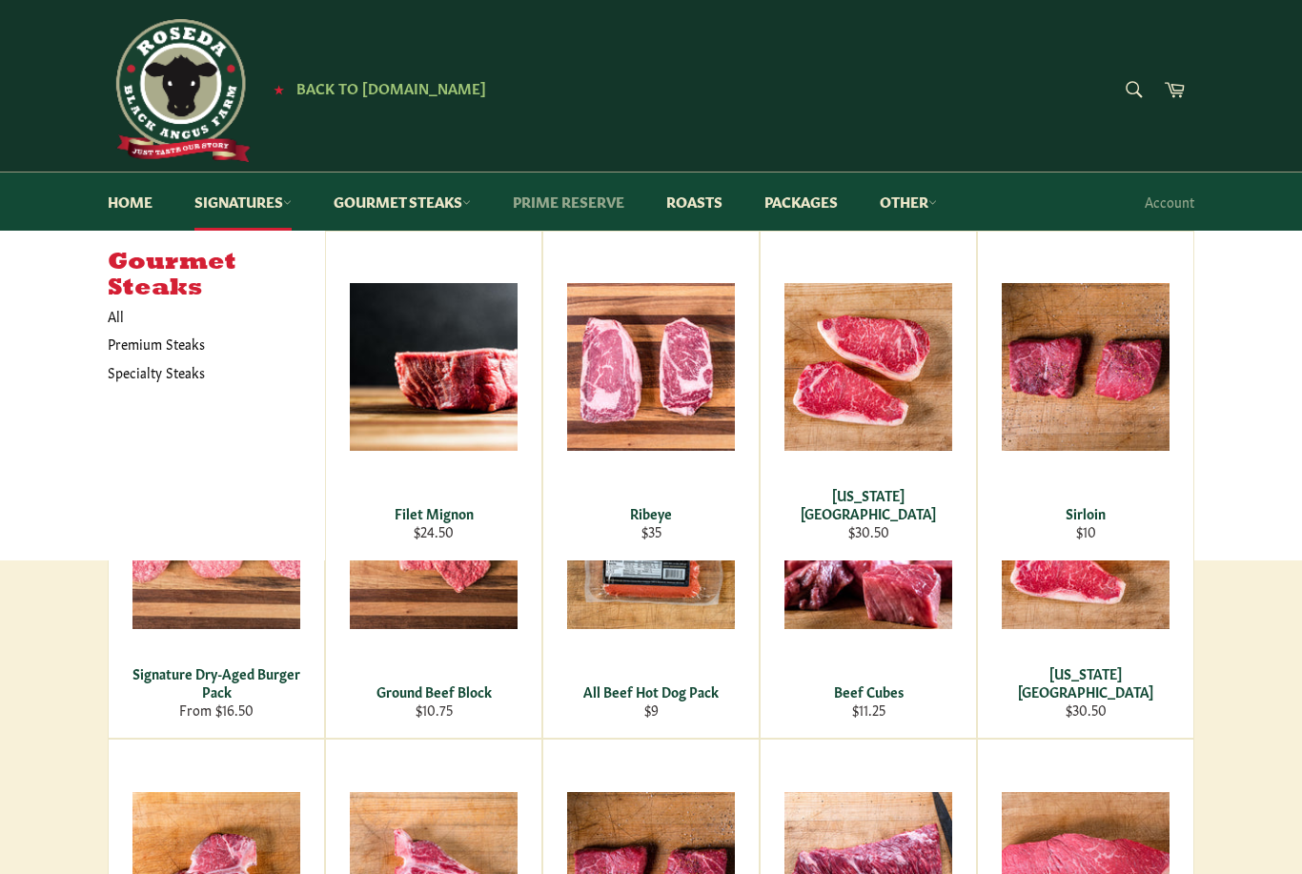
click at [573, 204] on link "Prime Reserve" at bounding box center [569, 202] width 150 height 58
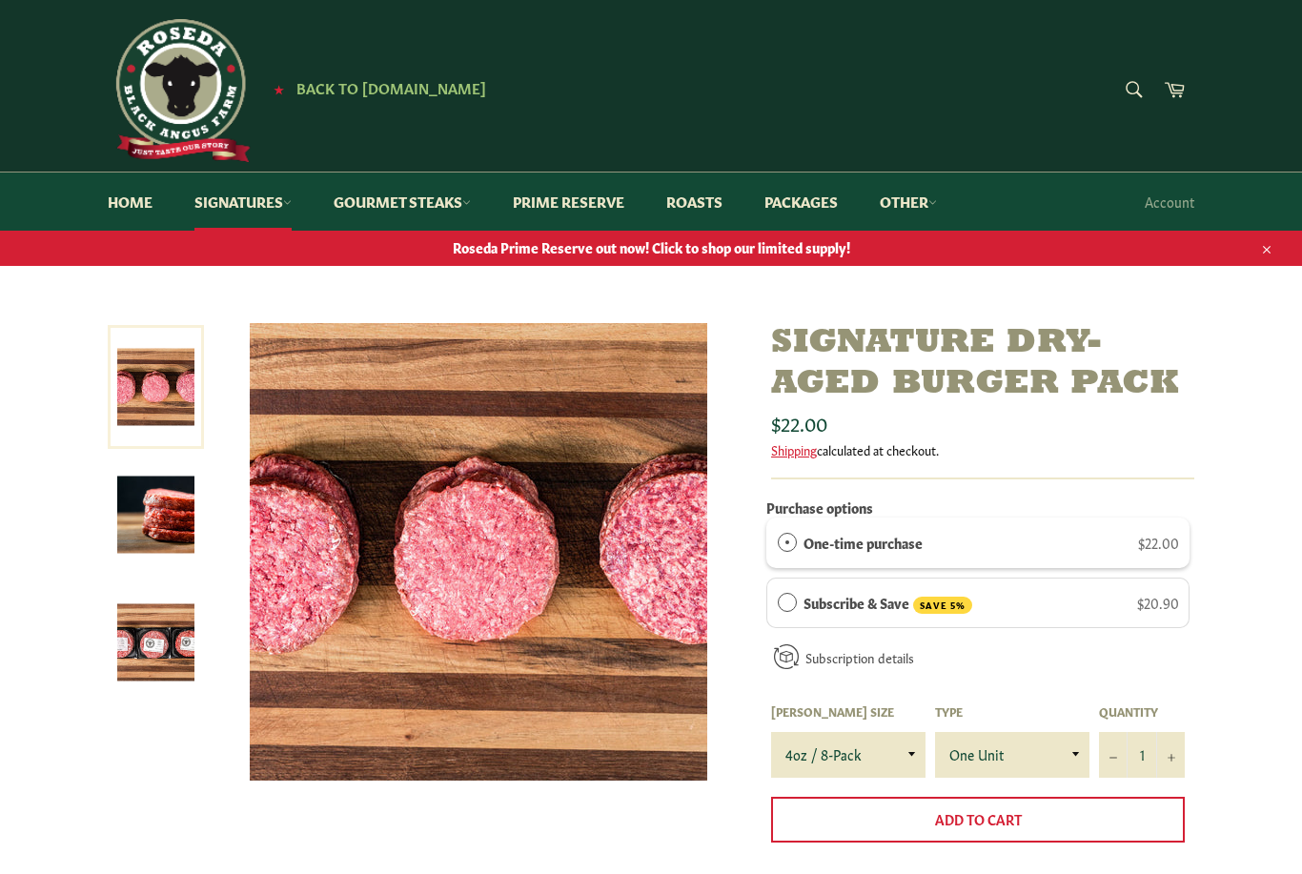
click at [182, 513] on img at bounding box center [155, 515] width 77 height 77
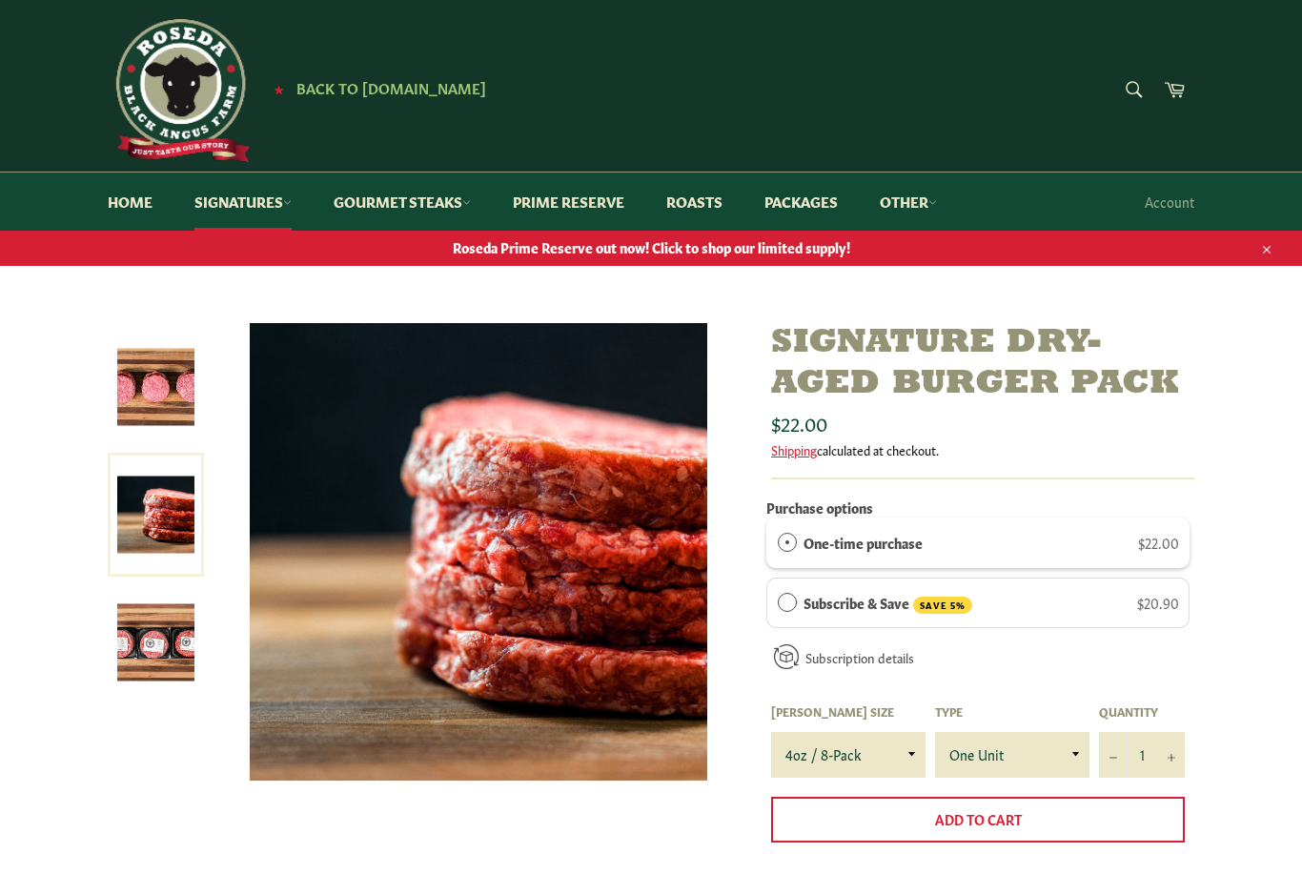
click at [157, 669] on img at bounding box center [155, 642] width 77 height 77
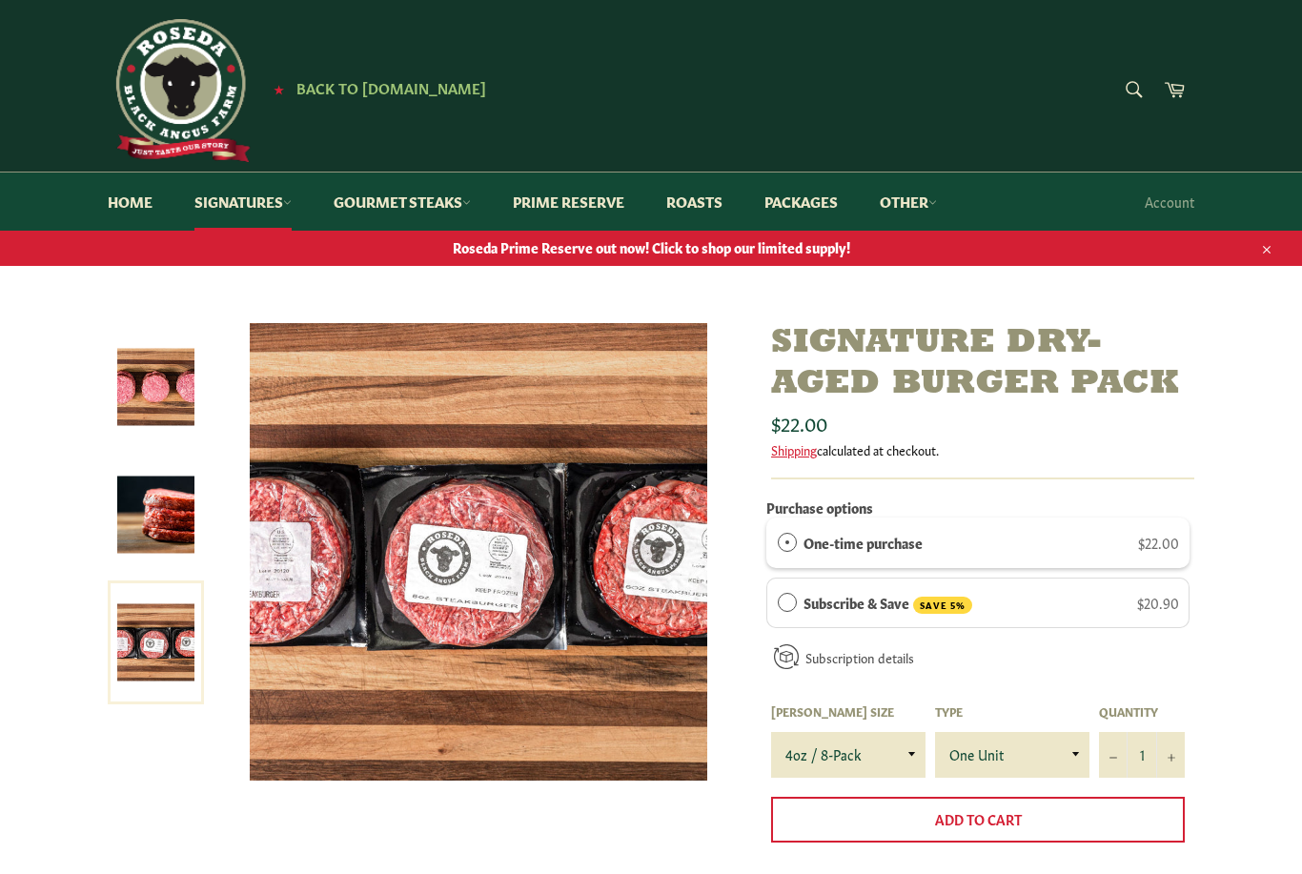
click at [124, 407] on img at bounding box center [155, 387] width 77 height 77
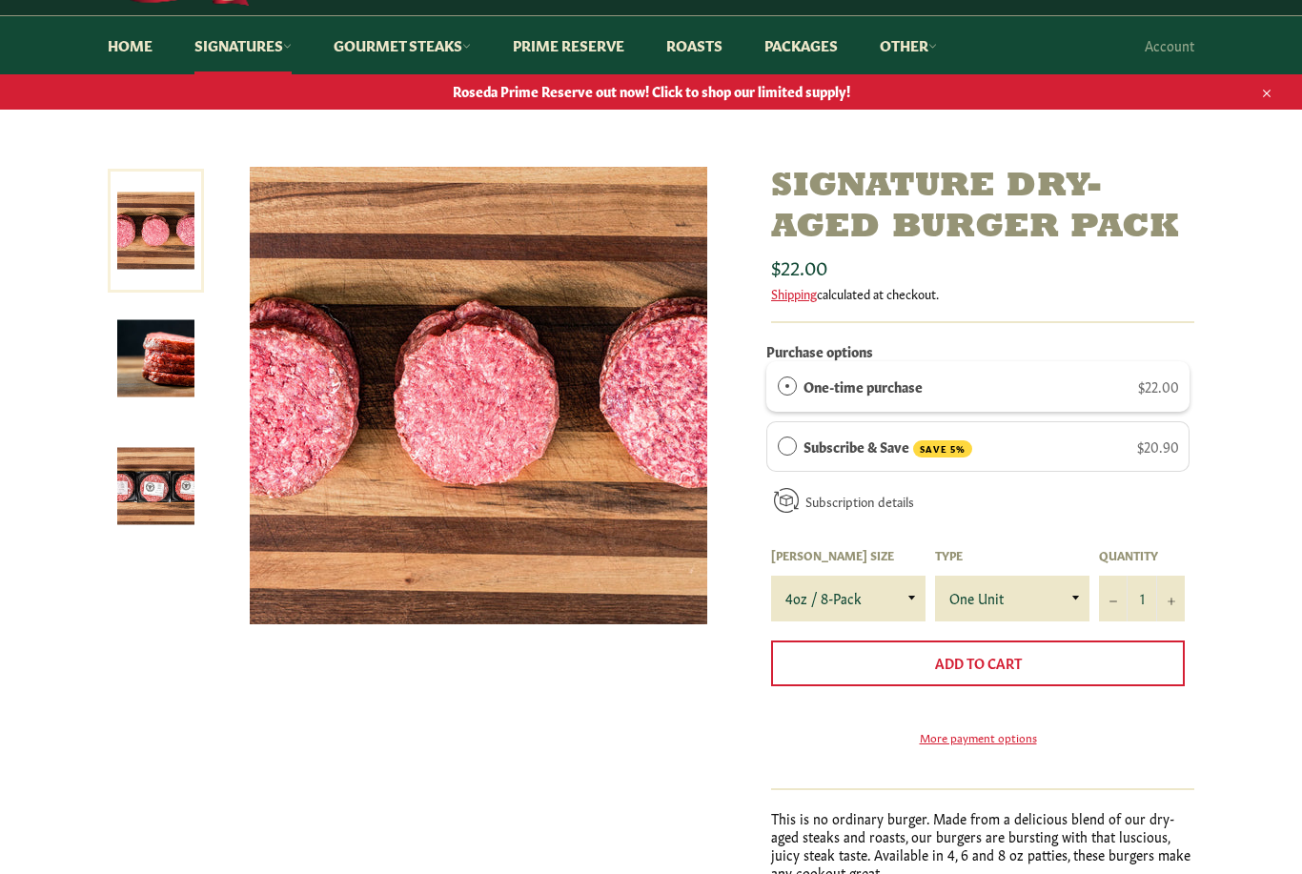
scroll to position [317, 0]
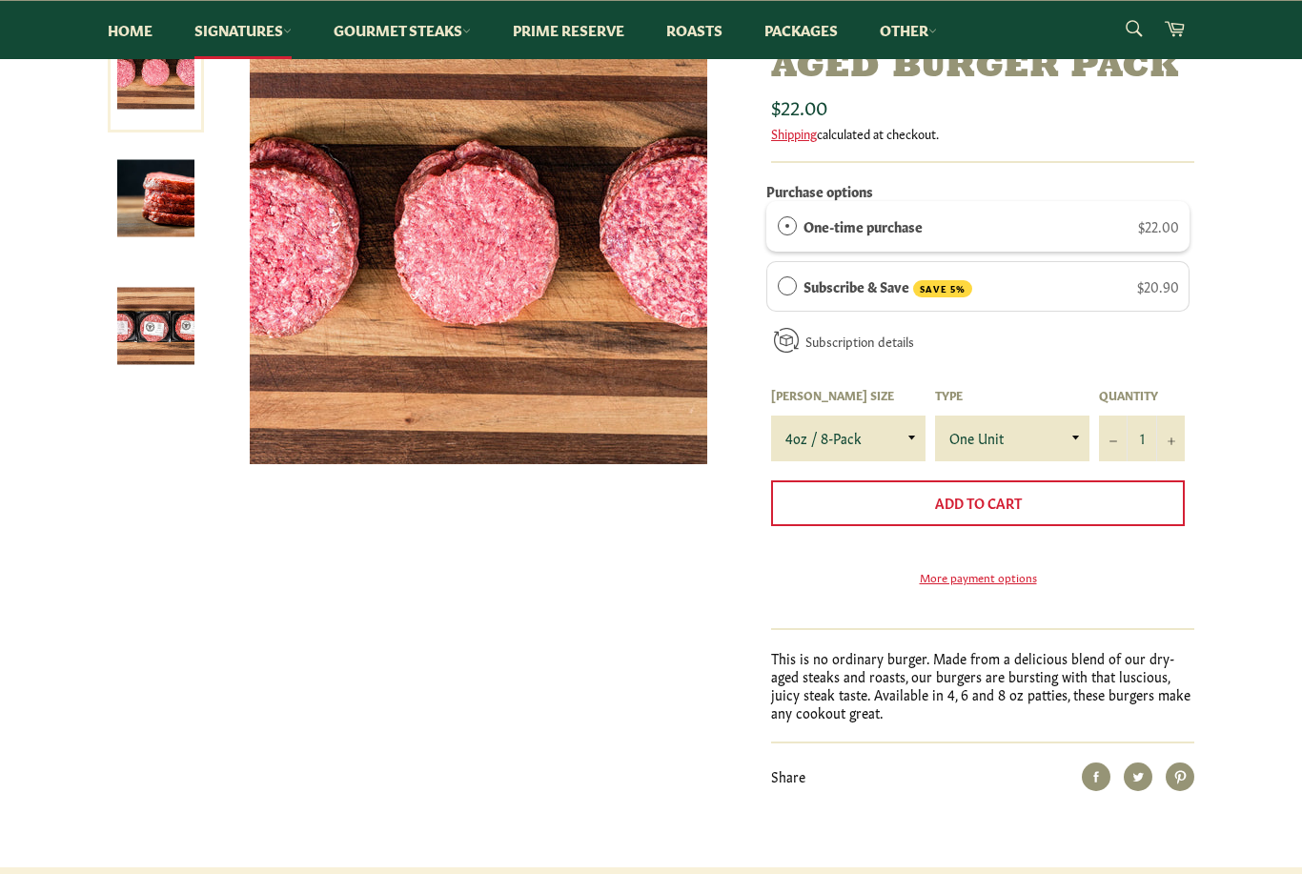
click at [884, 433] on select "4oz / 8-Pack 6oz / 4-Pack 8oz / 4-Pack" at bounding box center [848, 439] width 154 height 46
click at [870, 443] on select "4oz / 8-Pack 6oz / 4-Pack 8oz / 4-Pack" at bounding box center [848, 439] width 154 height 46
select select "8oz / 4-Pack"
click at [1272, 642] on div "Signature Dry-Aged Burger Pack Sale" at bounding box center [651, 437] width 1302 height 860
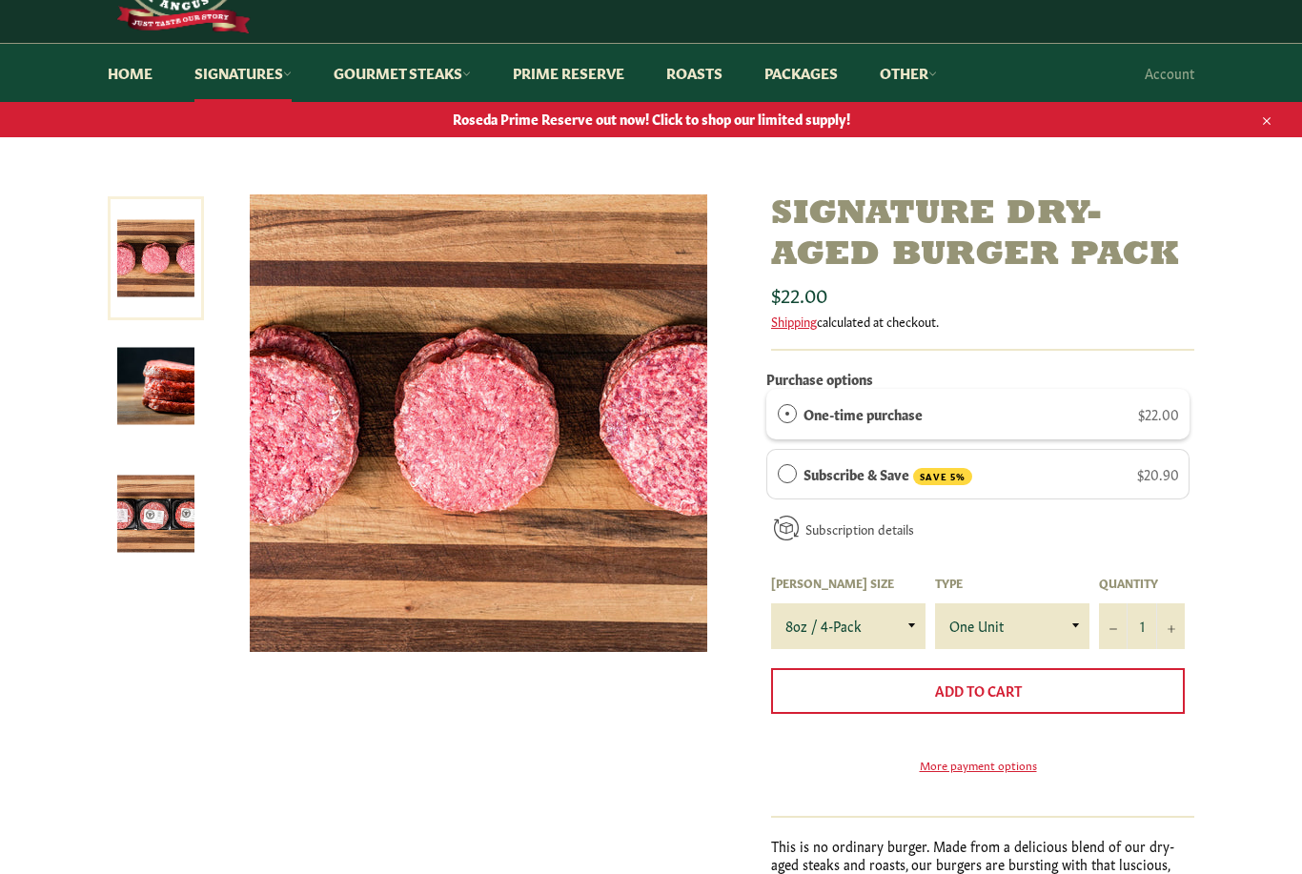
scroll to position [128, 0]
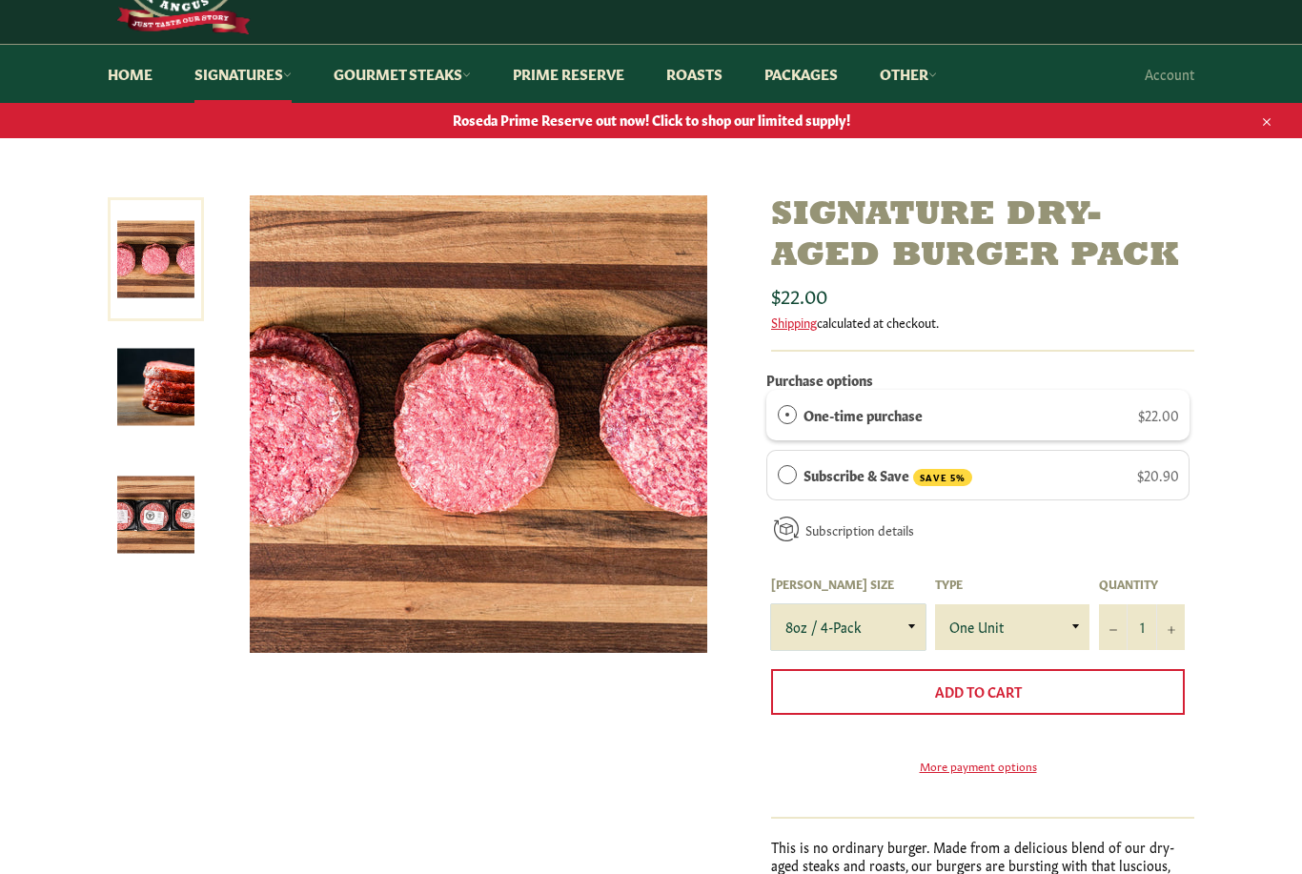
click at [904, 630] on select "4oz / 8-Pack 6oz / 4-Pack 8oz / 4-Pack" at bounding box center [848, 627] width 154 height 46
click at [1252, 462] on div "Signature Dry-Aged Burger Pack Sale" at bounding box center [651, 625] width 1302 height 860
click at [1044, 635] on select "One Unit" at bounding box center [1012, 627] width 154 height 46
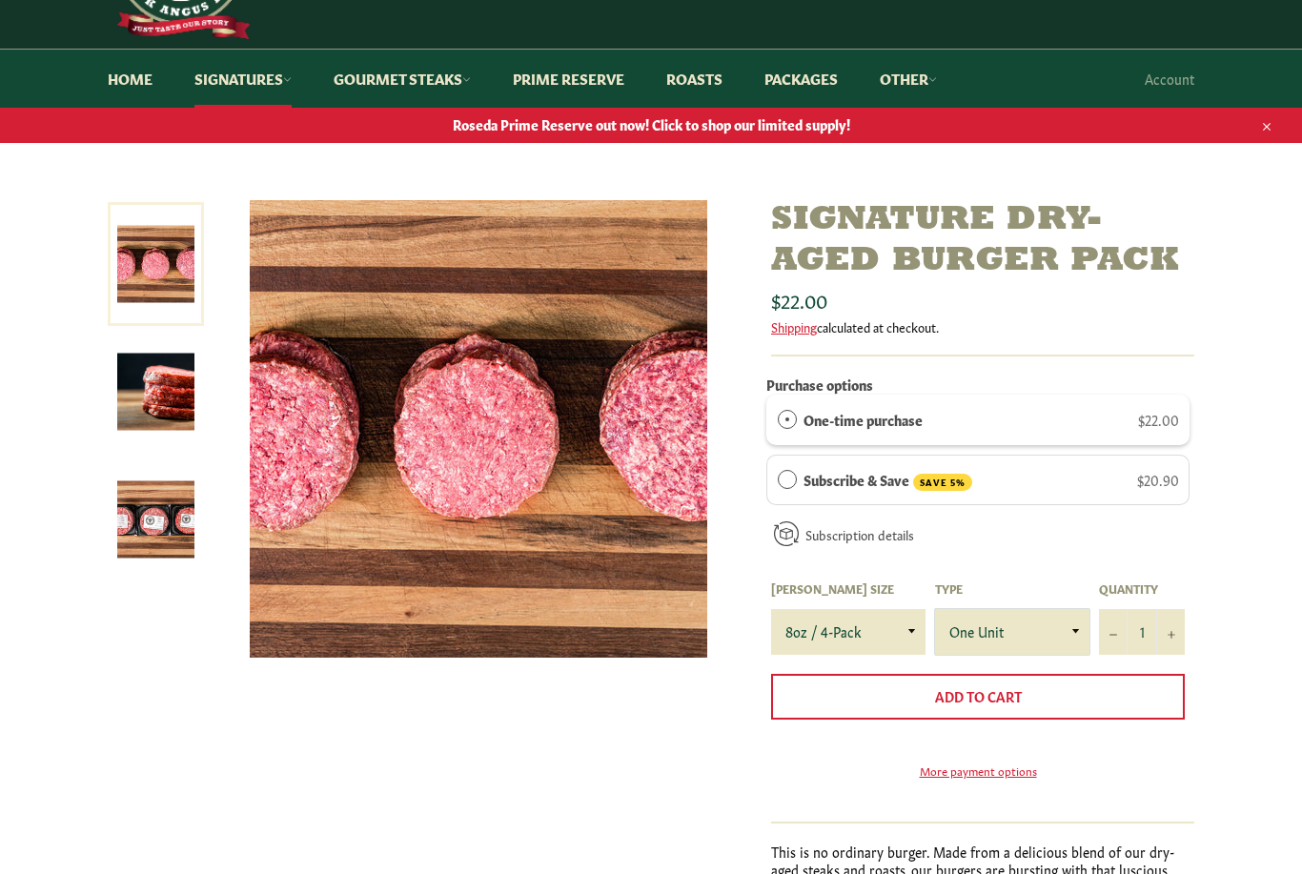
scroll to position [163, 0]
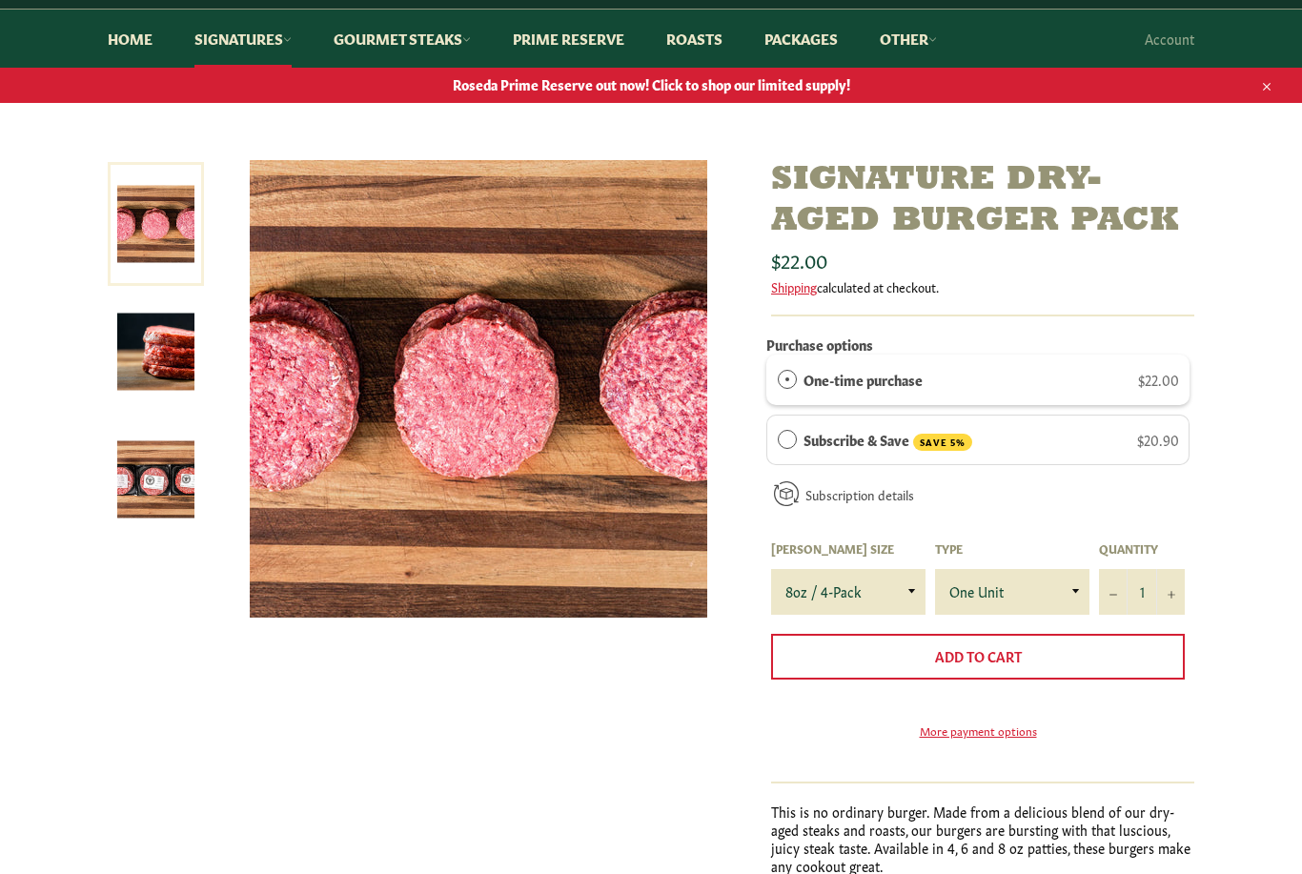
click at [1112, 458] on div "Subscribe & Save SAVE 5% $20.90 Deliver every 2 weeks month 2 weeks" at bounding box center [978, 440] width 423 height 51
radio input "true"
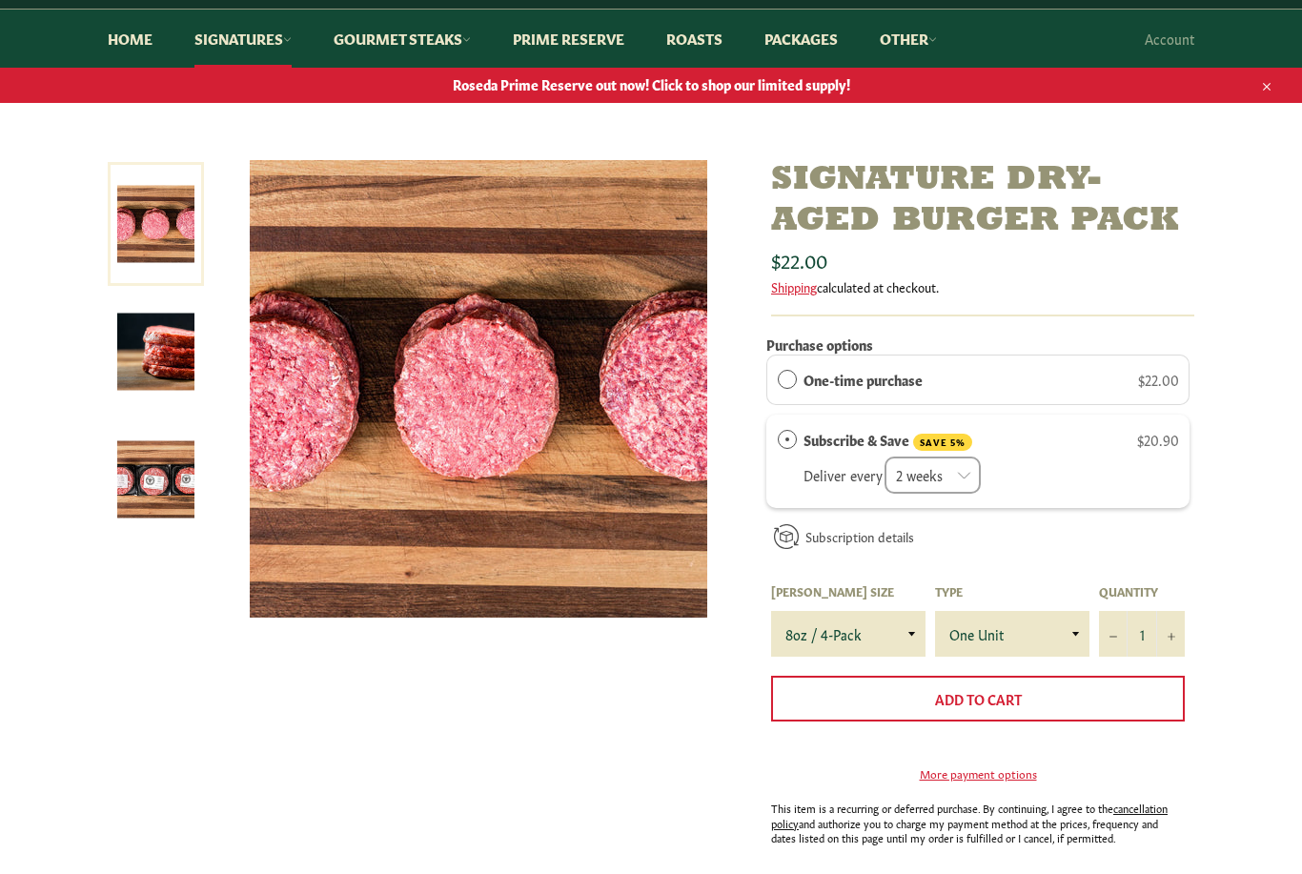
click at [1055, 380] on div "One-time purchase $22.00" at bounding box center [992, 379] width 376 height 21
radio input "true"
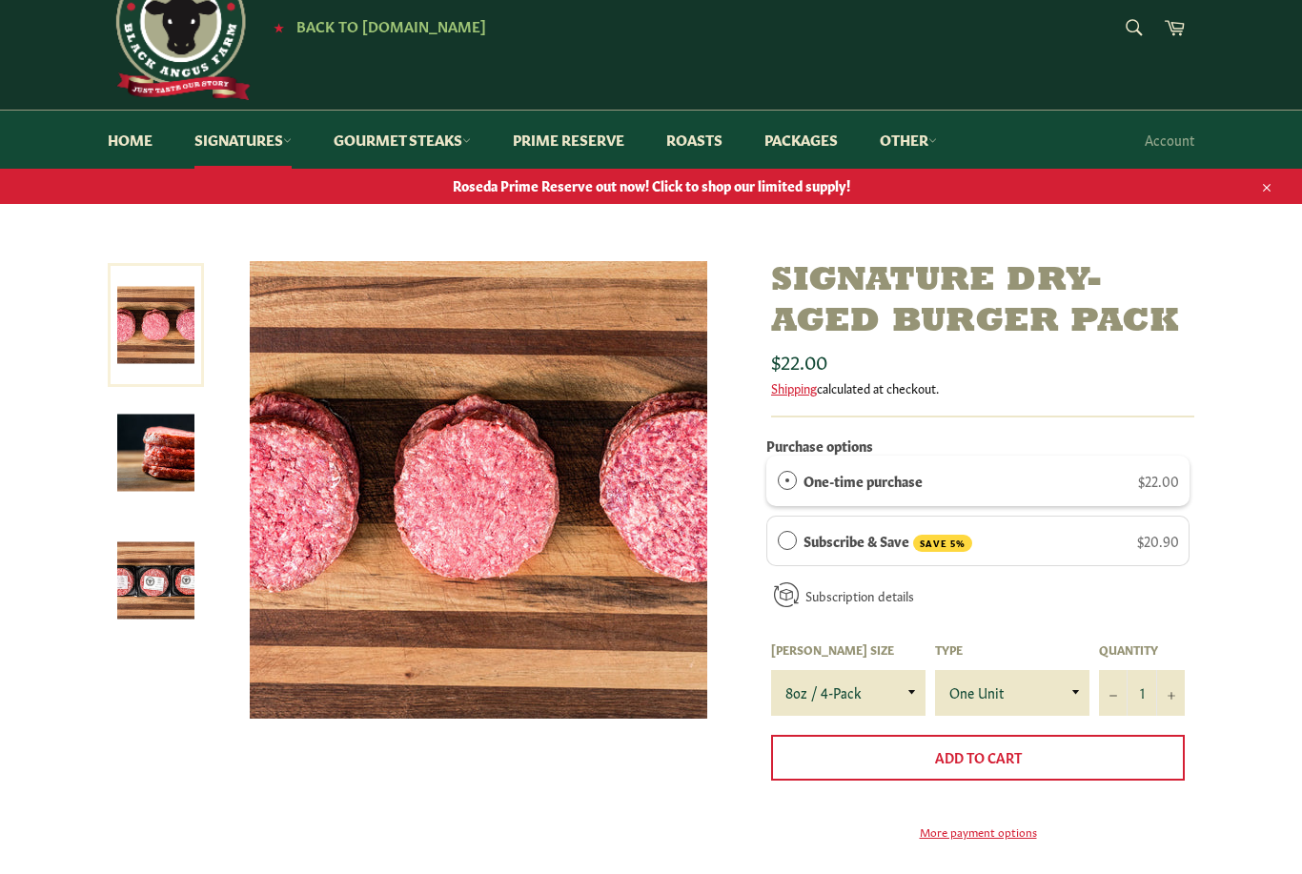
scroll to position [0, 0]
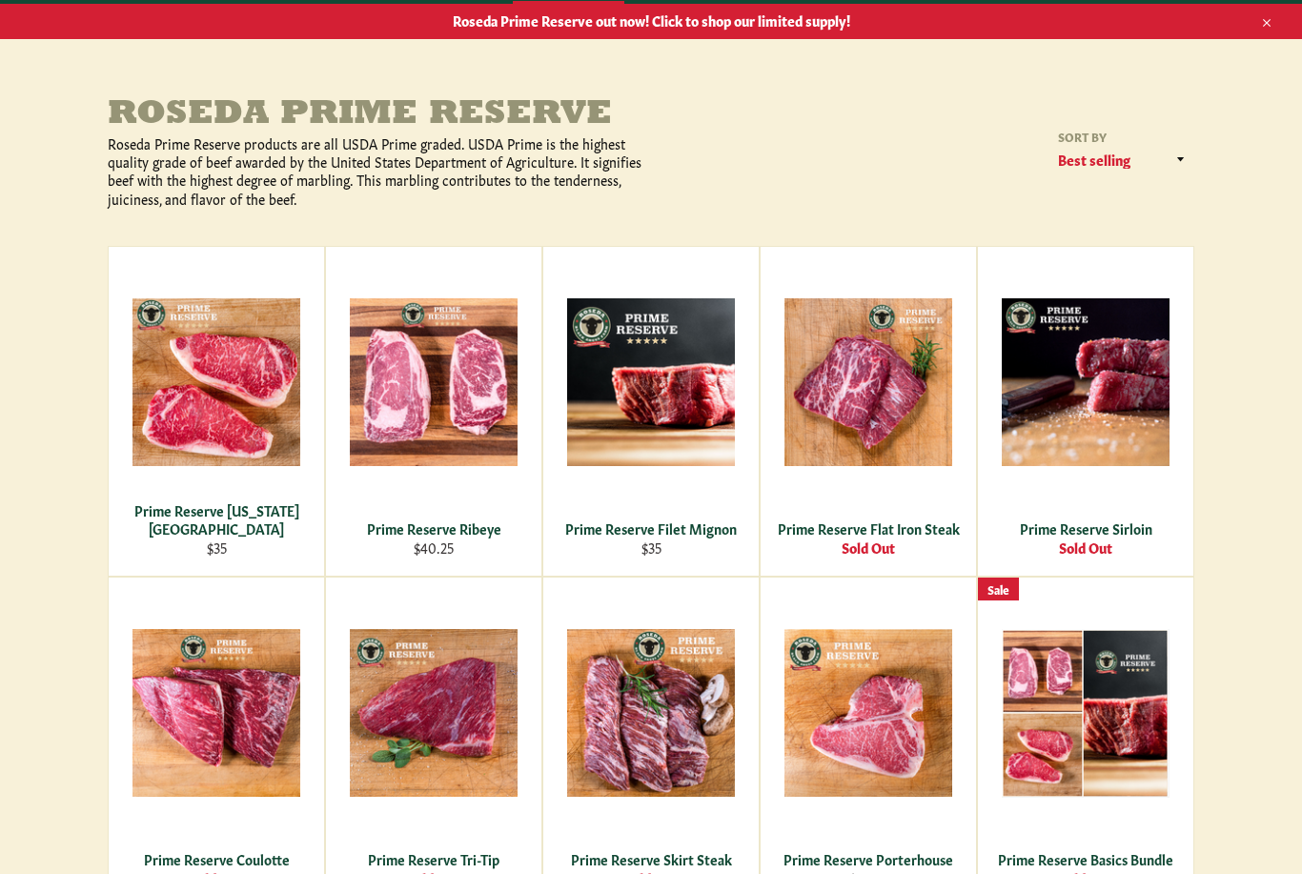
scroll to position [252, 0]
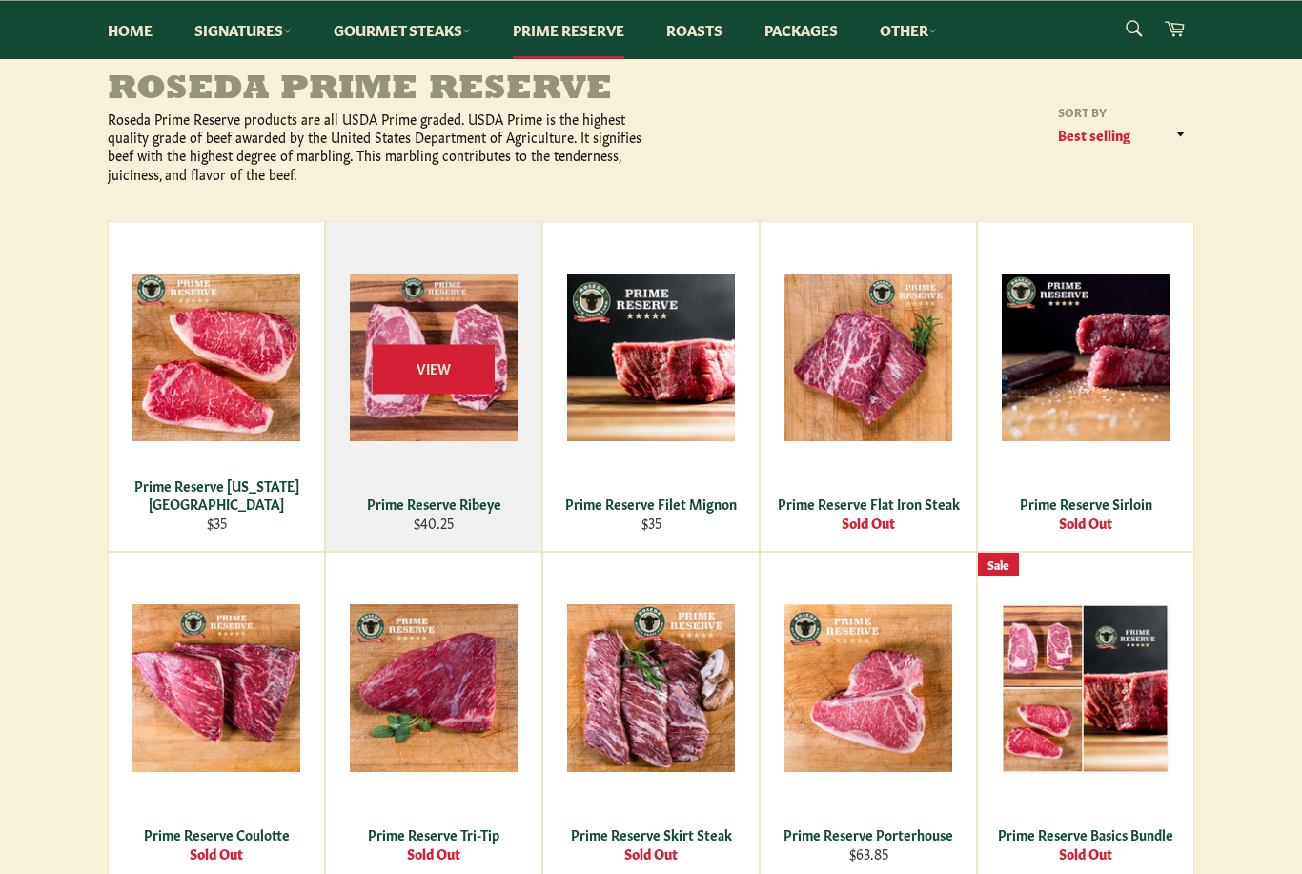
click at [406, 407] on div "View" at bounding box center [433, 386] width 215 height 329
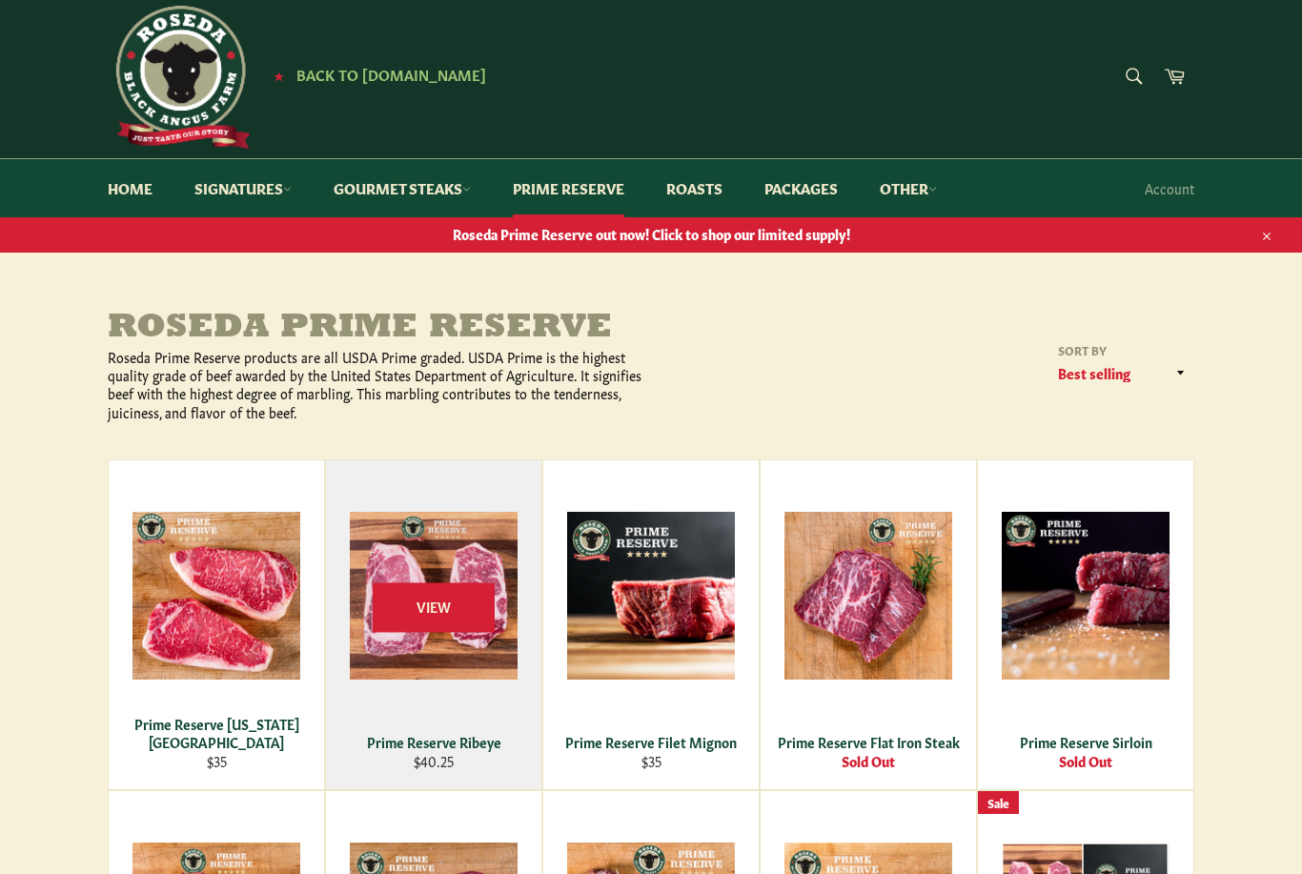
scroll to position [0, 0]
